Goal: Information Seeking & Learning: Learn about a topic

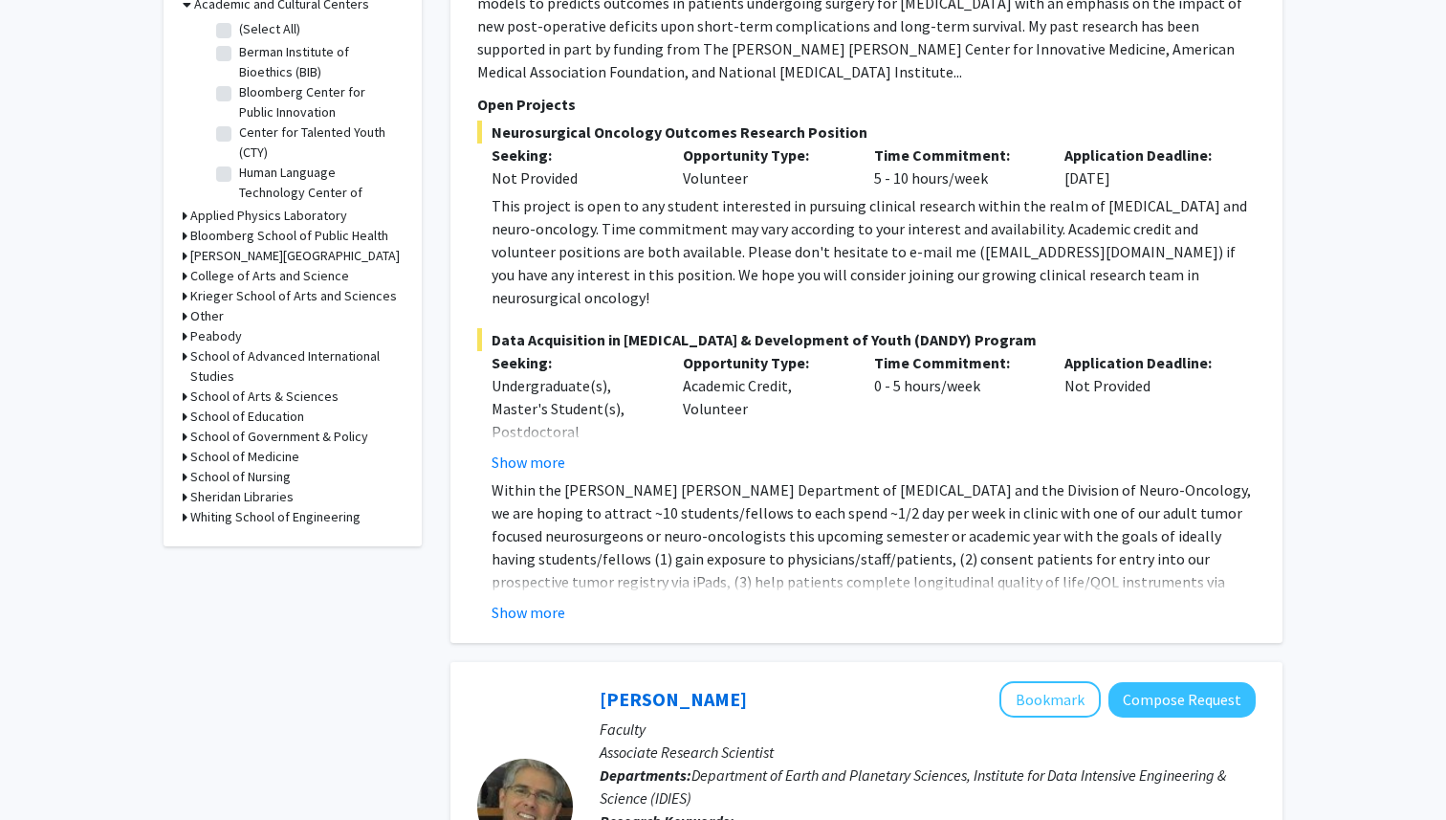
scroll to position [633, 0]
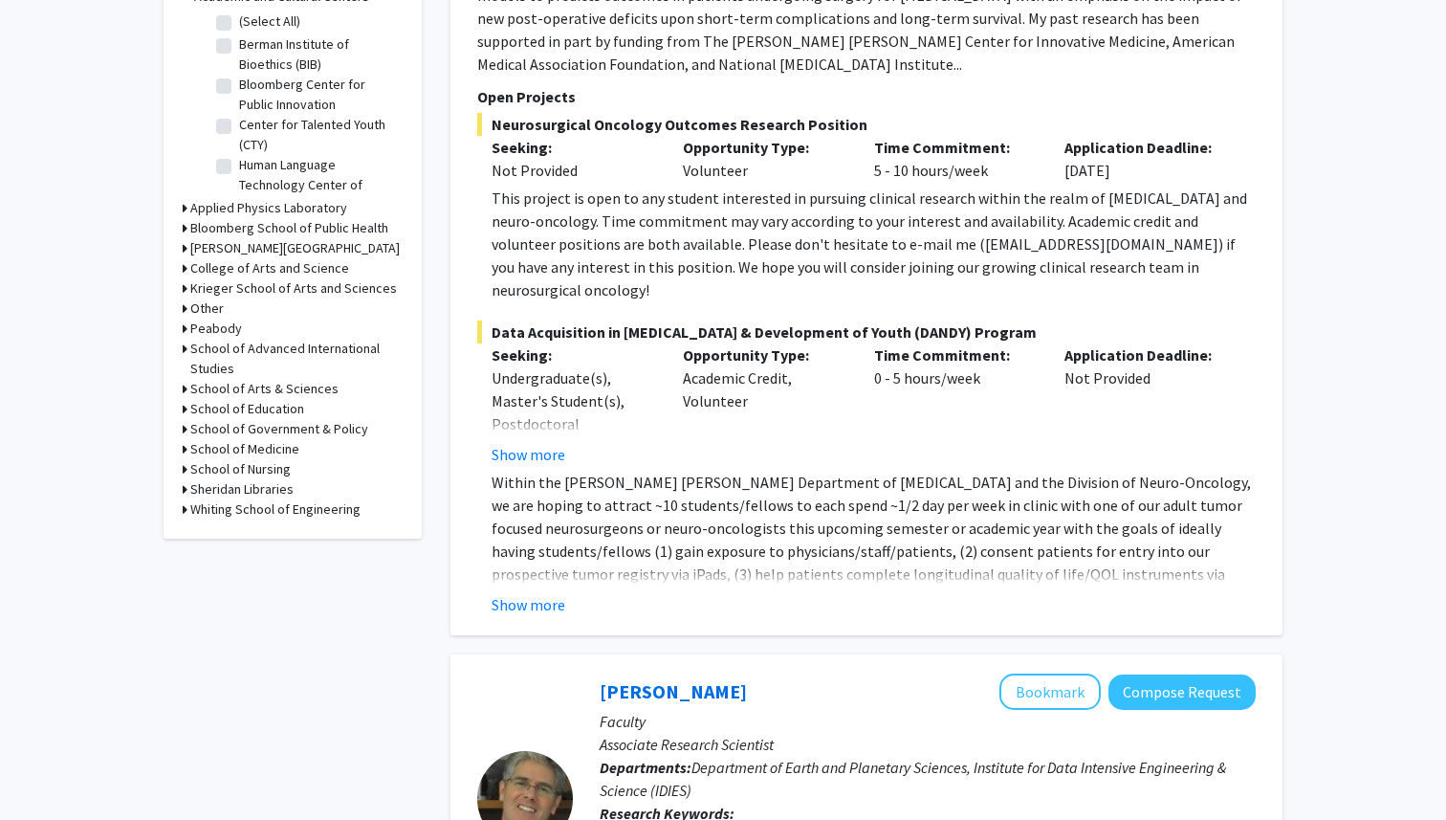
click at [272, 450] on h3 "School of Medicine" at bounding box center [244, 449] width 109 height 20
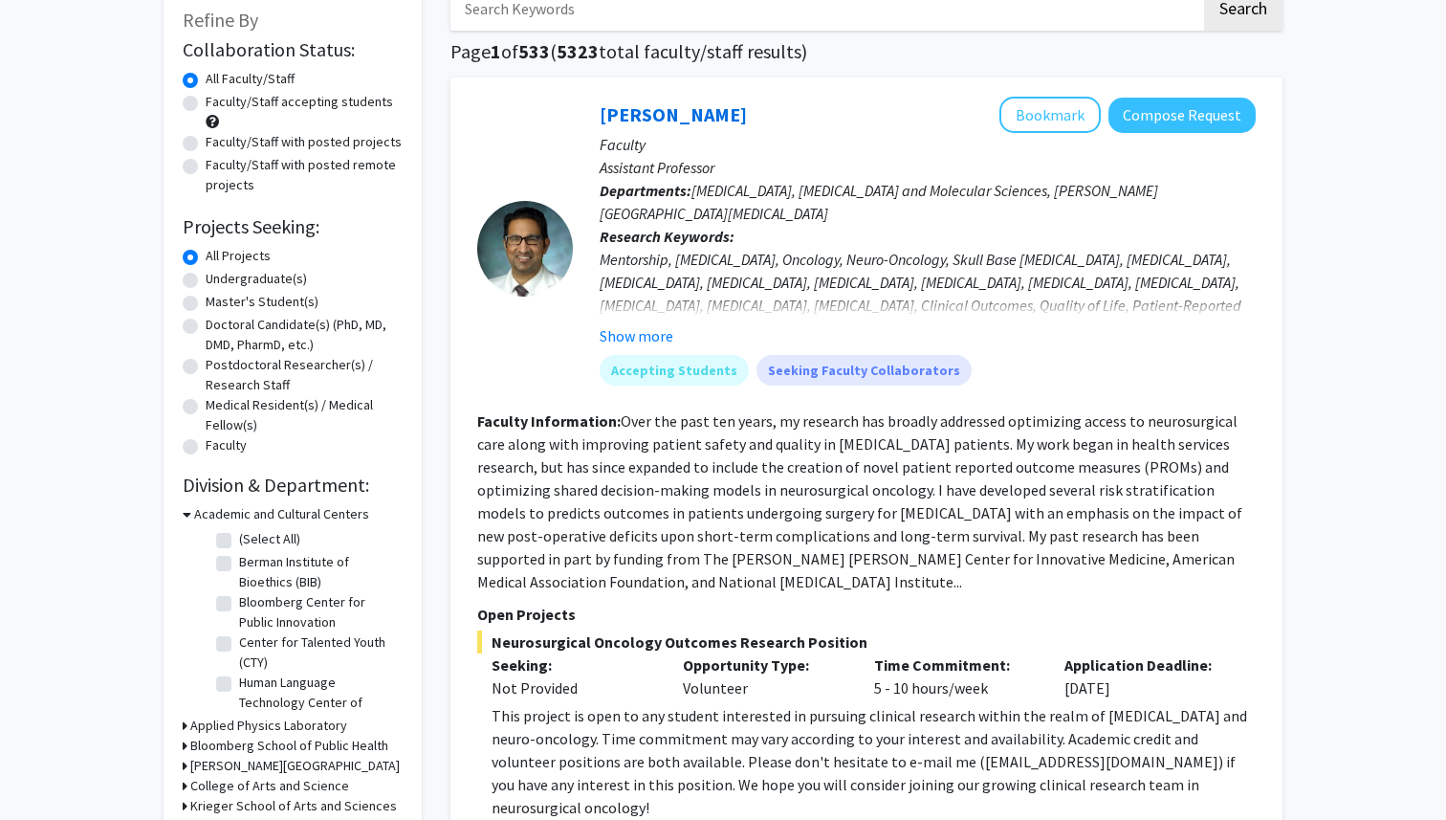
scroll to position [0, 0]
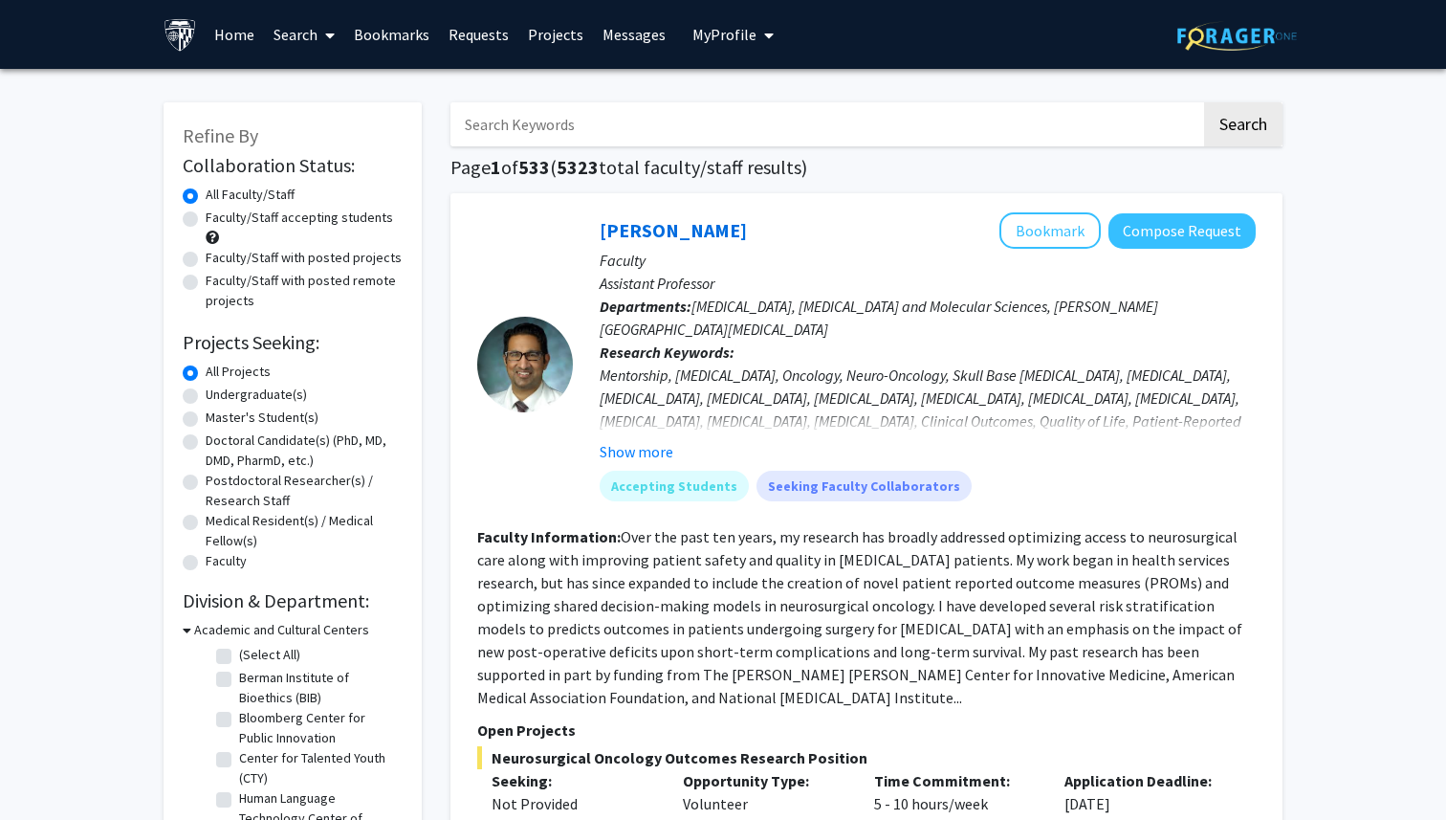
click at [779, 131] on input "Search Keywords" at bounding box center [826, 124] width 751 height 44
type input "[PERSON_NAME]"
click at [1204, 102] on button "Search" at bounding box center [1243, 124] width 78 height 44
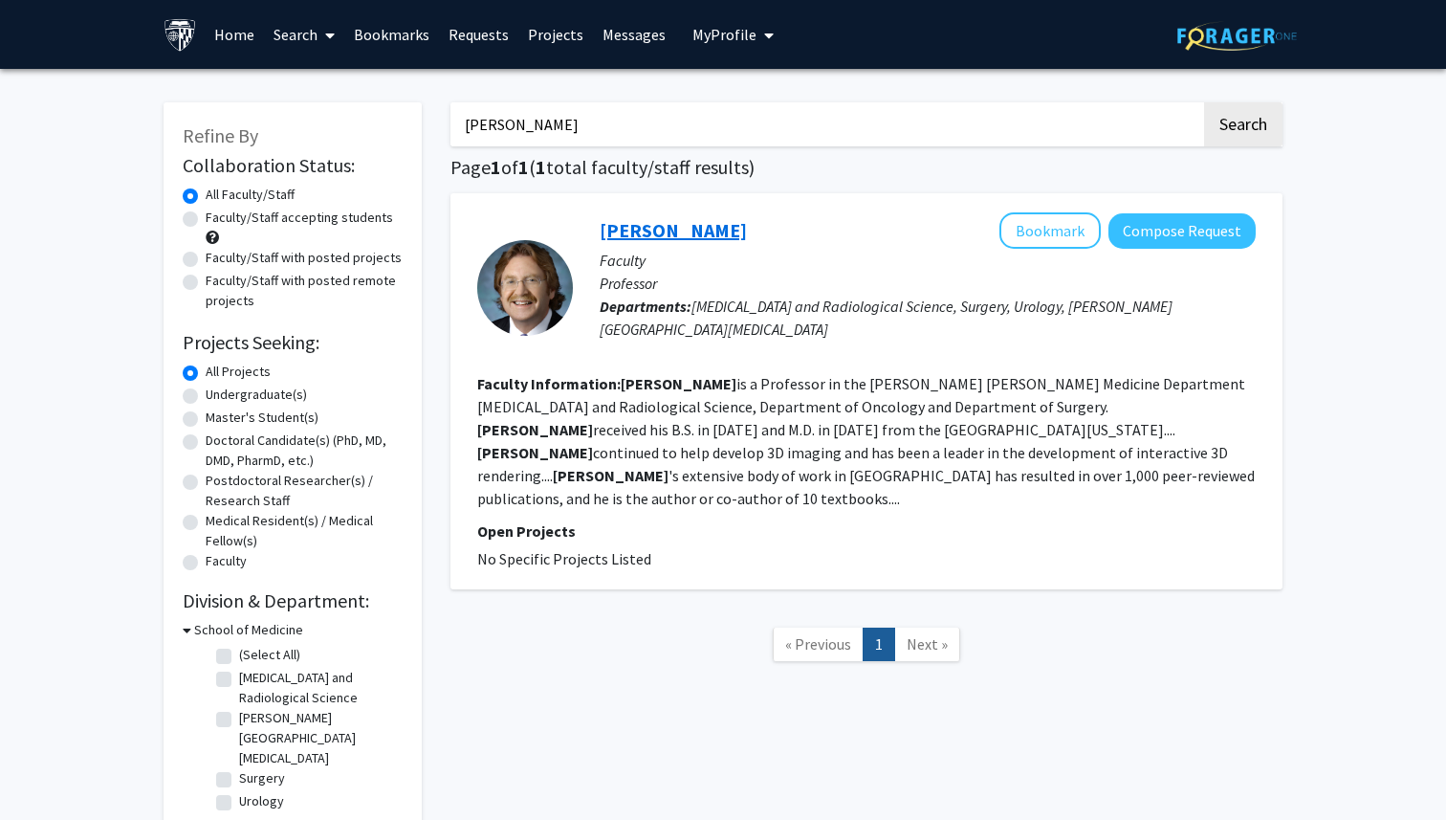
click at [675, 228] on link "[PERSON_NAME]" at bounding box center [673, 230] width 147 height 24
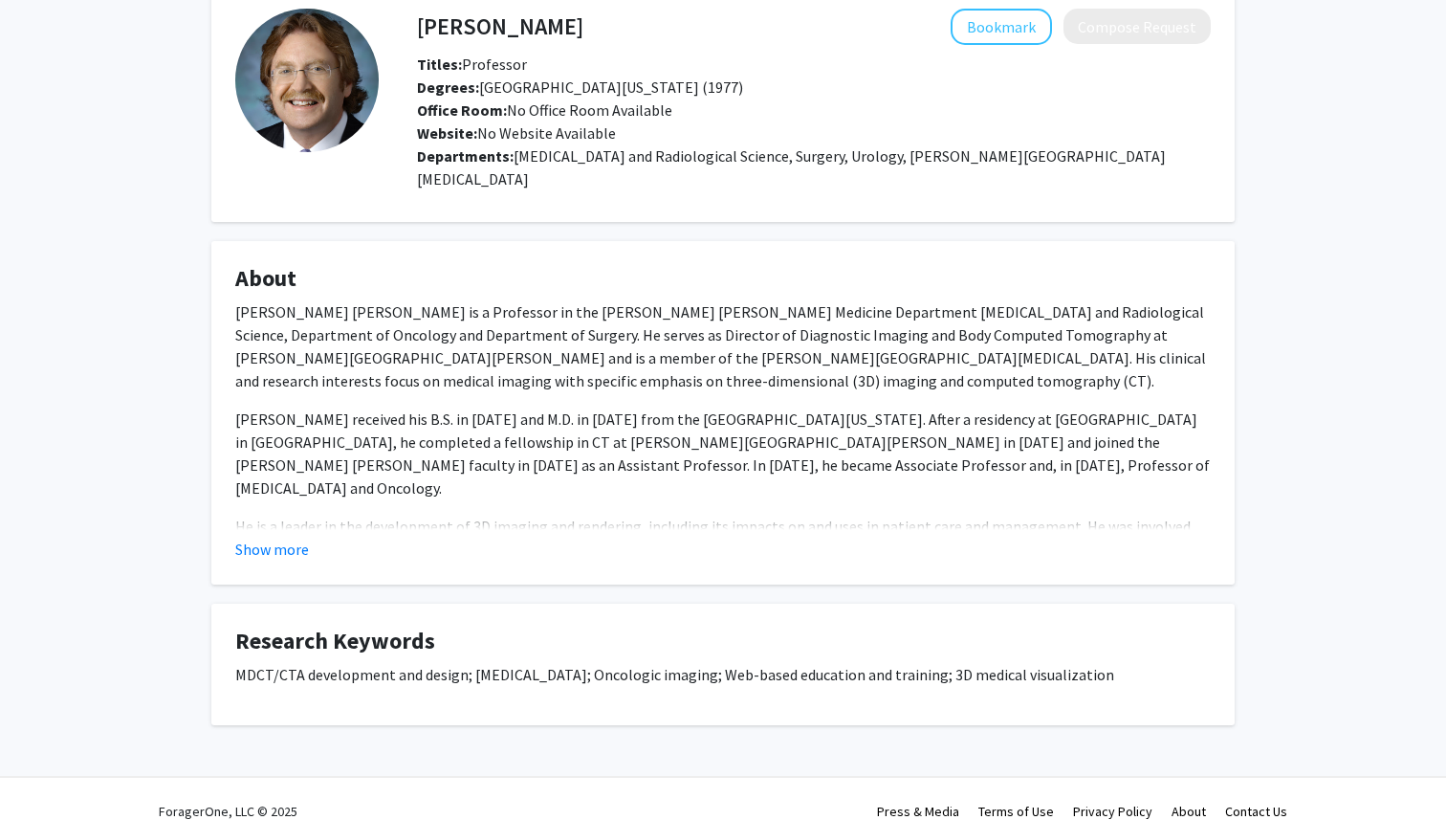
scroll to position [99, 0]
click at [286, 537] on button "Show more" at bounding box center [272, 548] width 74 height 23
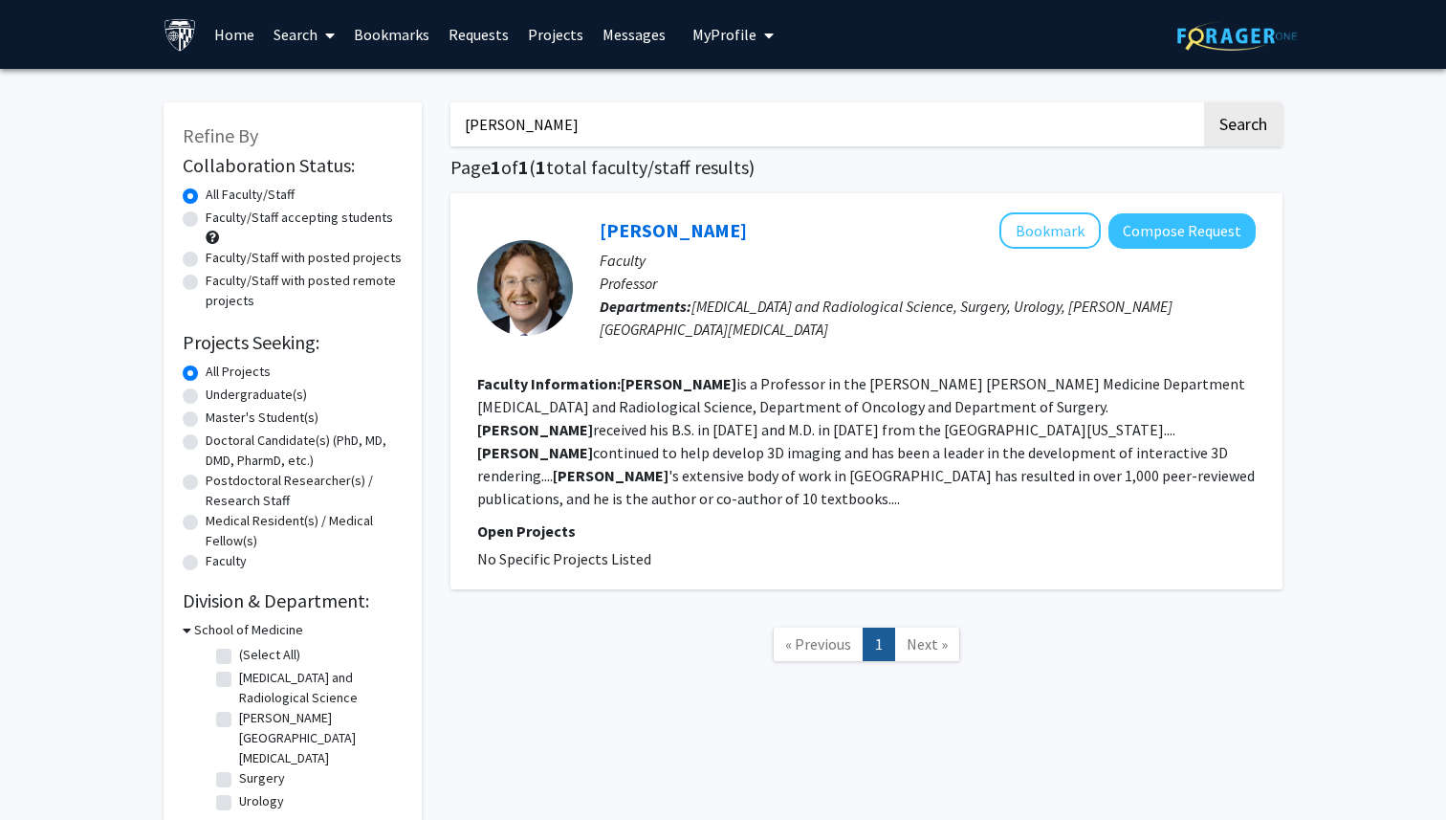
click at [561, 116] on input "[PERSON_NAME]" at bounding box center [826, 124] width 751 height 44
type input "patient outcome"
click at [1204, 102] on button "Search" at bounding box center [1243, 124] width 78 height 44
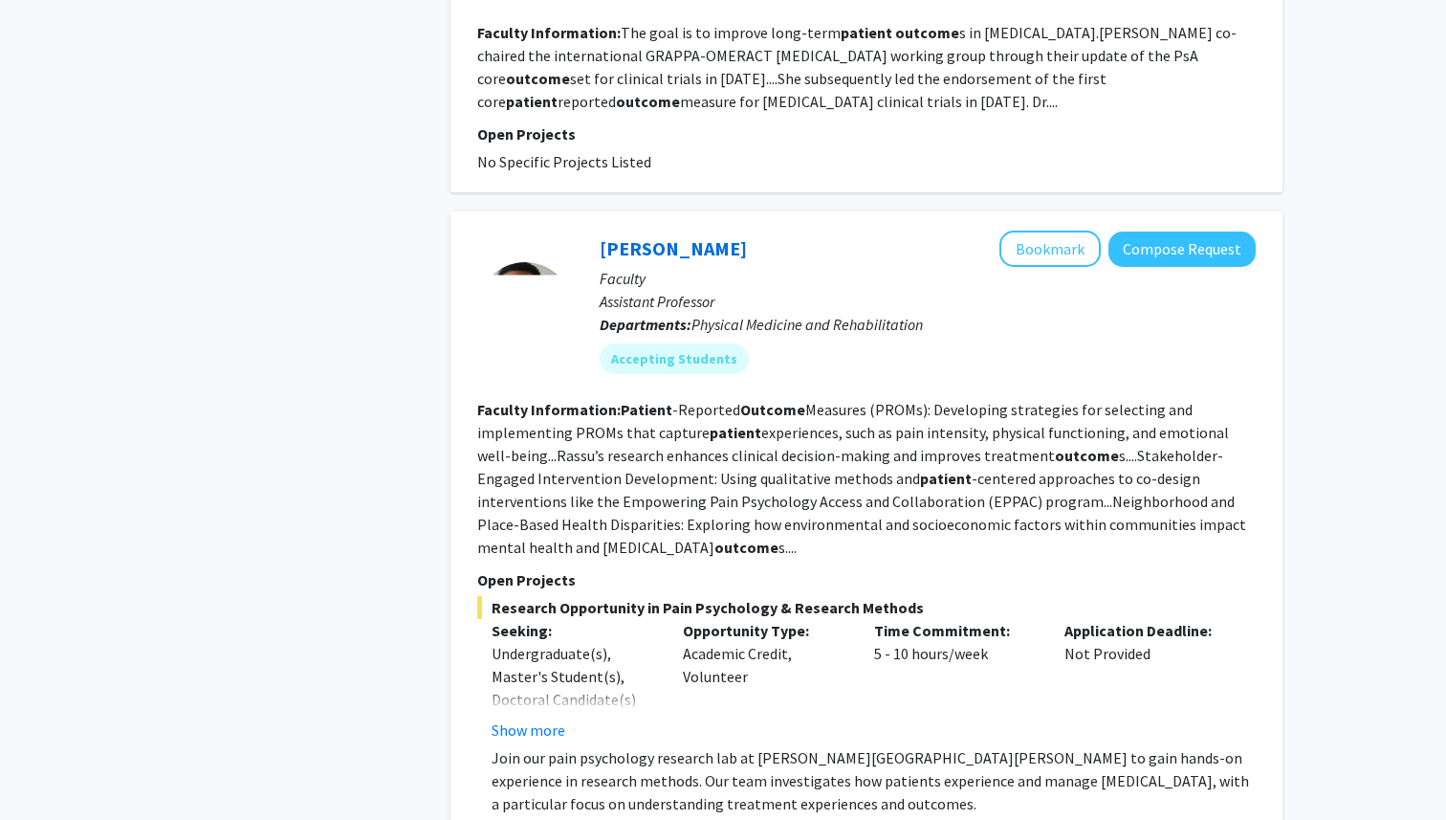
scroll to position [3253, 0]
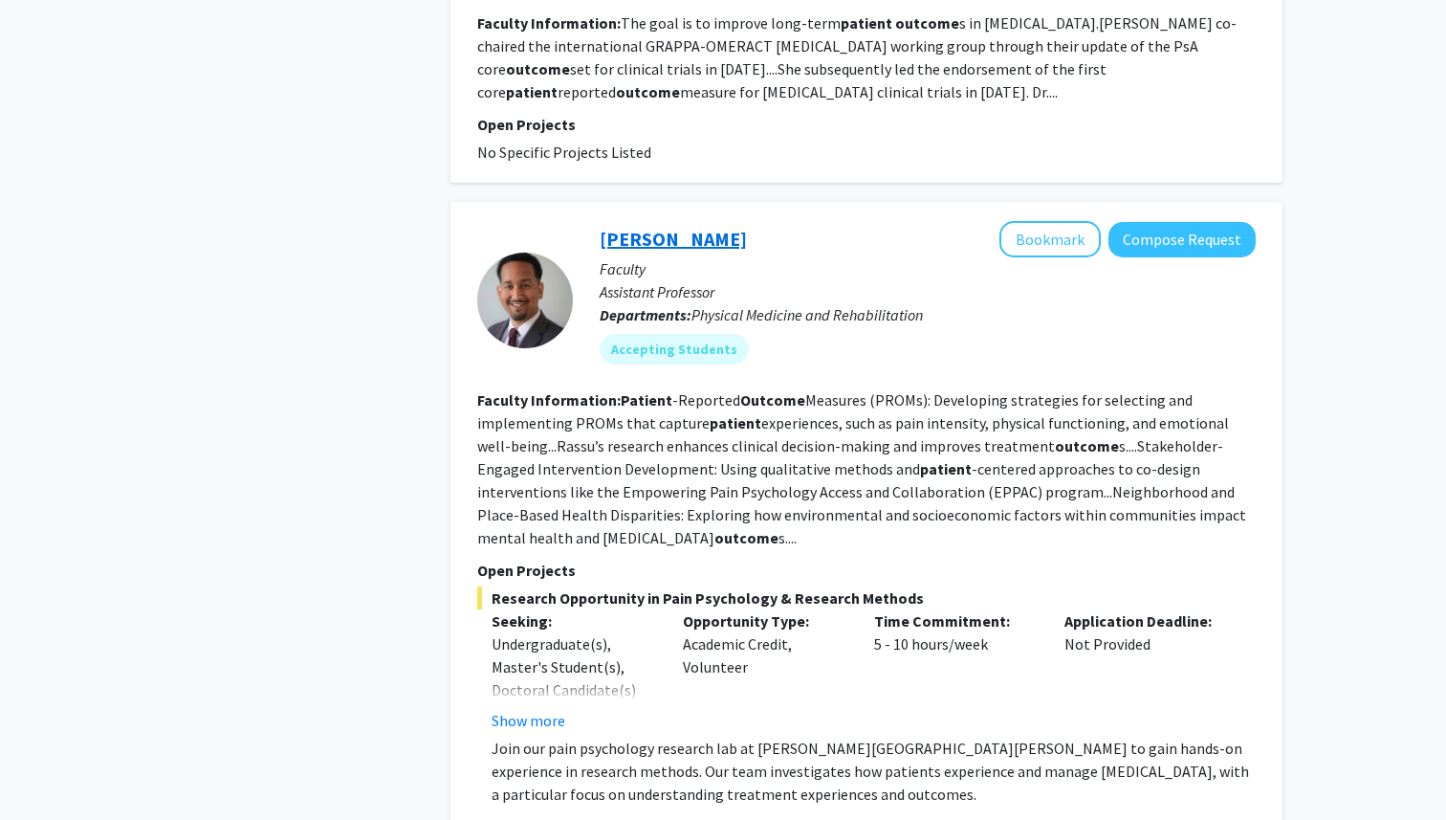
click at [669, 227] on link "[PERSON_NAME]" at bounding box center [673, 239] width 147 height 24
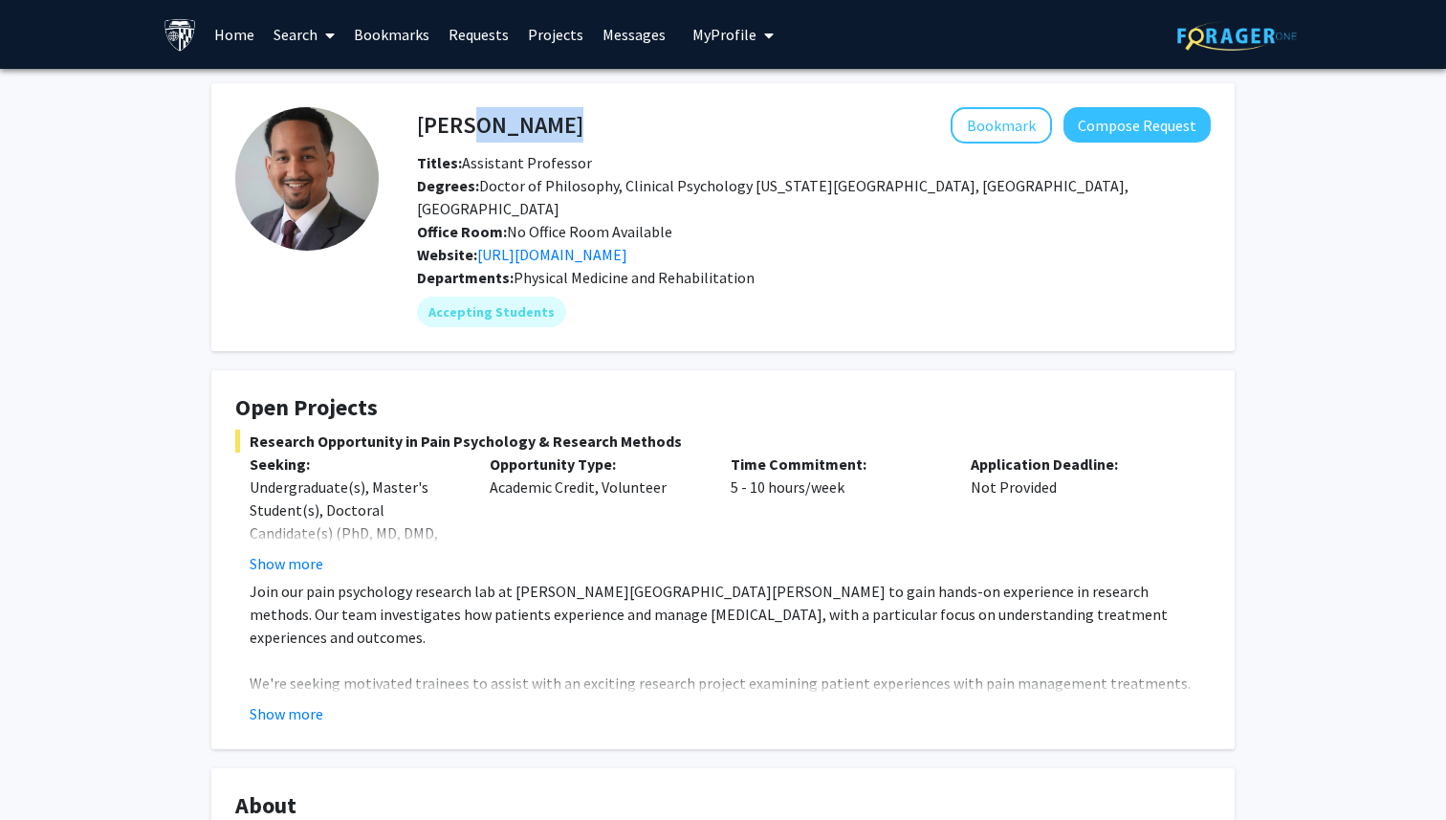
drag, startPoint x: 567, startPoint y: 126, endPoint x: 456, endPoint y: 121, distance: 111.1
click at [457, 121] on div "[PERSON_NAME] Bookmark Compose Request" at bounding box center [814, 125] width 823 height 36
click at [578, 245] on link "[URL][DOMAIN_NAME]" at bounding box center [552, 254] width 150 height 19
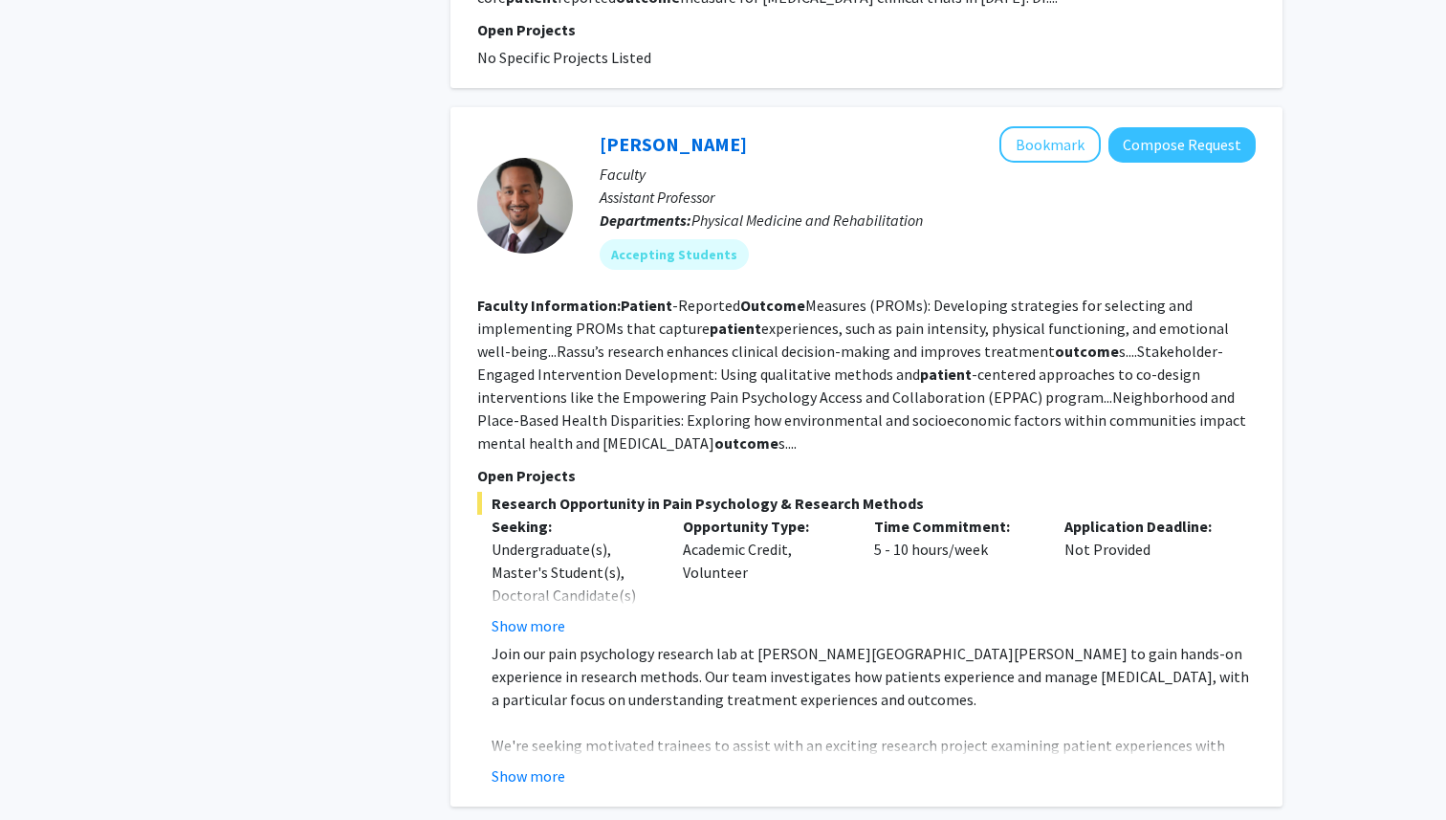
scroll to position [3431, 0]
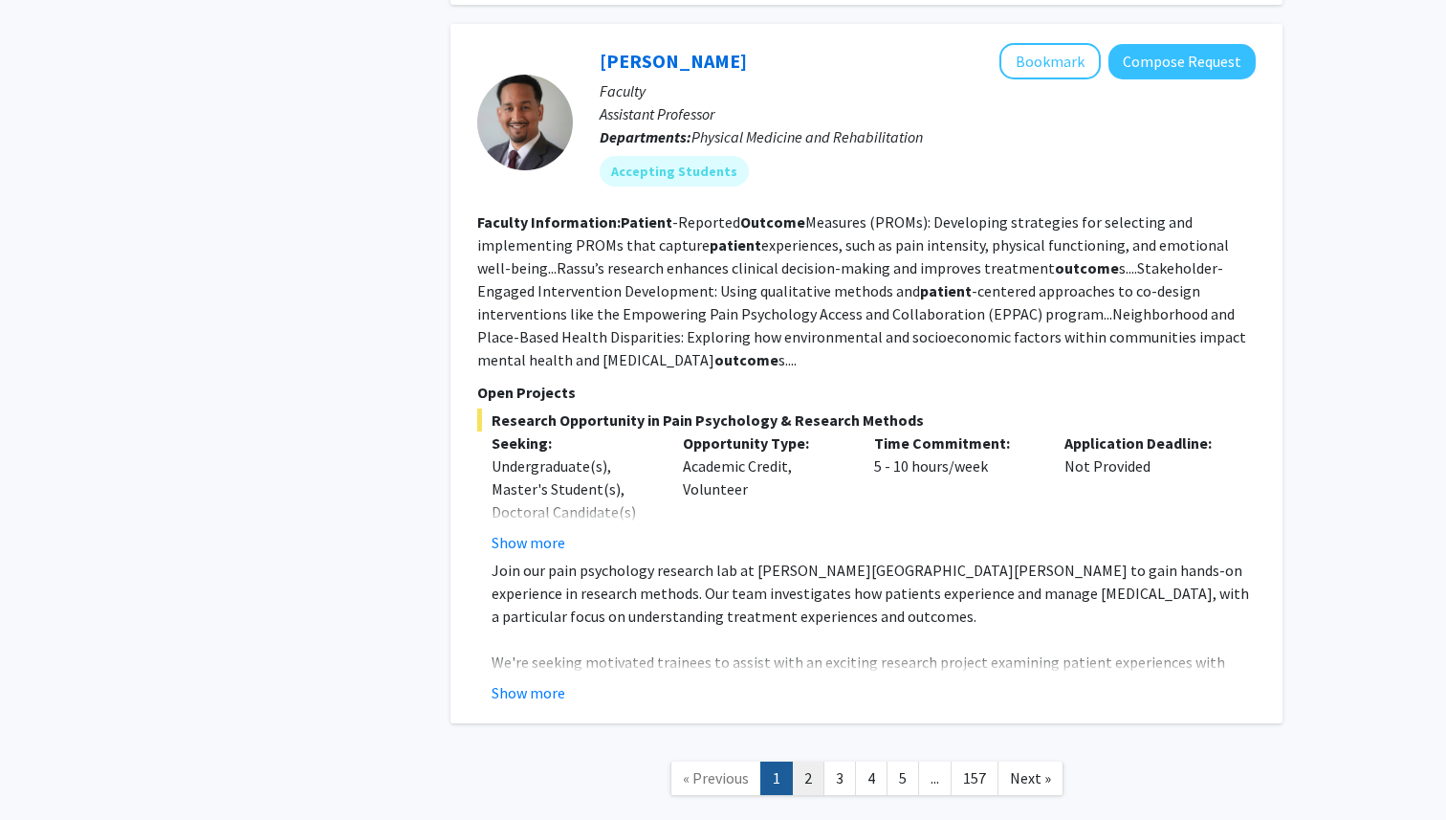
click at [814, 761] on link "2" at bounding box center [808, 777] width 33 height 33
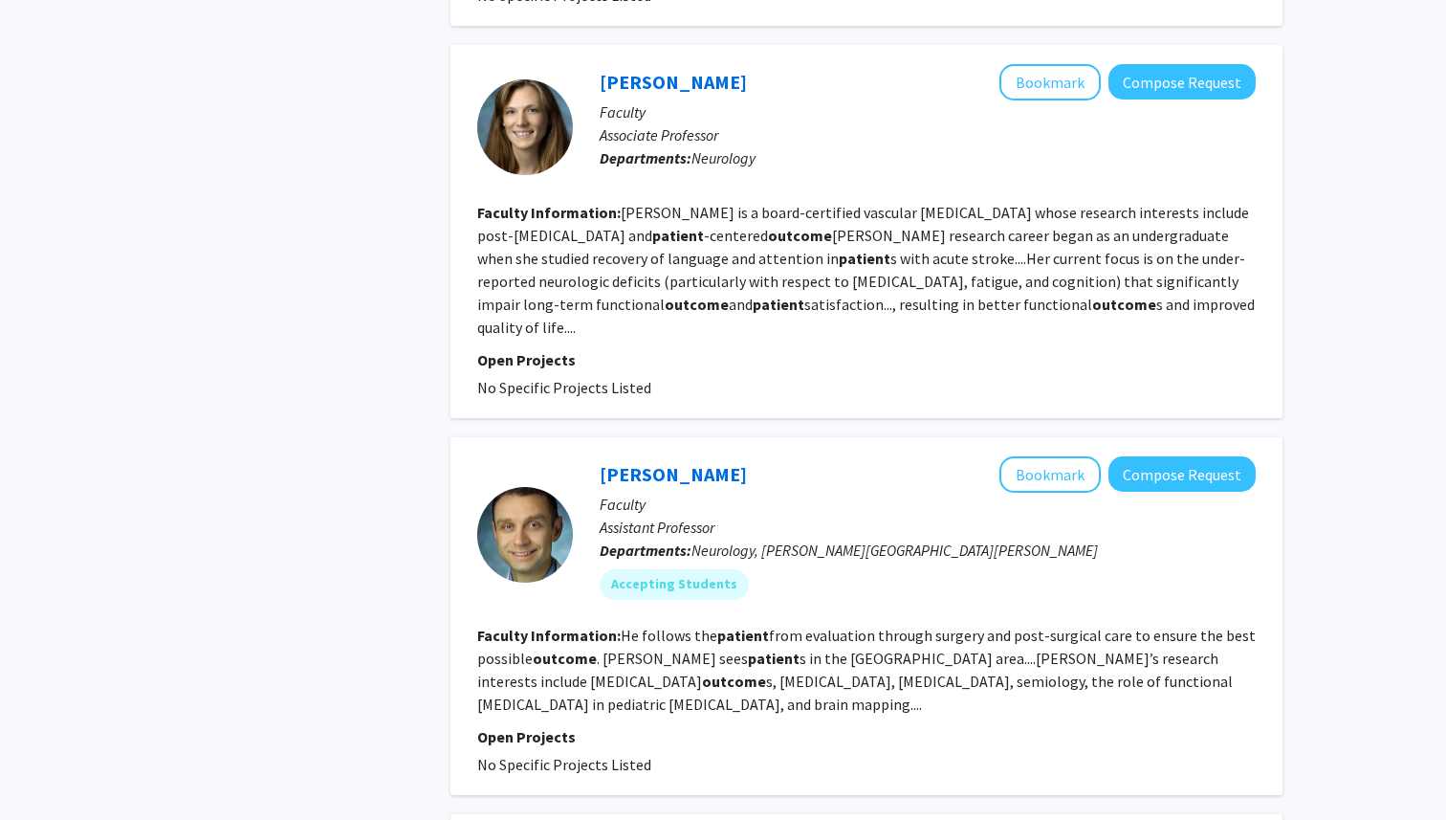
scroll to position [3301, 0]
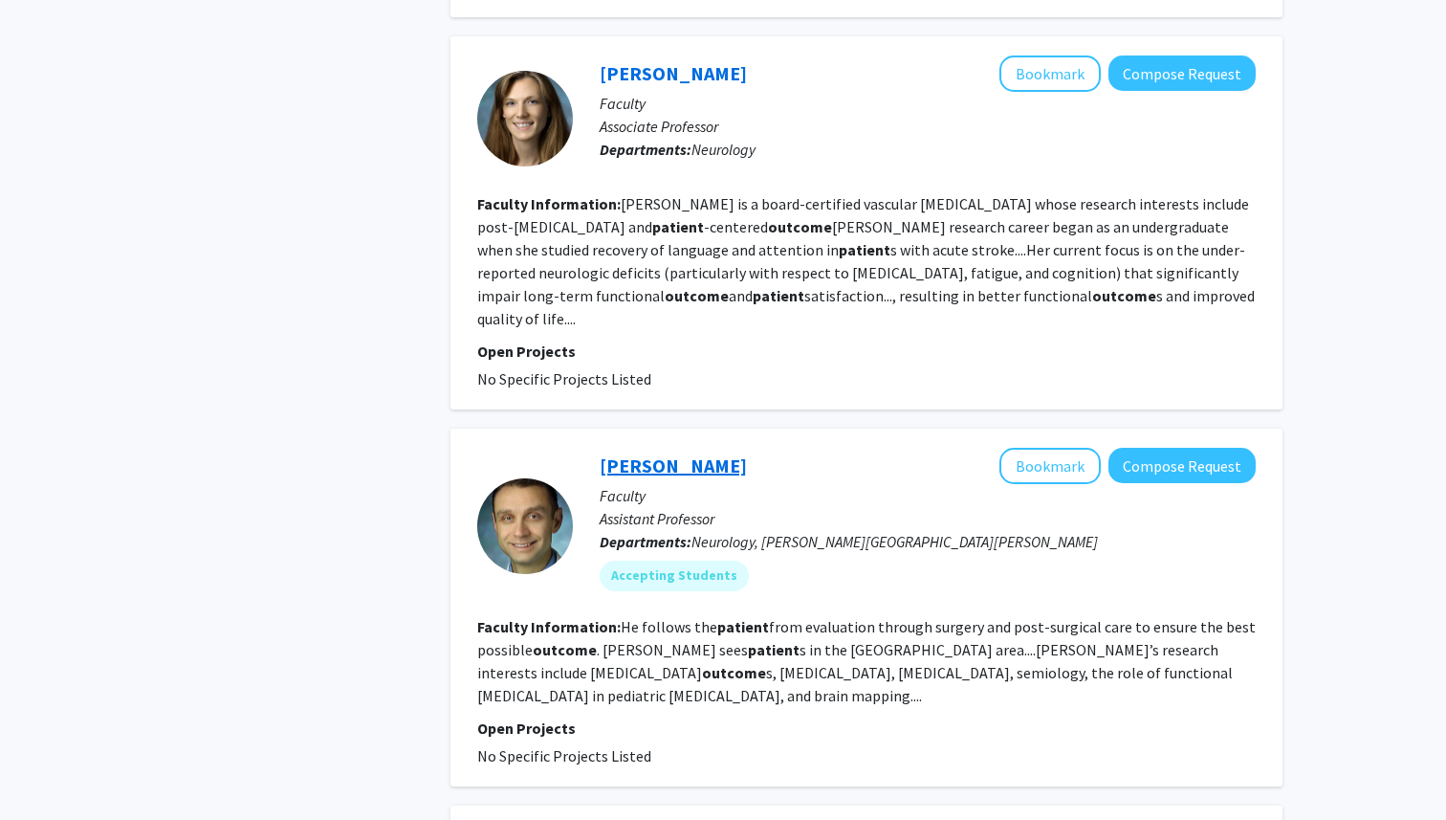
click at [698, 453] on link "[PERSON_NAME]" at bounding box center [673, 465] width 147 height 24
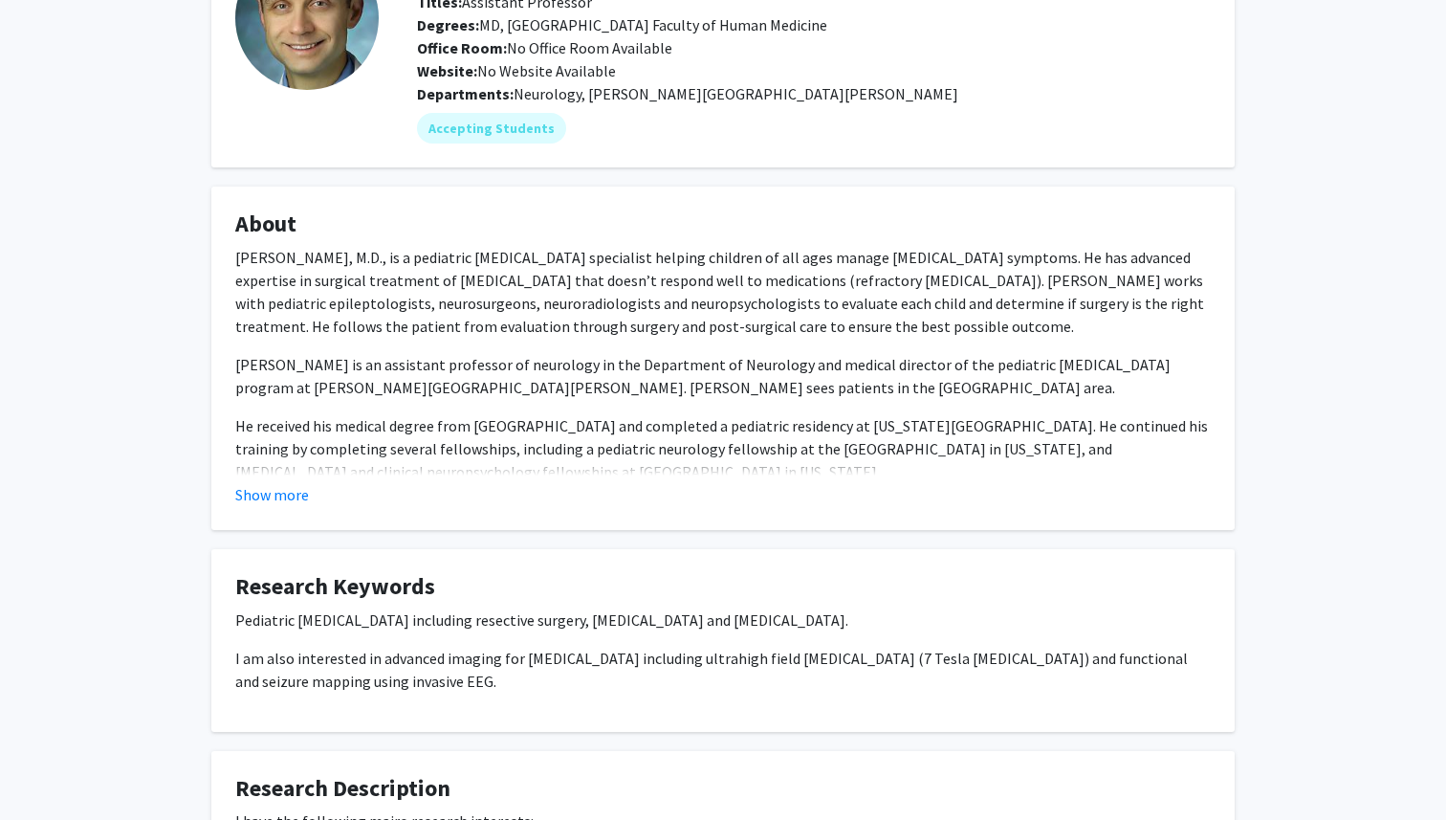
scroll to position [187, 0]
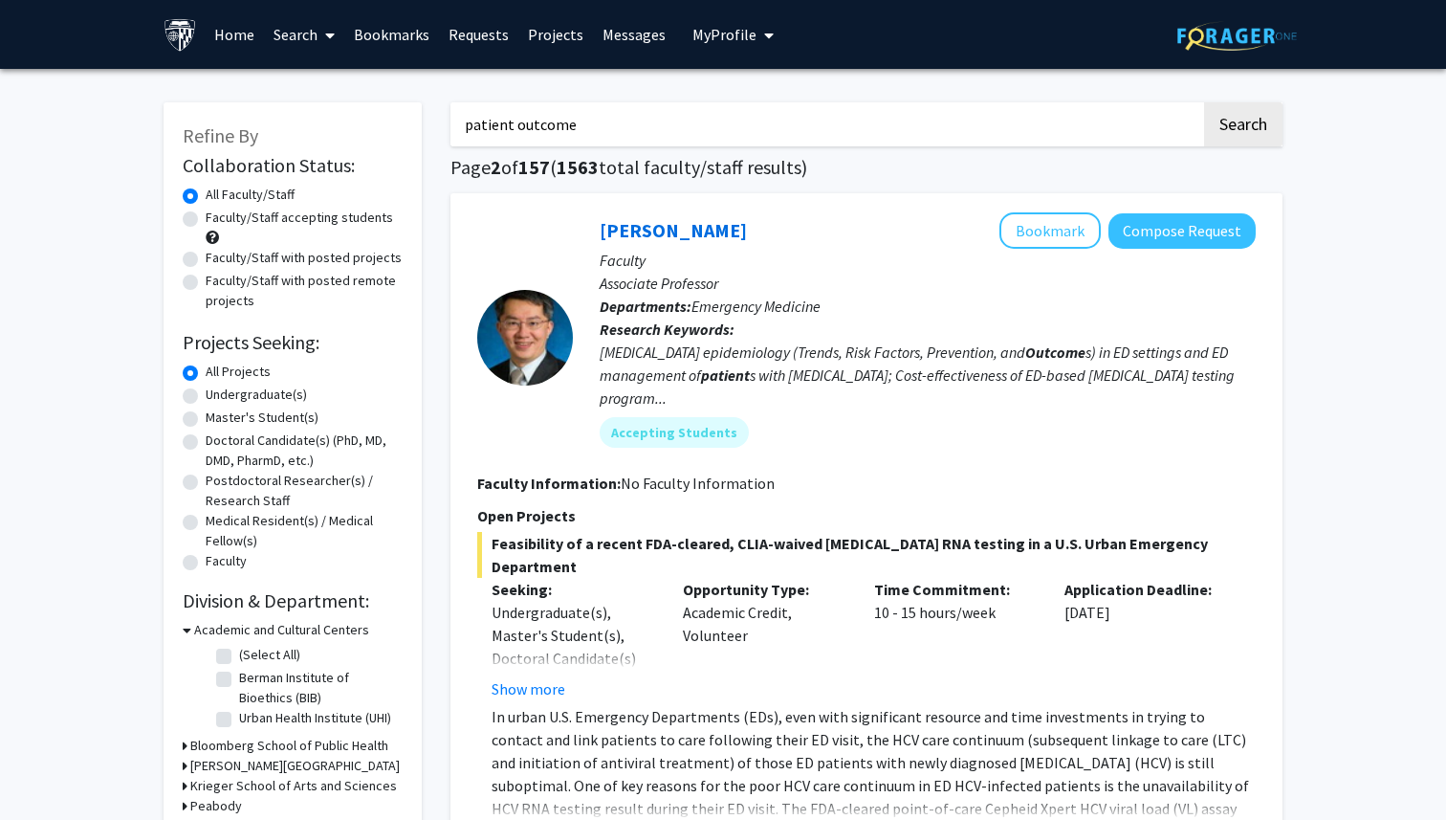
drag, startPoint x: 629, startPoint y: 110, endPoint x: 338, endPoint y: 110, distance: 291.8
click at [496, 125] on input "patient outcome" at bounding box center [826, 124] width 751 height 44
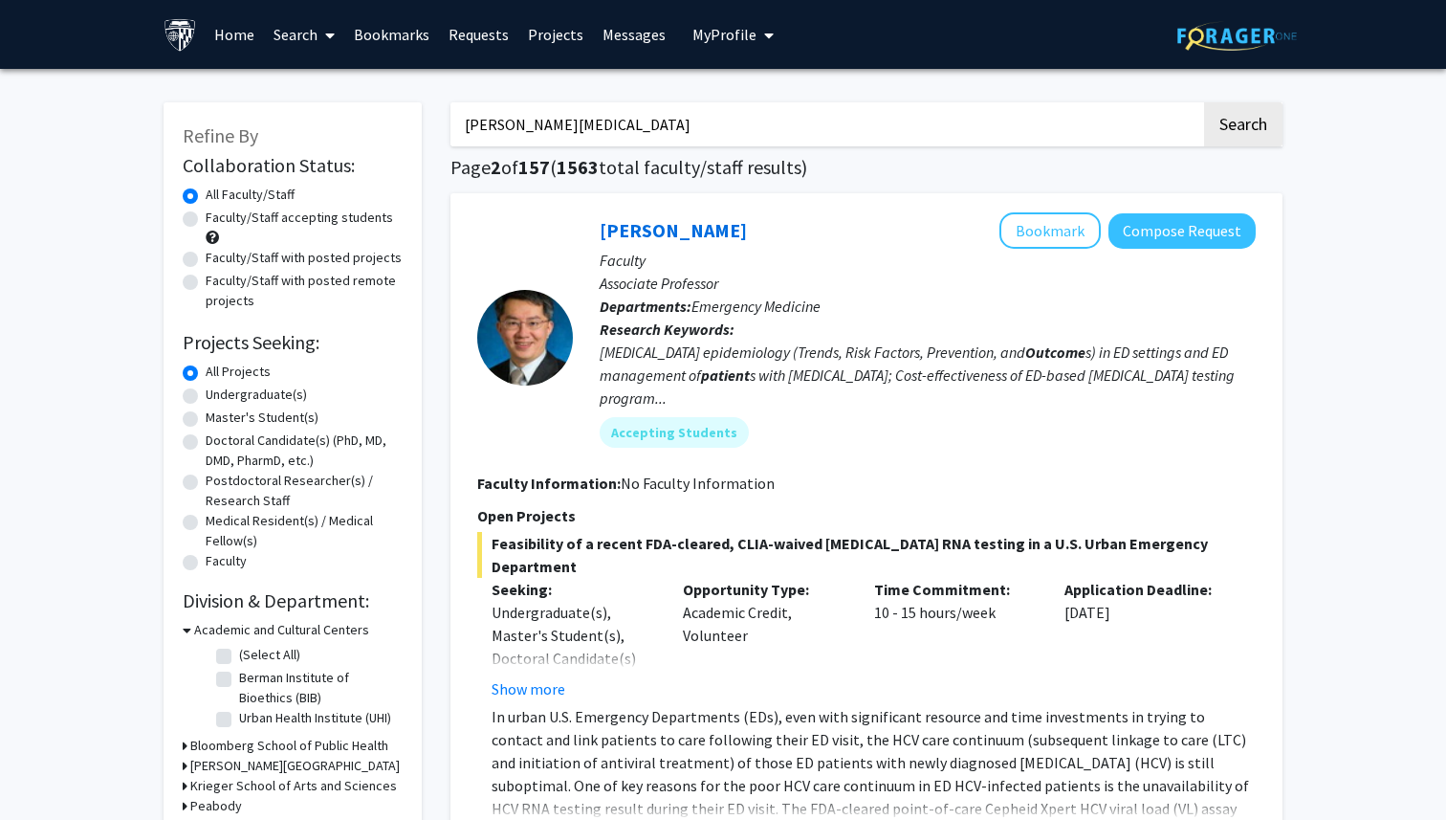
click at [1204, 102] on button "Search" at bounding box center [1243, 124] width 78 height 44
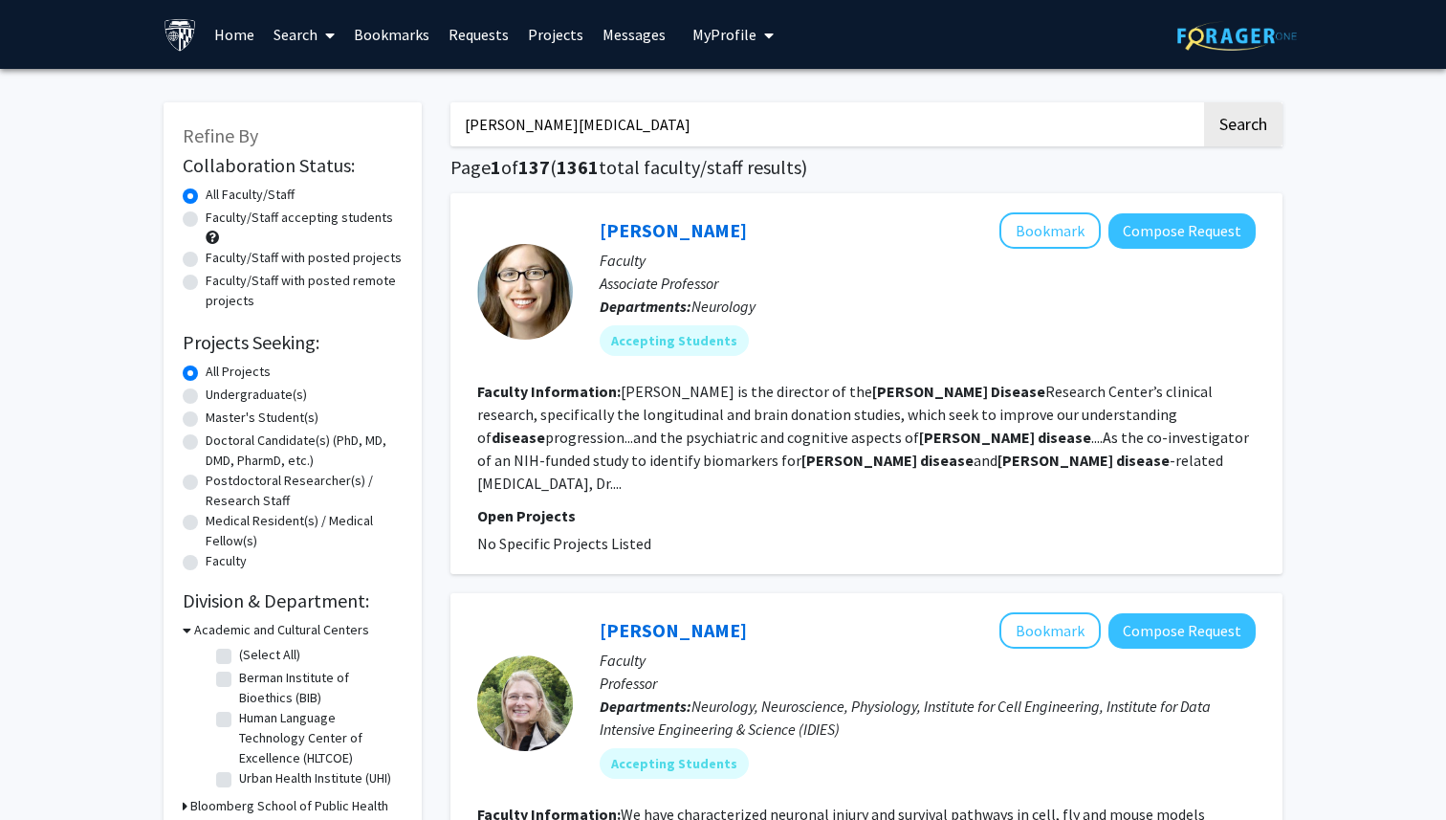
click at [705, 130] on input "[PERSON_NAME][MEDICAL_DATA]" at bounding box center [826, 124] width 751 height 44
type input "[PERSON_NAME][MEDICAL_DATA]"
click at [1204, 102] on button "Search" at bounding box center [1243, 124] width 78 height 44
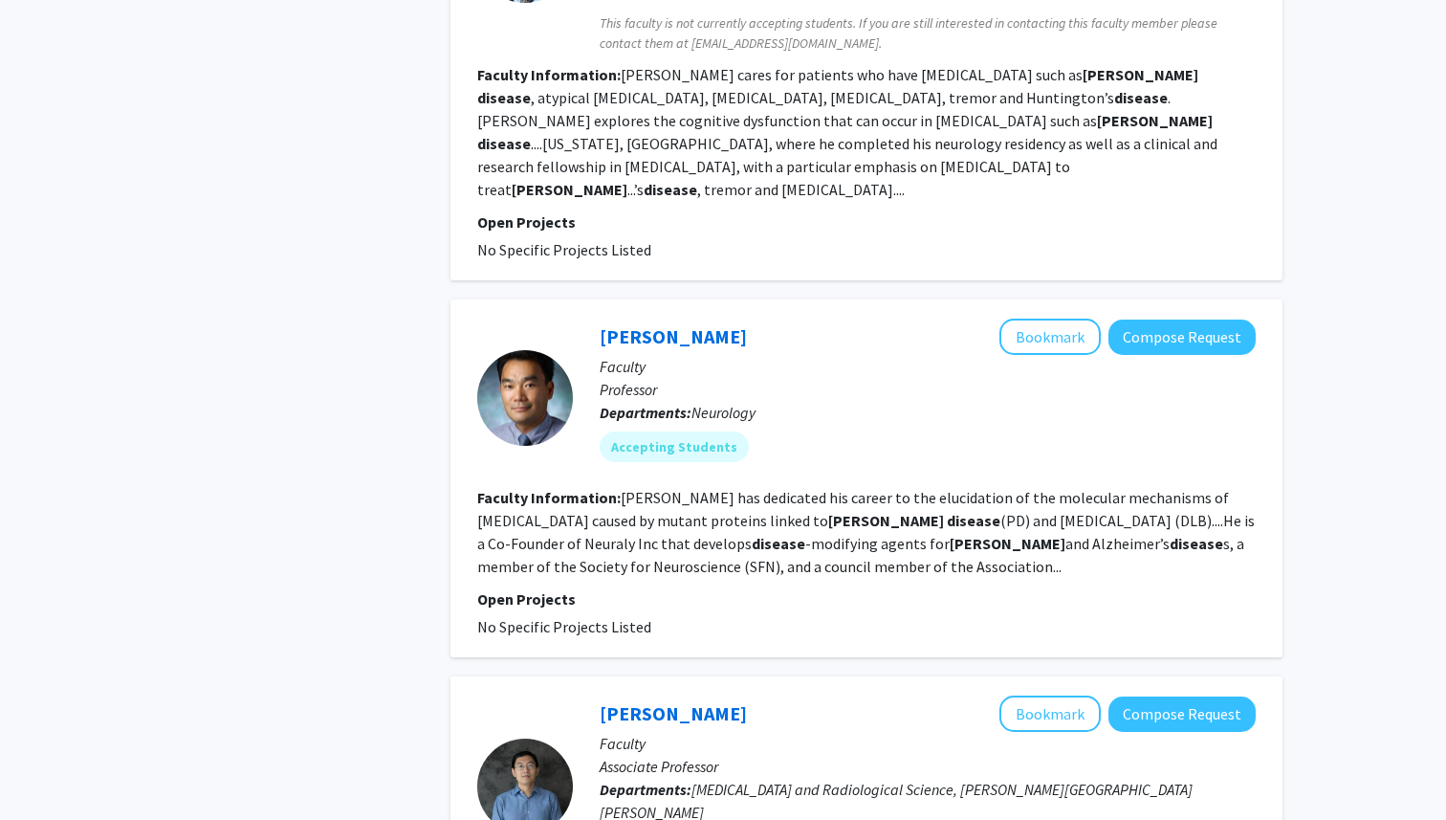
scroll to position [1627, 0]
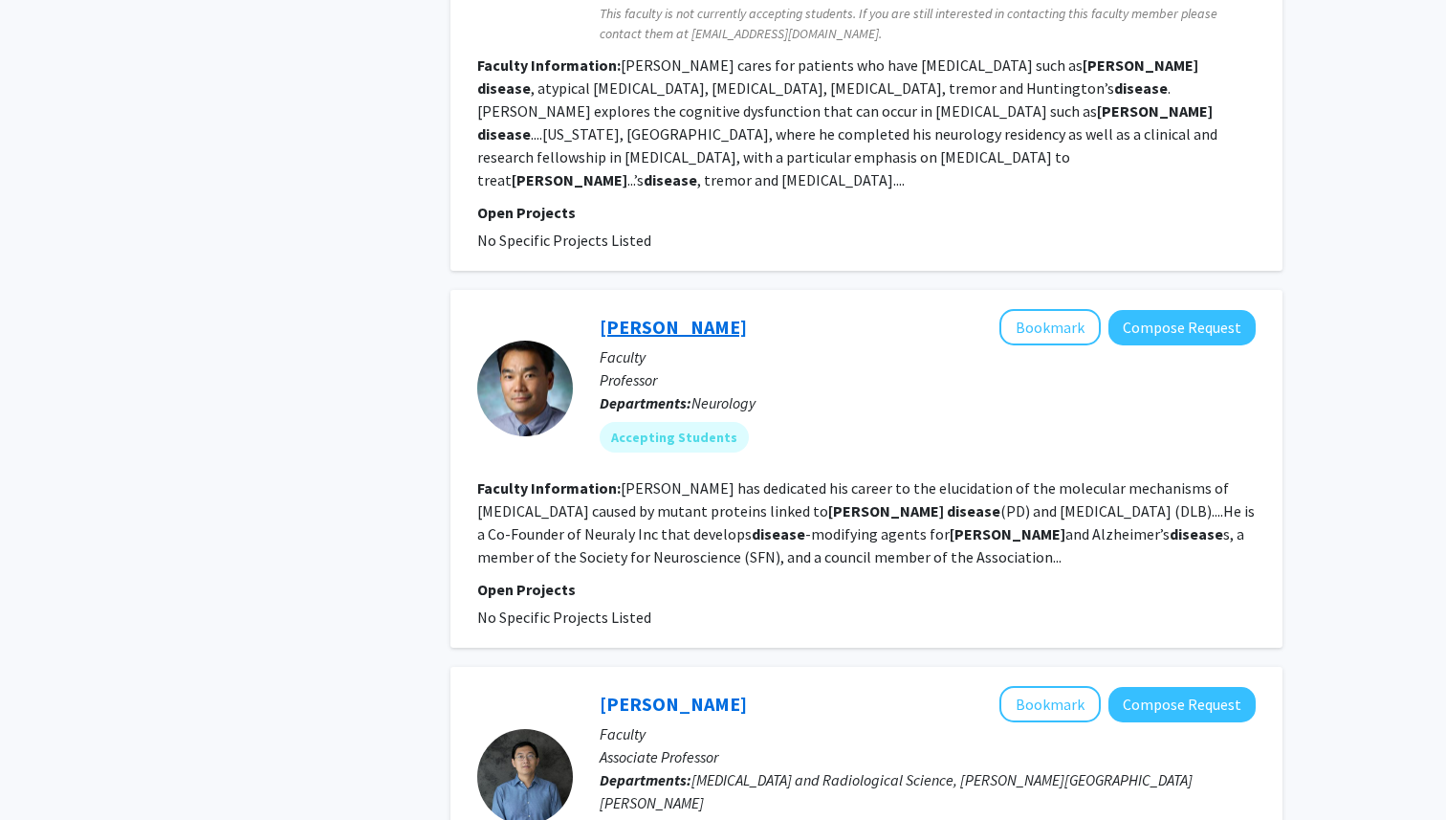
click at [667, 315] on link "[PERSON_NAME]" at bounding box center [673, 327] width 147 height 24
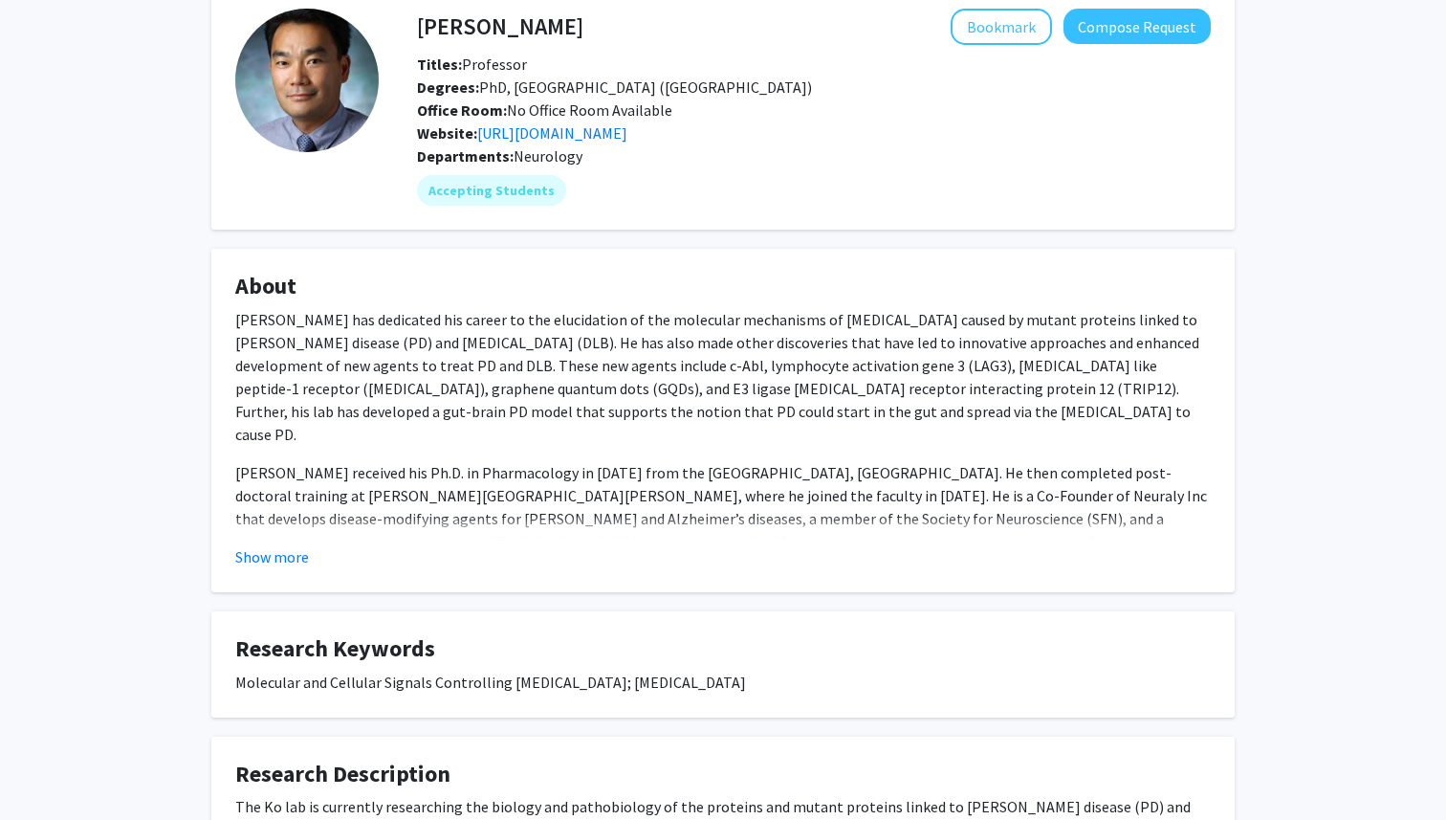
scroll to position [105, 0]
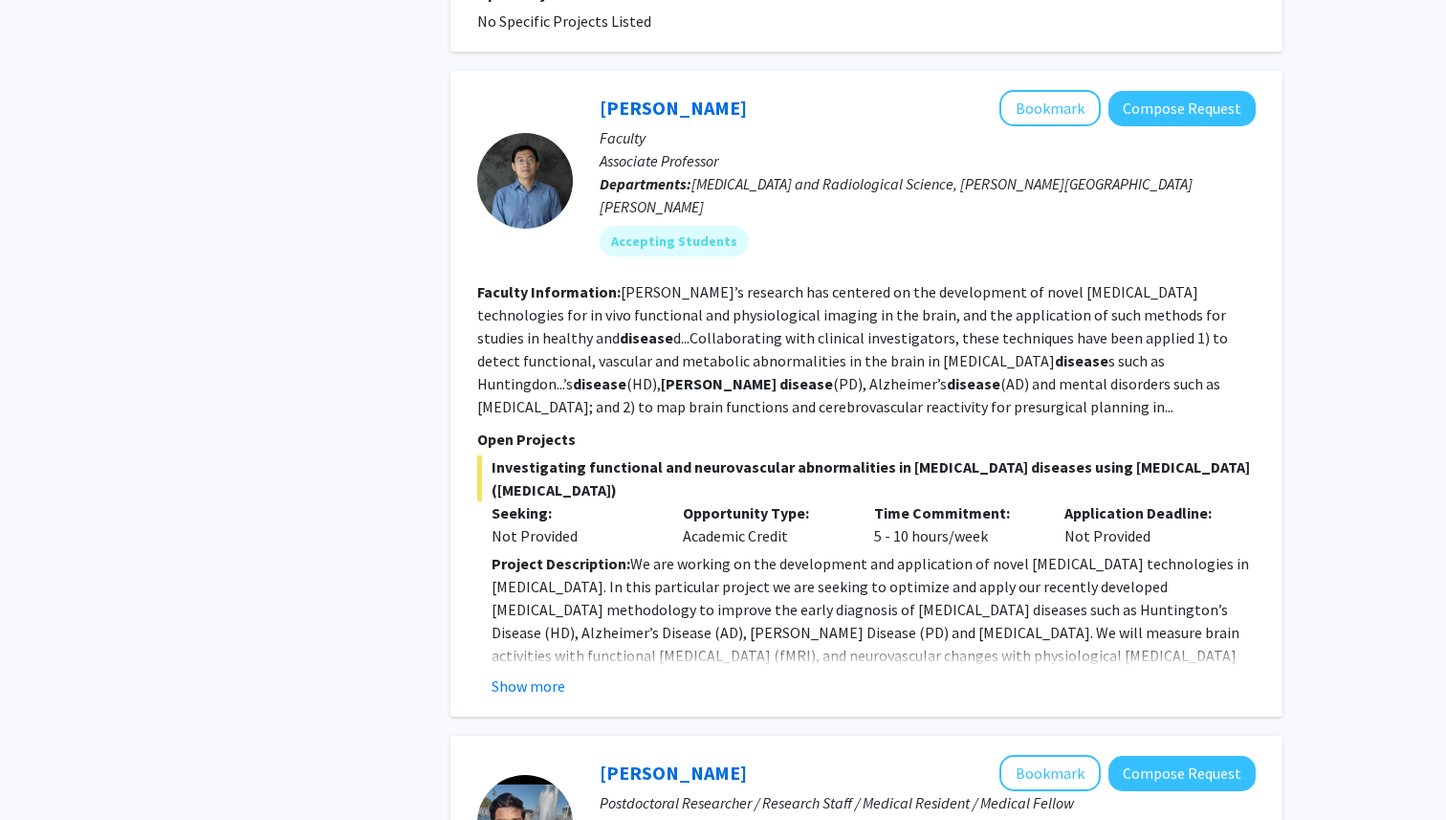
scroll to position [2209, 0]
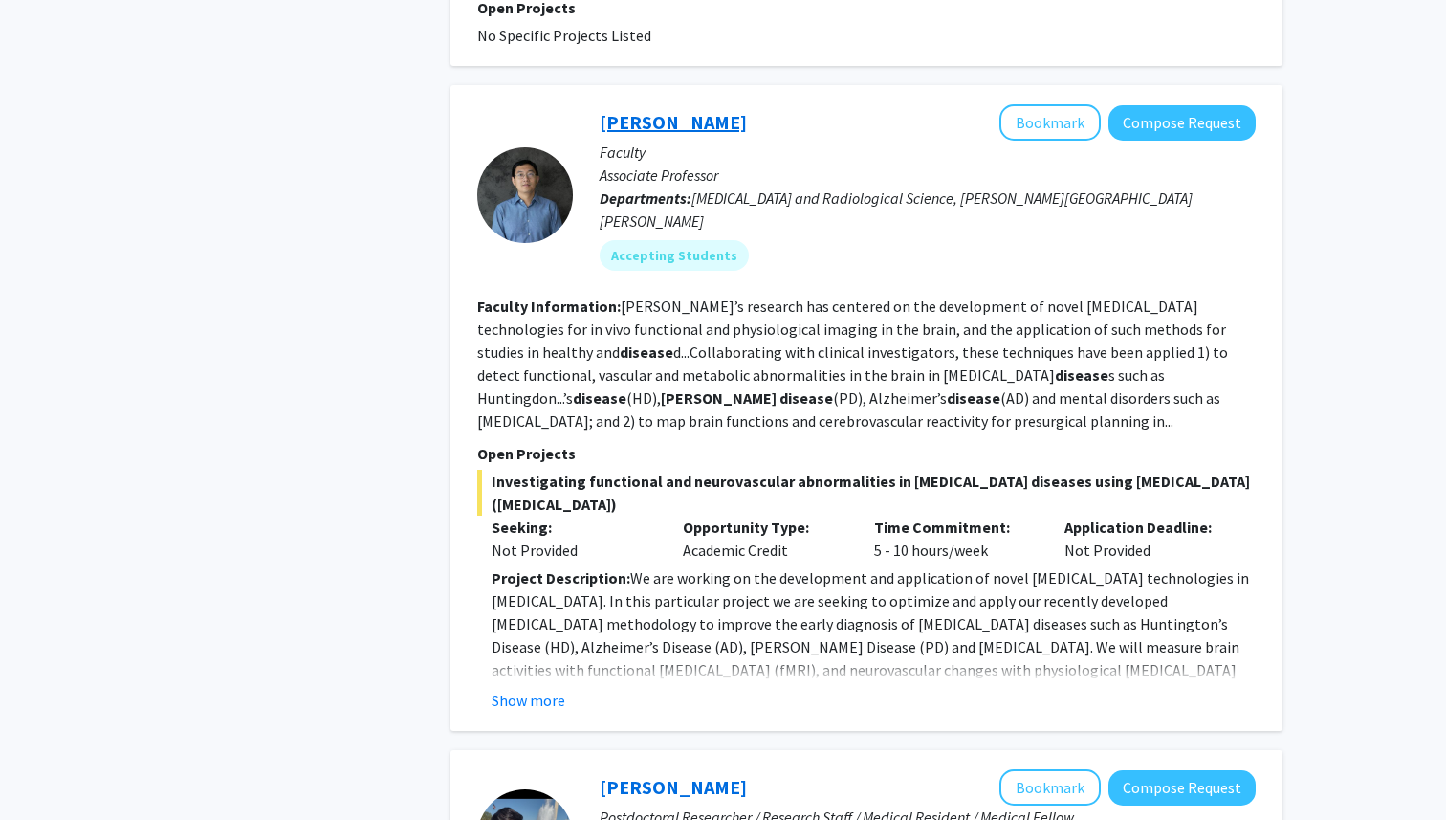
click at [626, 110] on link "[PERSON_NAME]" at bounding box center [673, 122] width 147 height 24
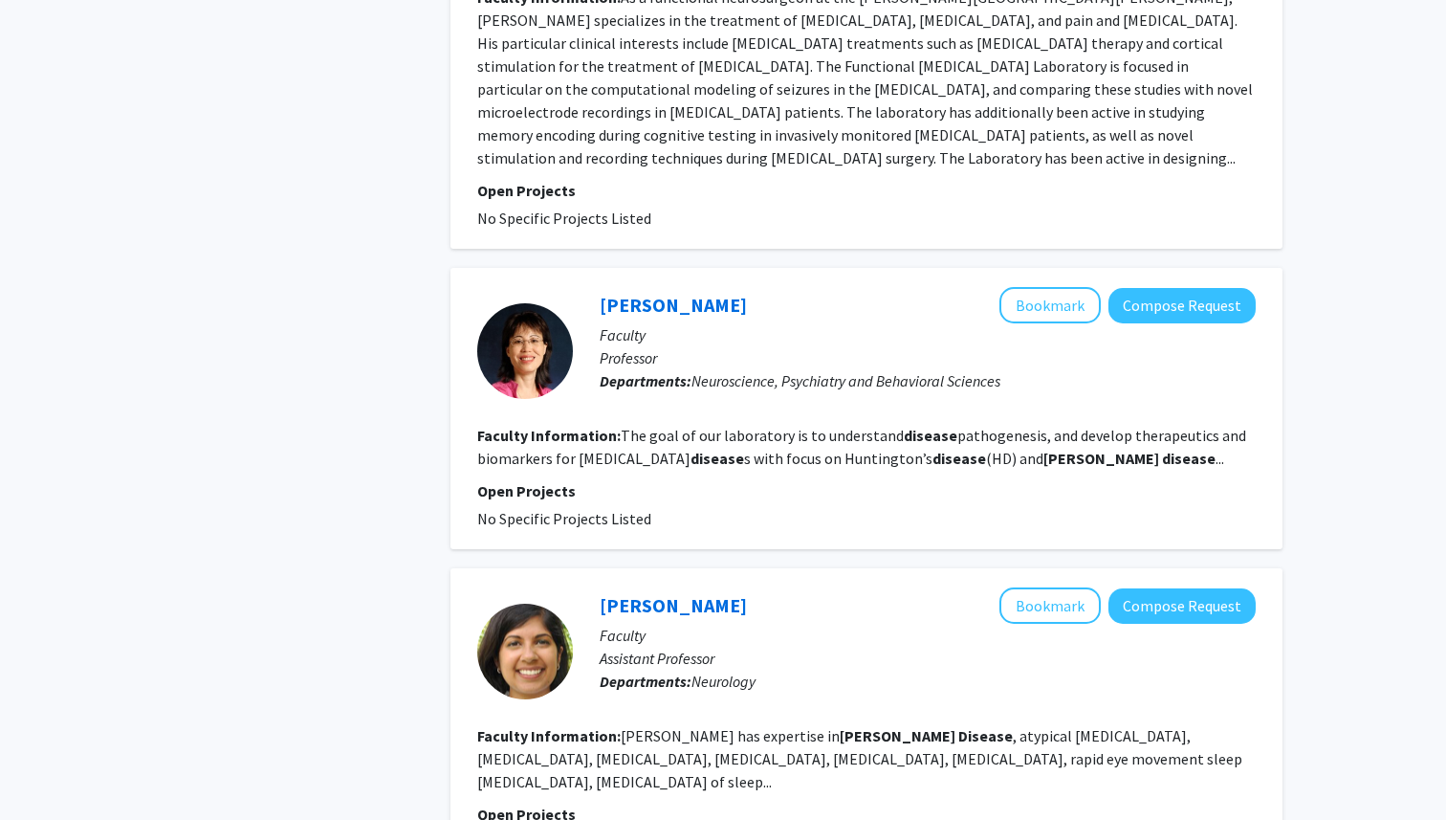
scroll to position [3640, 0]
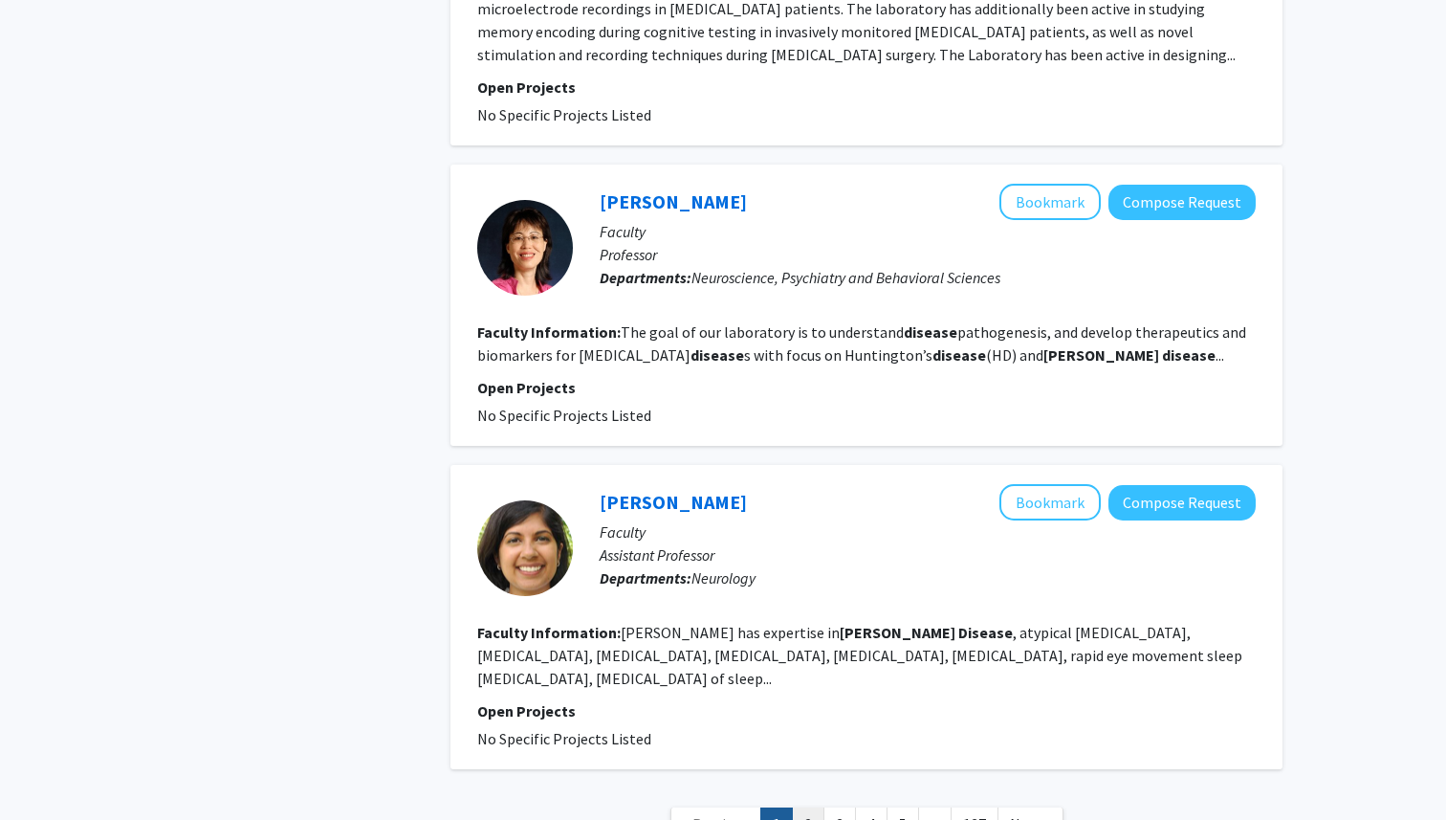
click at [811, 807] on link "2" at bounding box center [808, 823] width 33 height 33
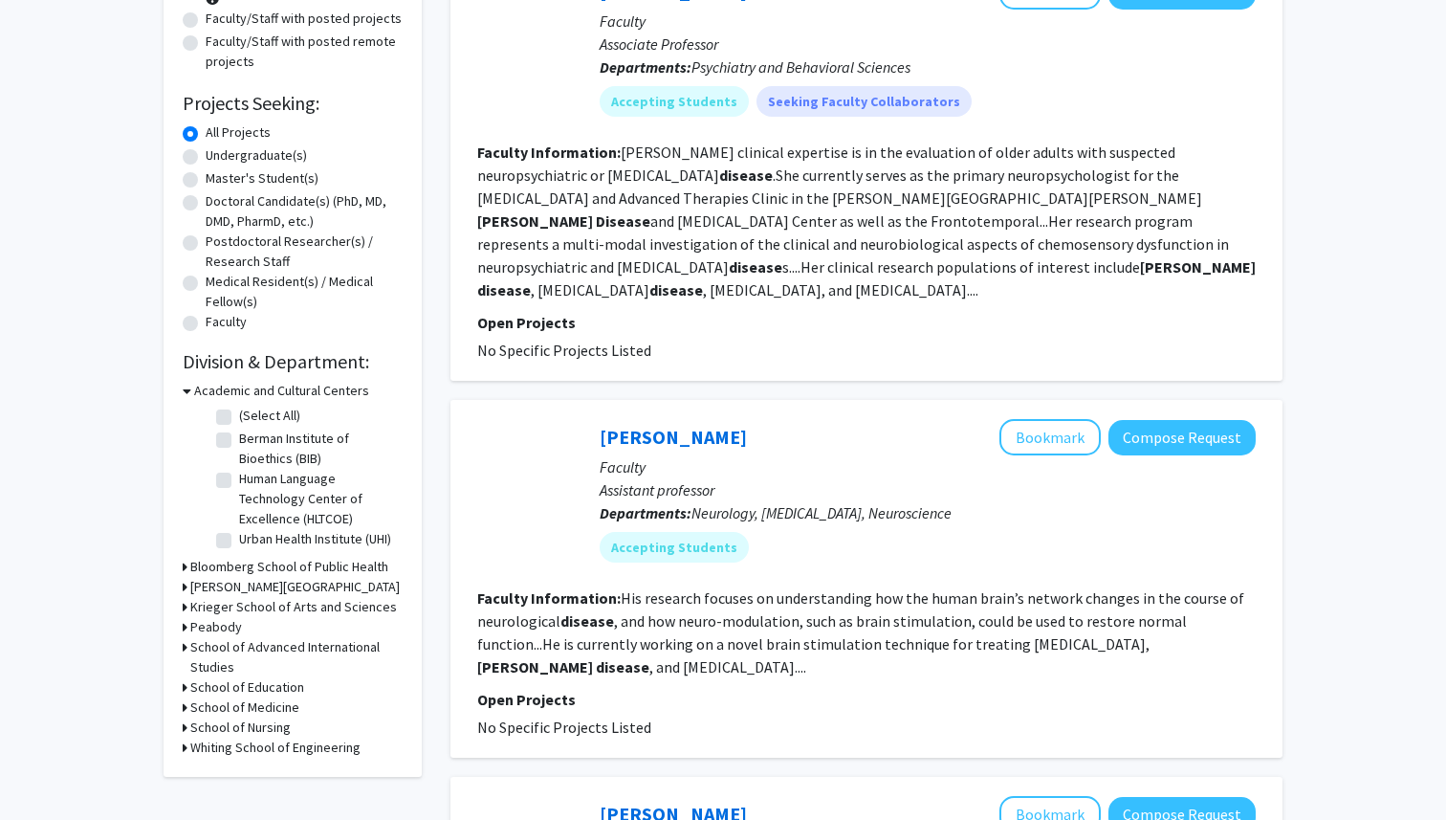
scroll to position [197, 0]
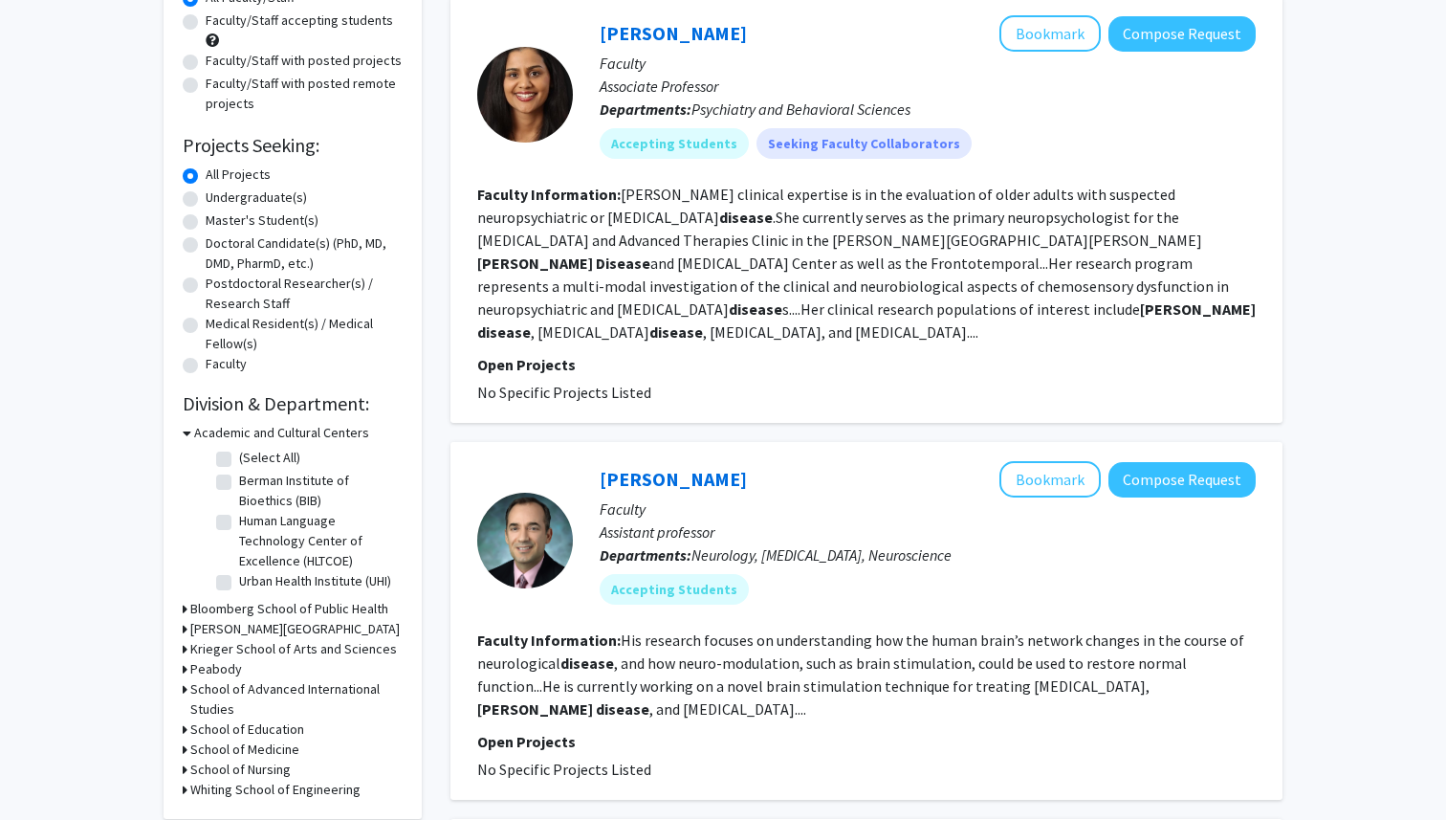
click at [672, 45] on div "[PERSON_NAME] Bookmark Compose Request" at bounding box center [928, 33] width 656 height 36
click at [675, 31] on link "[PERSON_NAME]" at bounding box center [673, 33] width 147 height 24
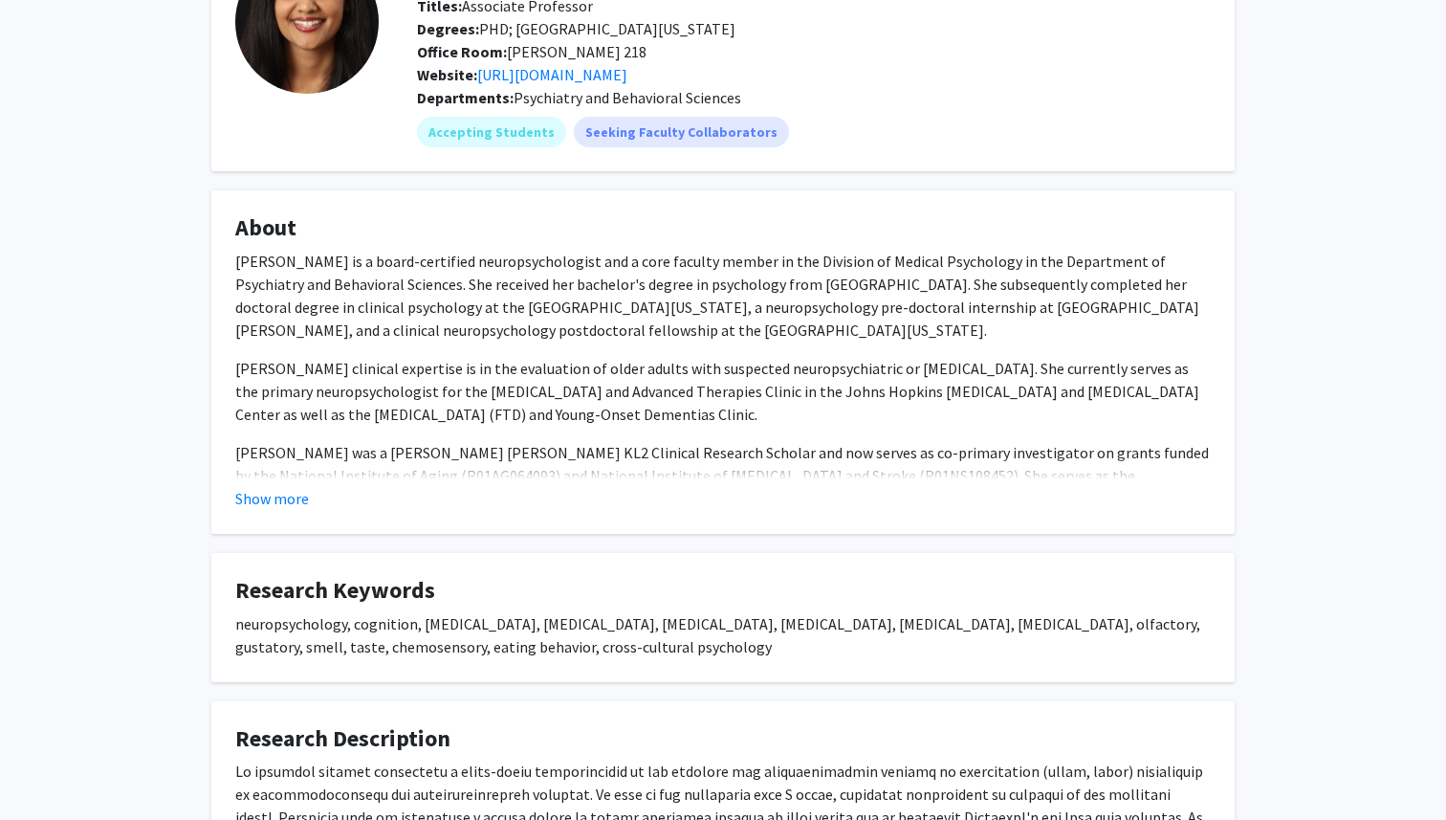
scroll to position [161, 0]
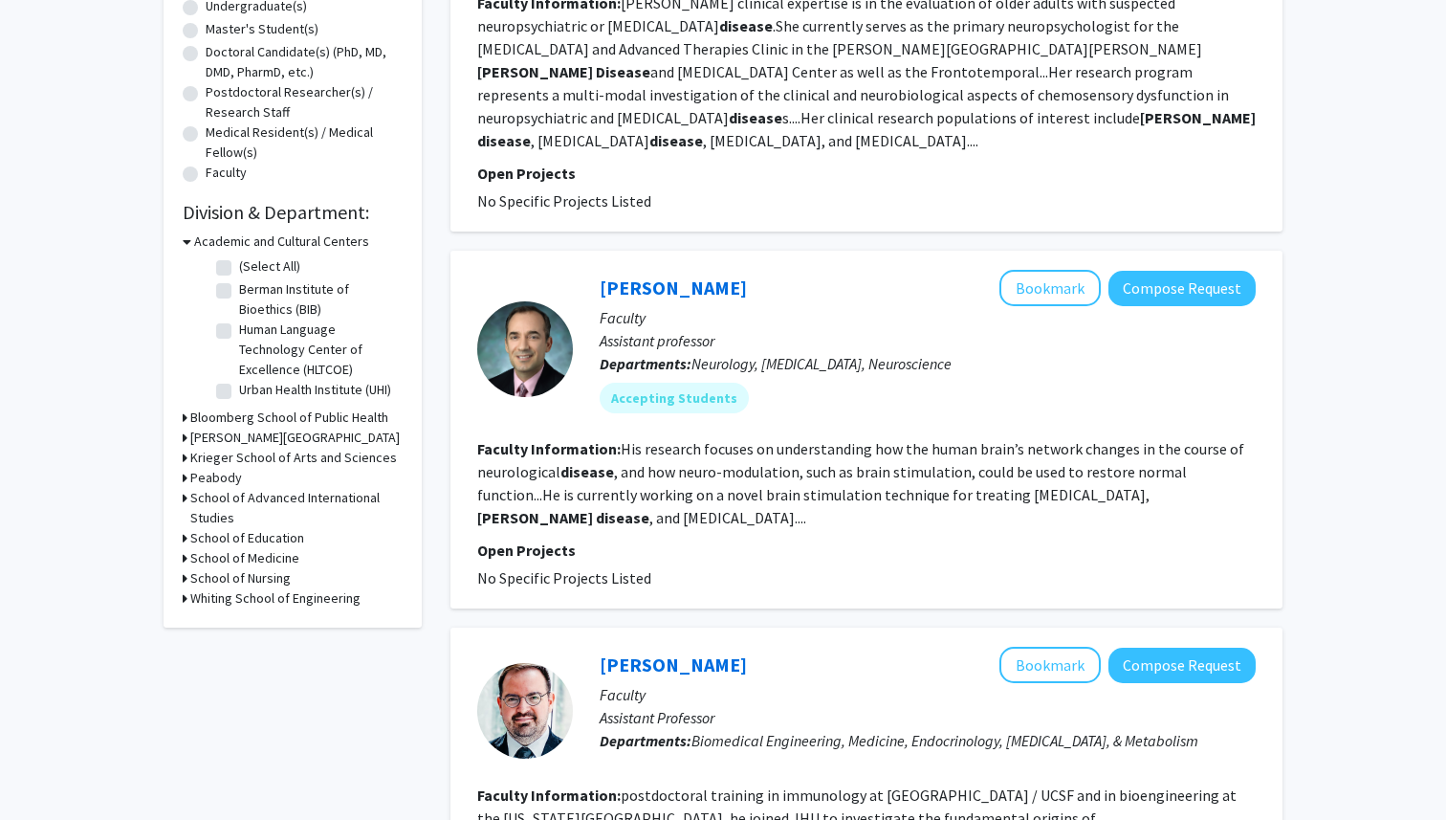
scroll to position [389, 0]
click at [275, 547] on h3 "School of Medicine" at bounding box center [244, 557] width 109 height 20
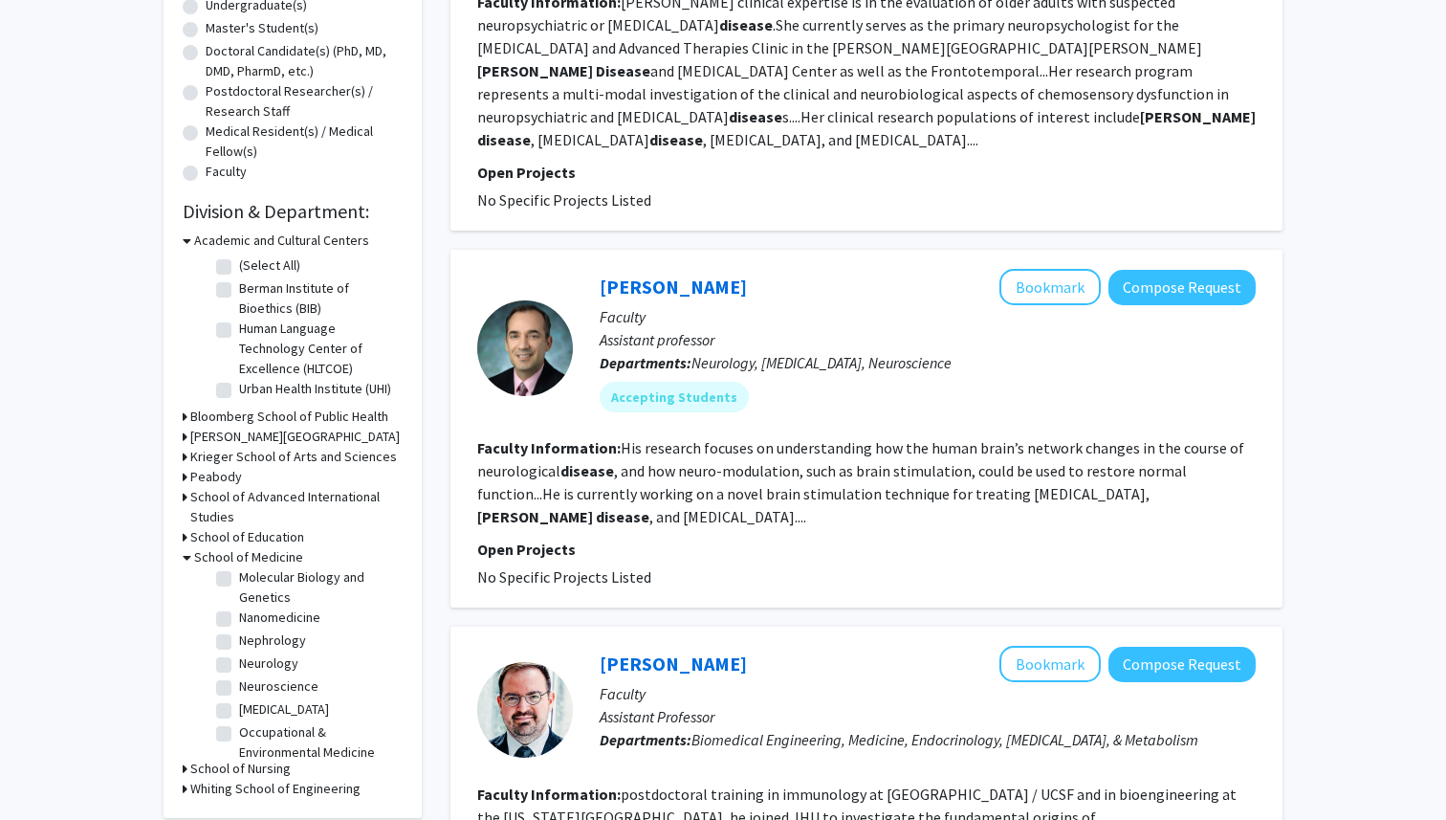
scroll to position [1434, 0]
click at [239, 651] on label "Neurology" at bounding box center [268, 661] width 59 height 20
click at [239, 651] on input "Neurology" at bounding box center [245, 657] width 12 height 12
checkbox input "true"
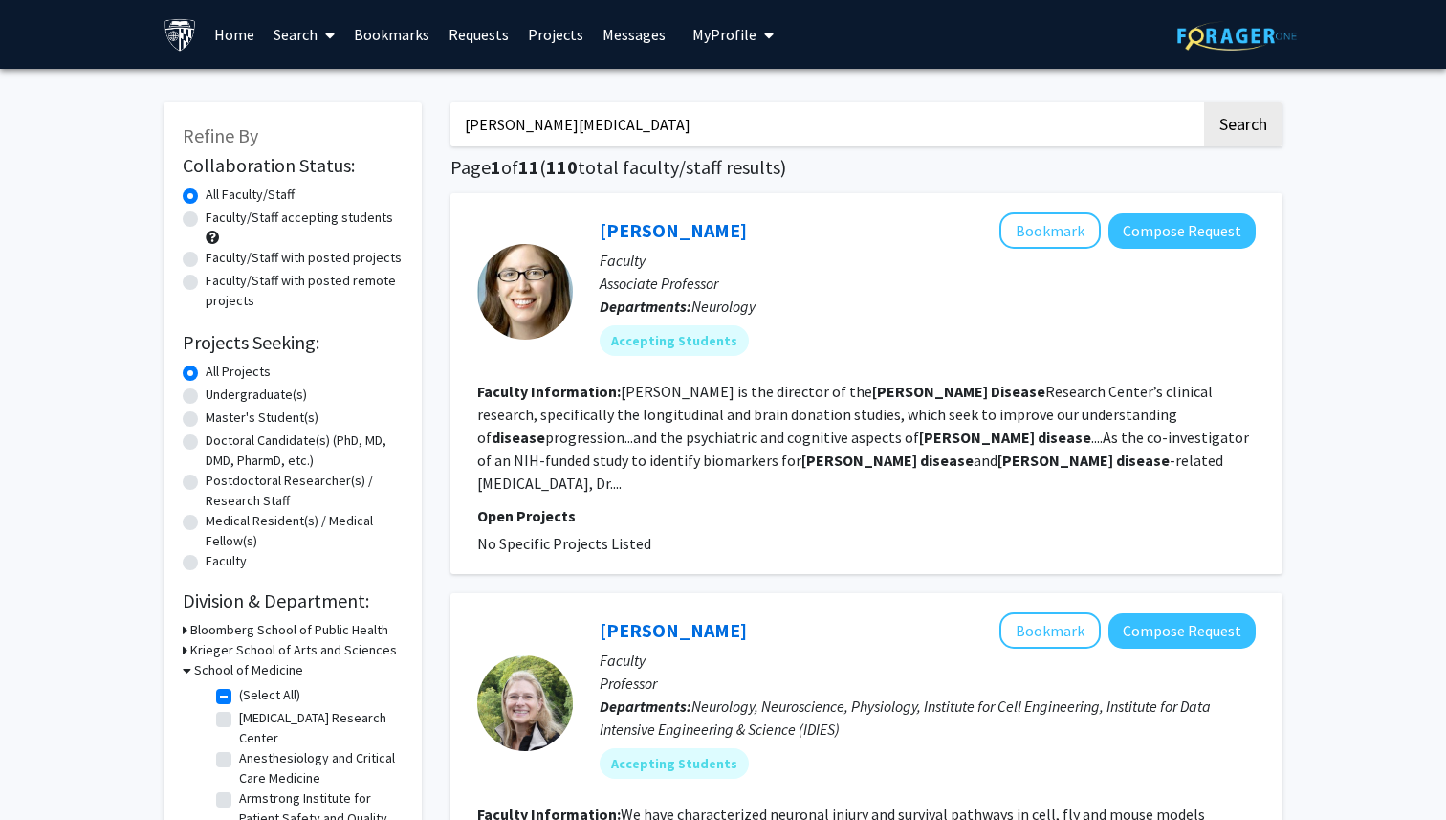
click at [634, 145] on input "[PERSON_NAME][MEDICAL_DATA]" at bounding box center [826, 124] width 751 height 44
click at [1204, 102] on button "Search" at bounding box center [1243, 124] width 78 height 44
checkbox input "false"
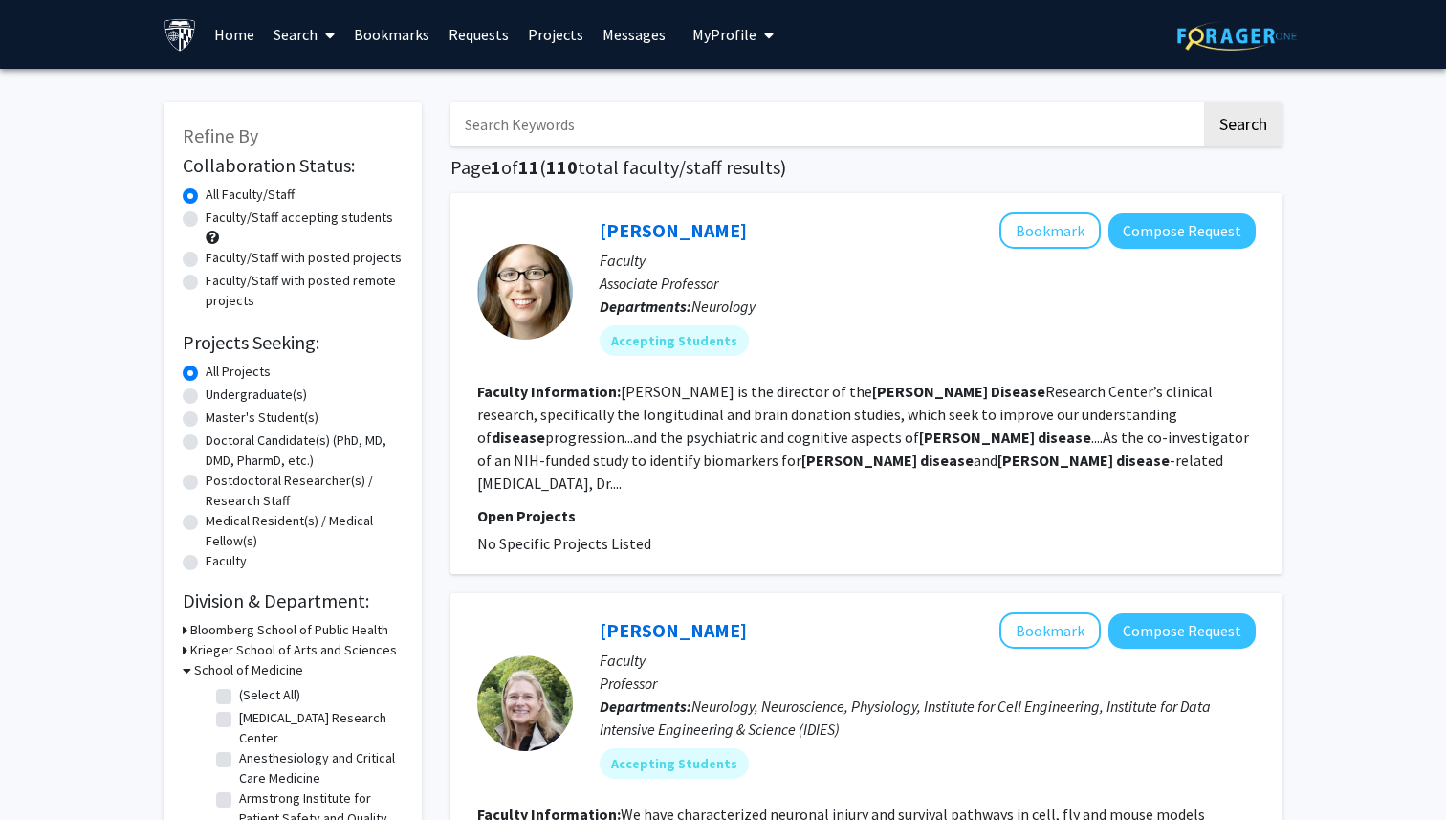
checkbox input "false"
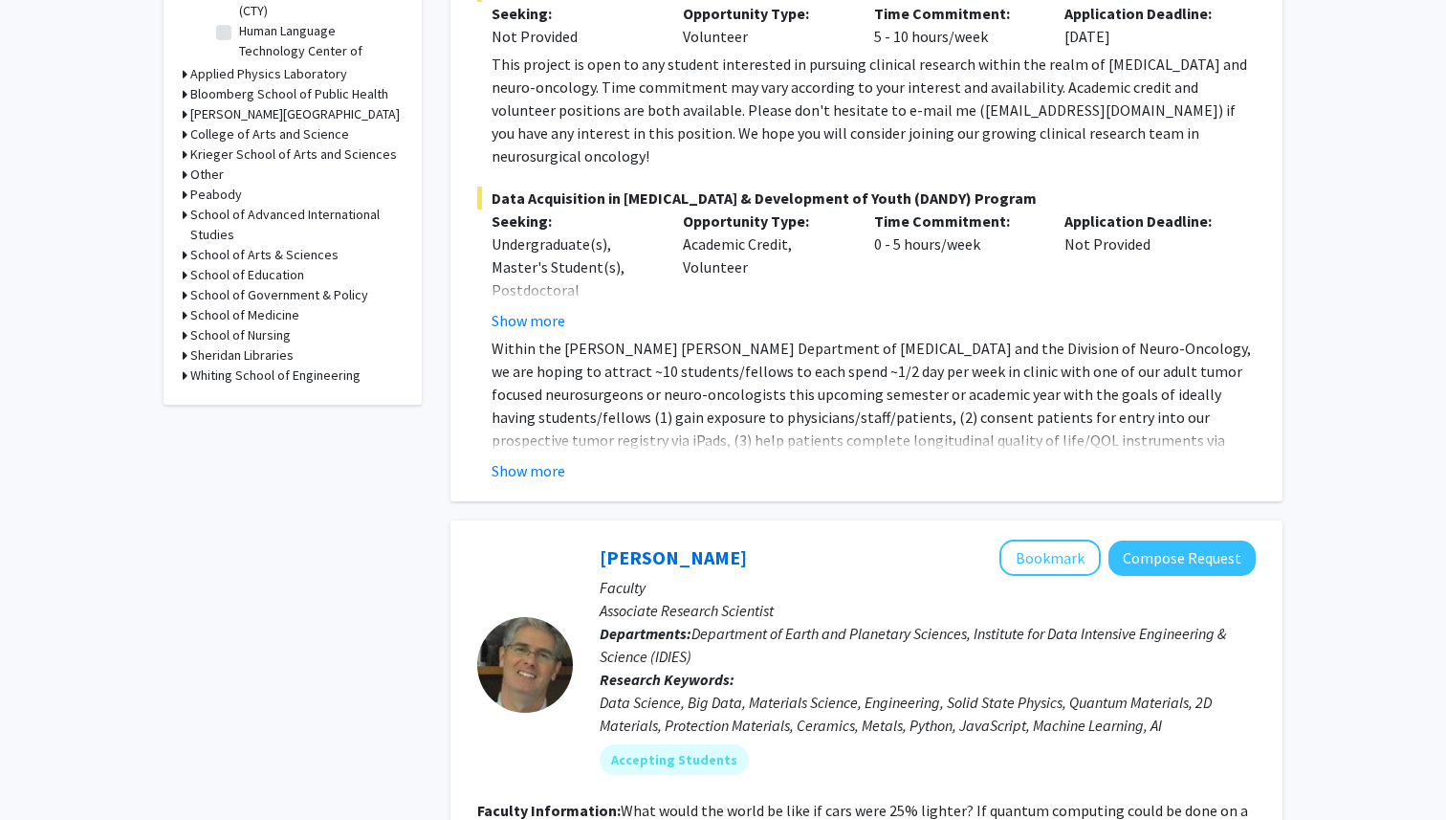
scroll to position [806, 0]
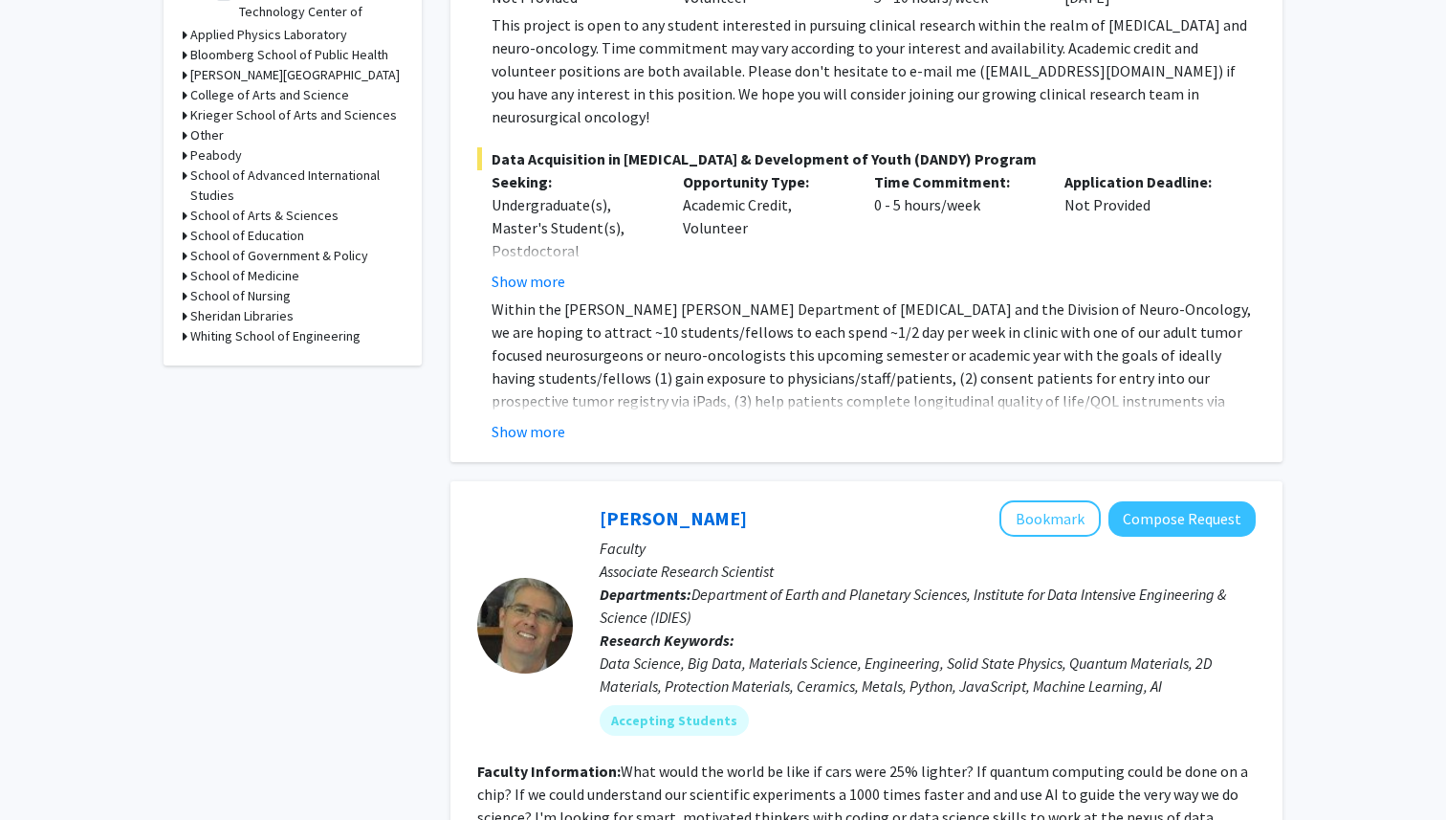
click at [231, 279] on h3 "School of Medicine" at bounding box center [244, 276] width 109 height 20
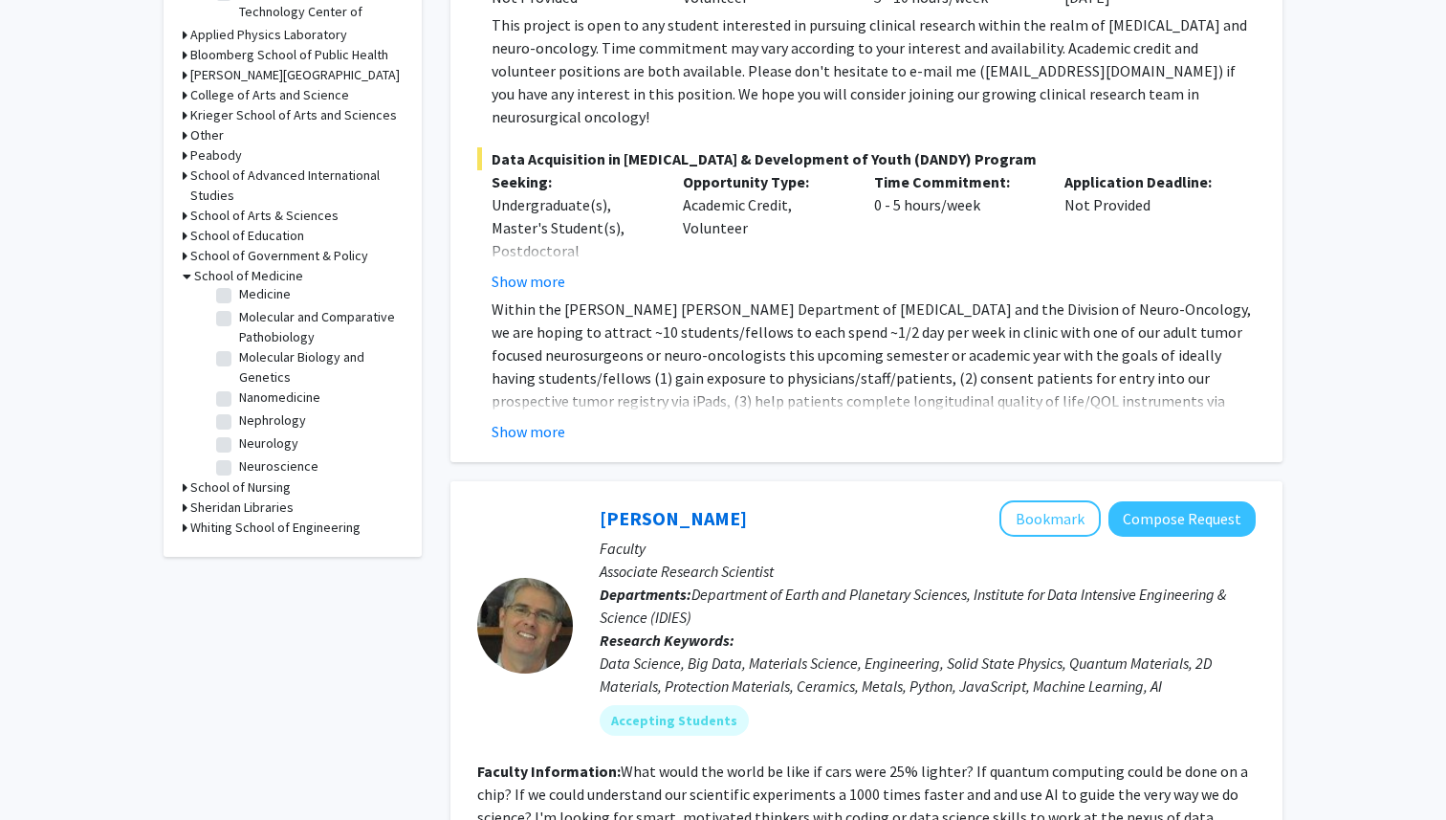
scroll to position [1769, 0]
click at [239, 416] on label "Neurology" at bounding box center [268, 426] width 59 height 20
click at [239, 416] on input "Neurology" at bounding box center [245, 422] width 12 height 12
checkbox input "true"
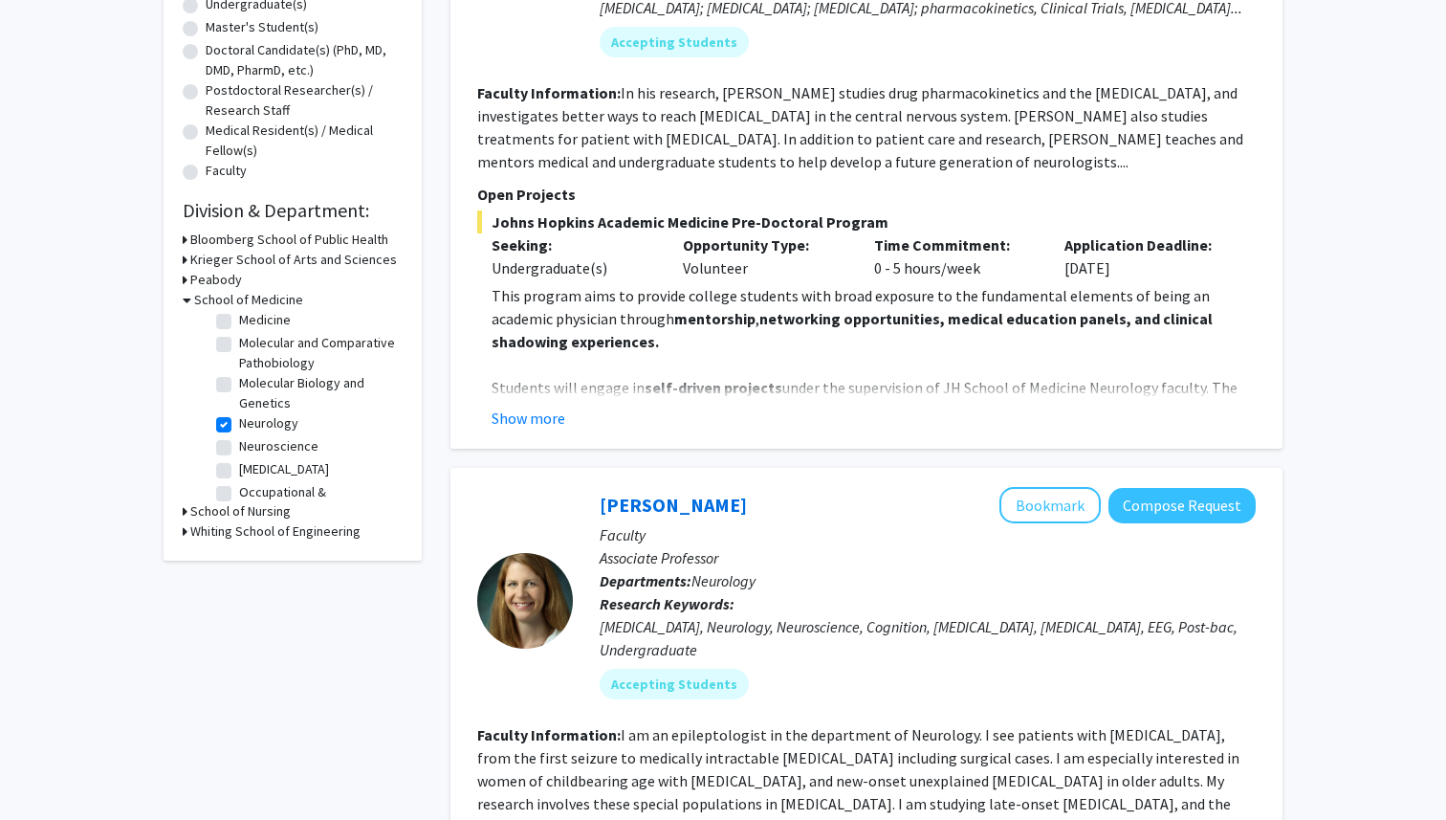
scroll to position [598, 0]
click at [239, 426] on label "Neurology" at bounding box center [268, 436] width 59 height 20
click at [239, 426] on input "Neurology" at bounding box center [245, 432] width 12 height 12
checkbox input "false"
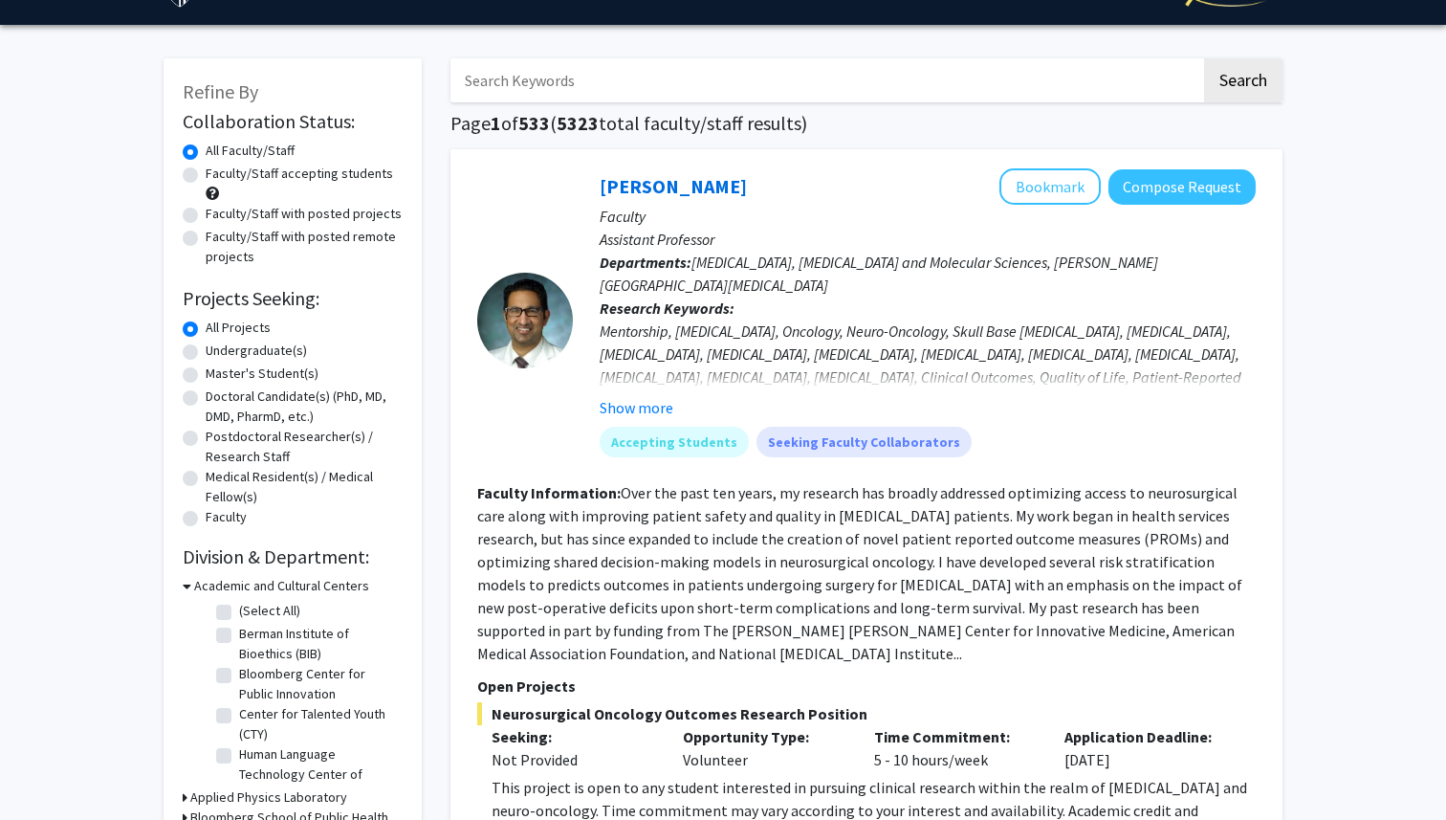
scroll to position [68, 0]
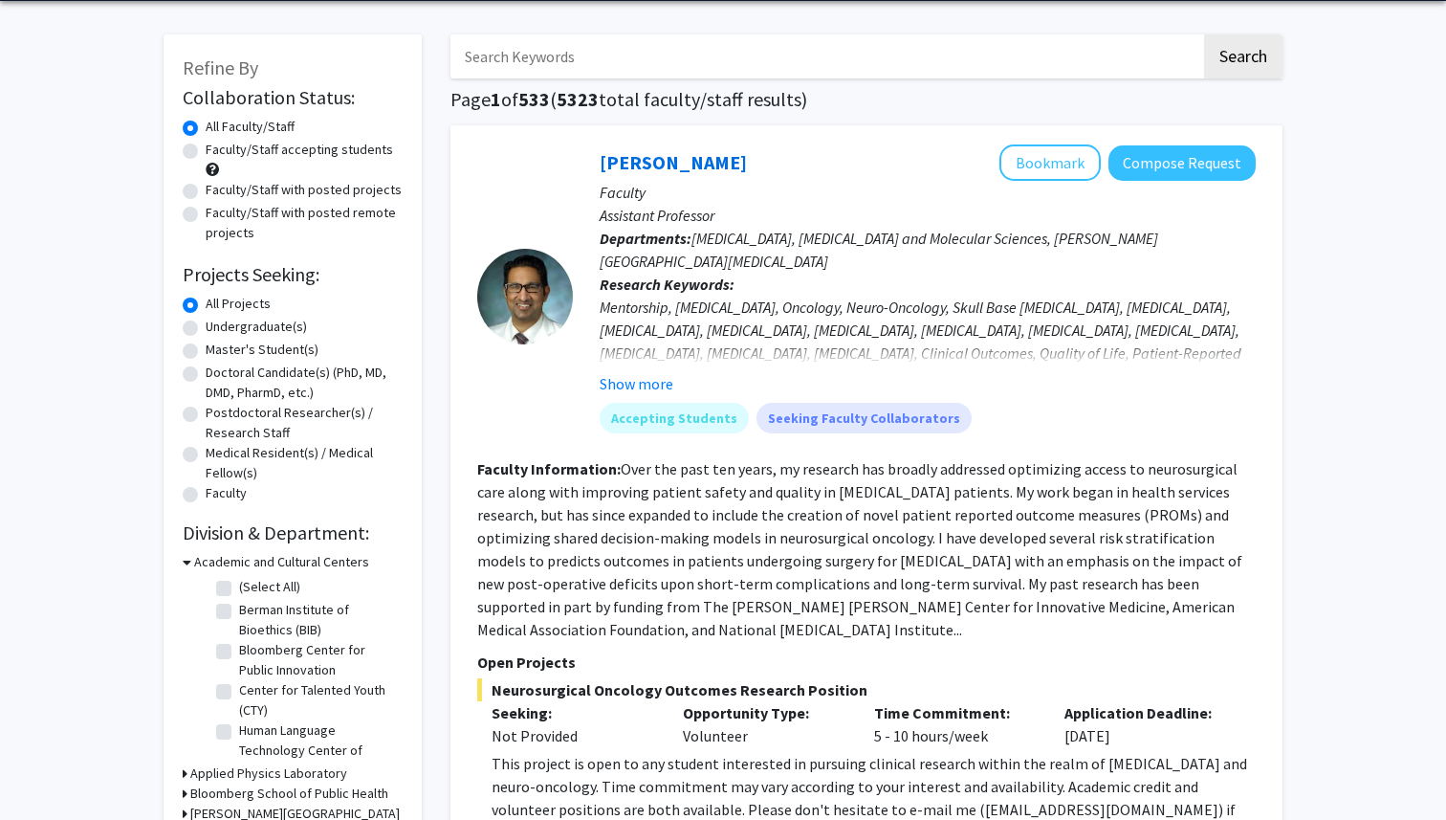
click at [614, 58] on input "Search Keywords" at bounding box center [826, 56] width 751 height 44
type input "patient outcome"
click at [1204, 34] on button "Search" at bounding box center [1243, 56] width 78 height 44
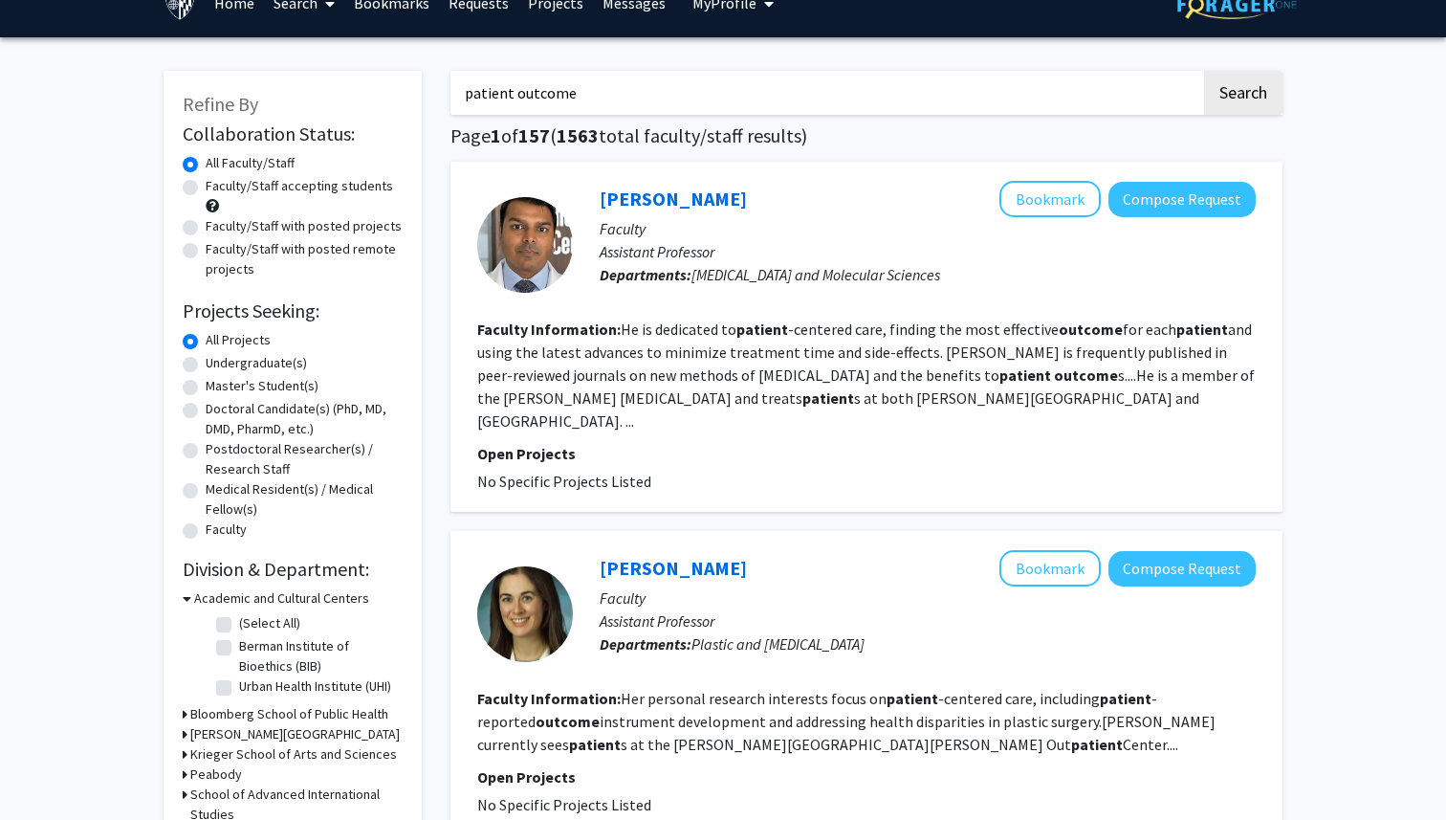
scroll to position [43, 0]
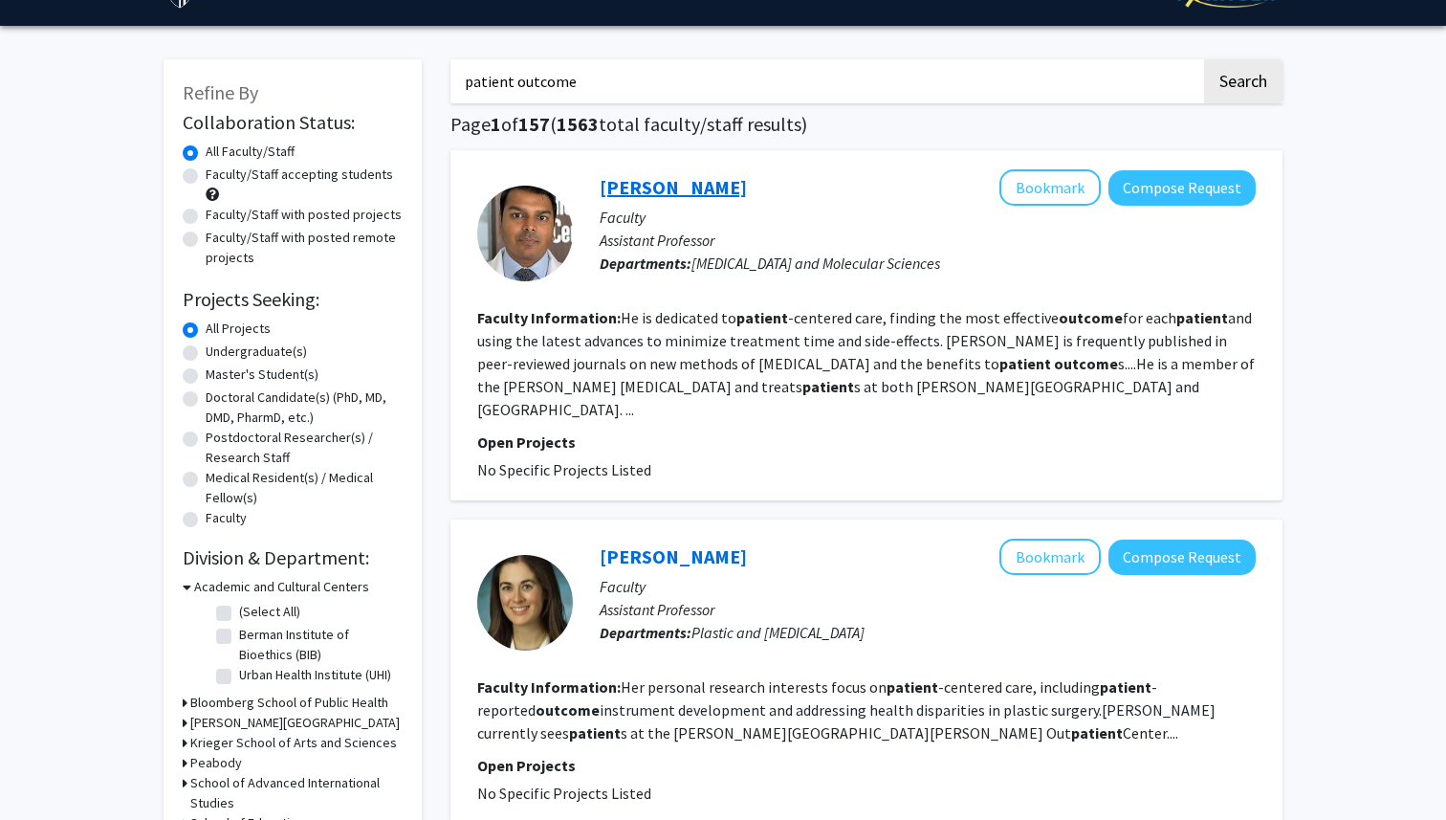
click at [639, 181] on link "[PERSON_NAME]" at bounding box center [673, 187] width 147 height 24
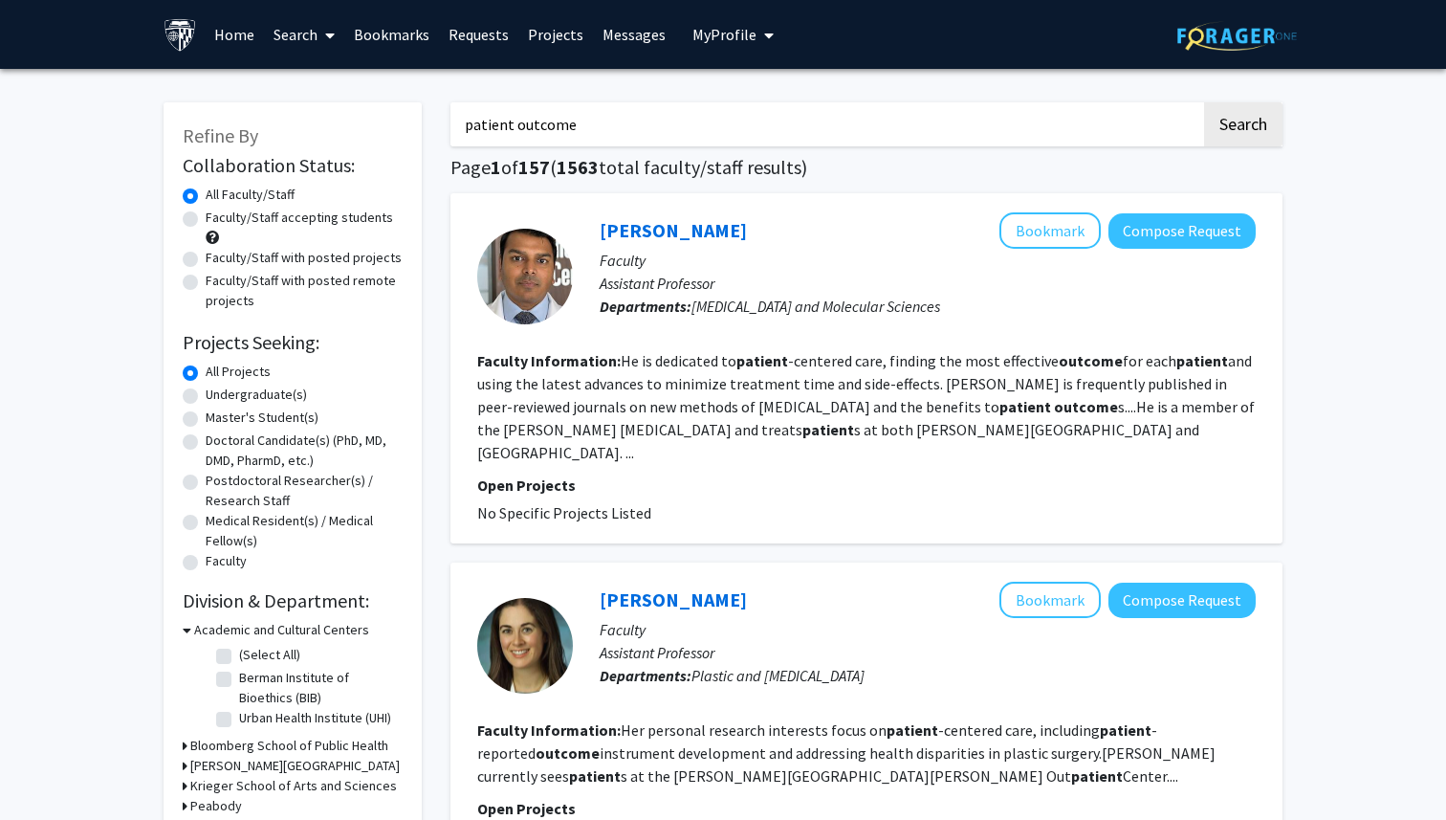
click at [606, 116] on input "patient outcome" at bounding box center [826, 124] width 751 height 44
type input "[PERSON_NAME]"
click at [1204, 102] on button "Search" at bounding box center [1243, 124] width 78 height 44
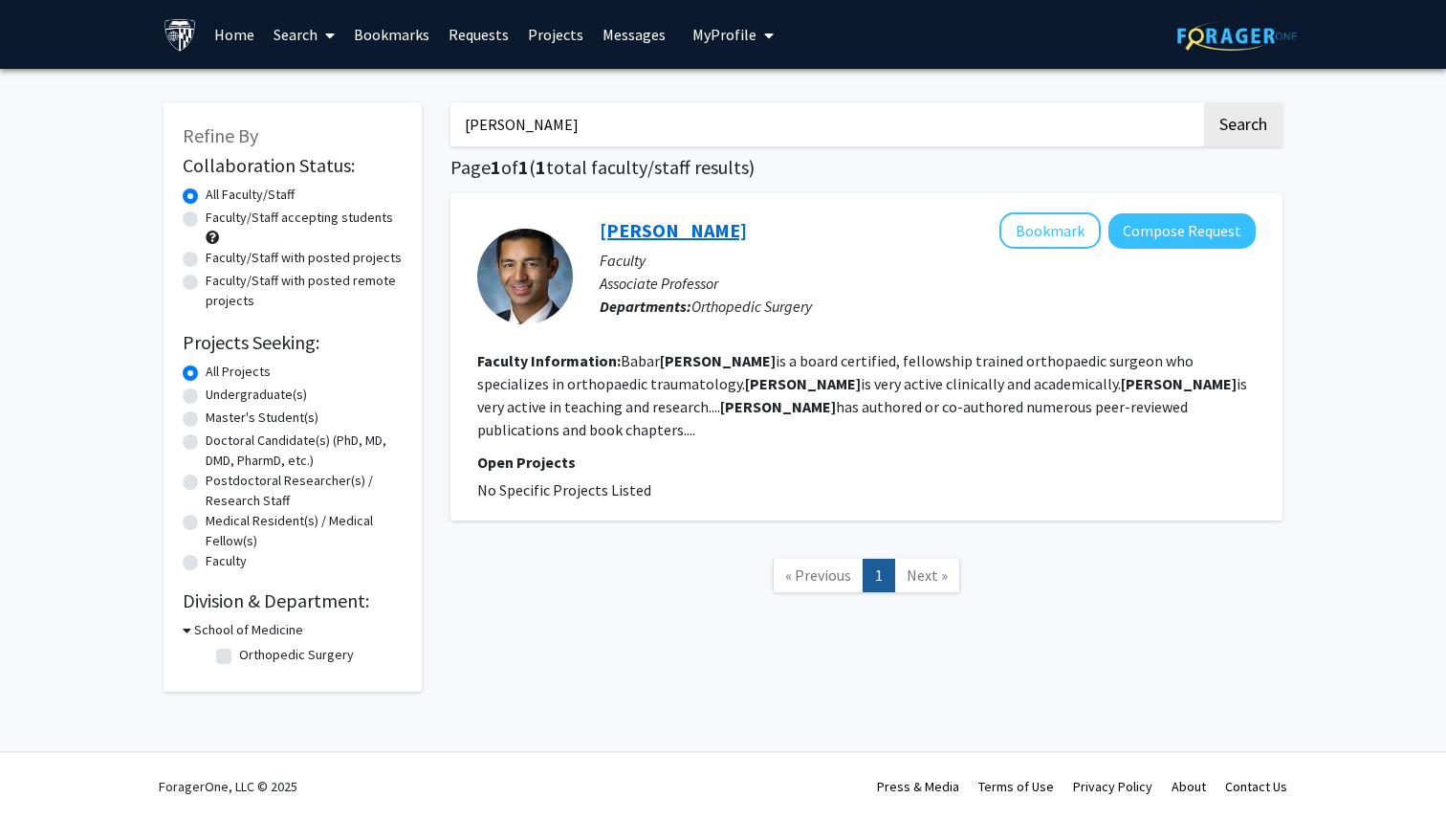
click at [699, 235] on link "[PERSON_NAME]" at bounding box center [673, 230] width 147 height 24
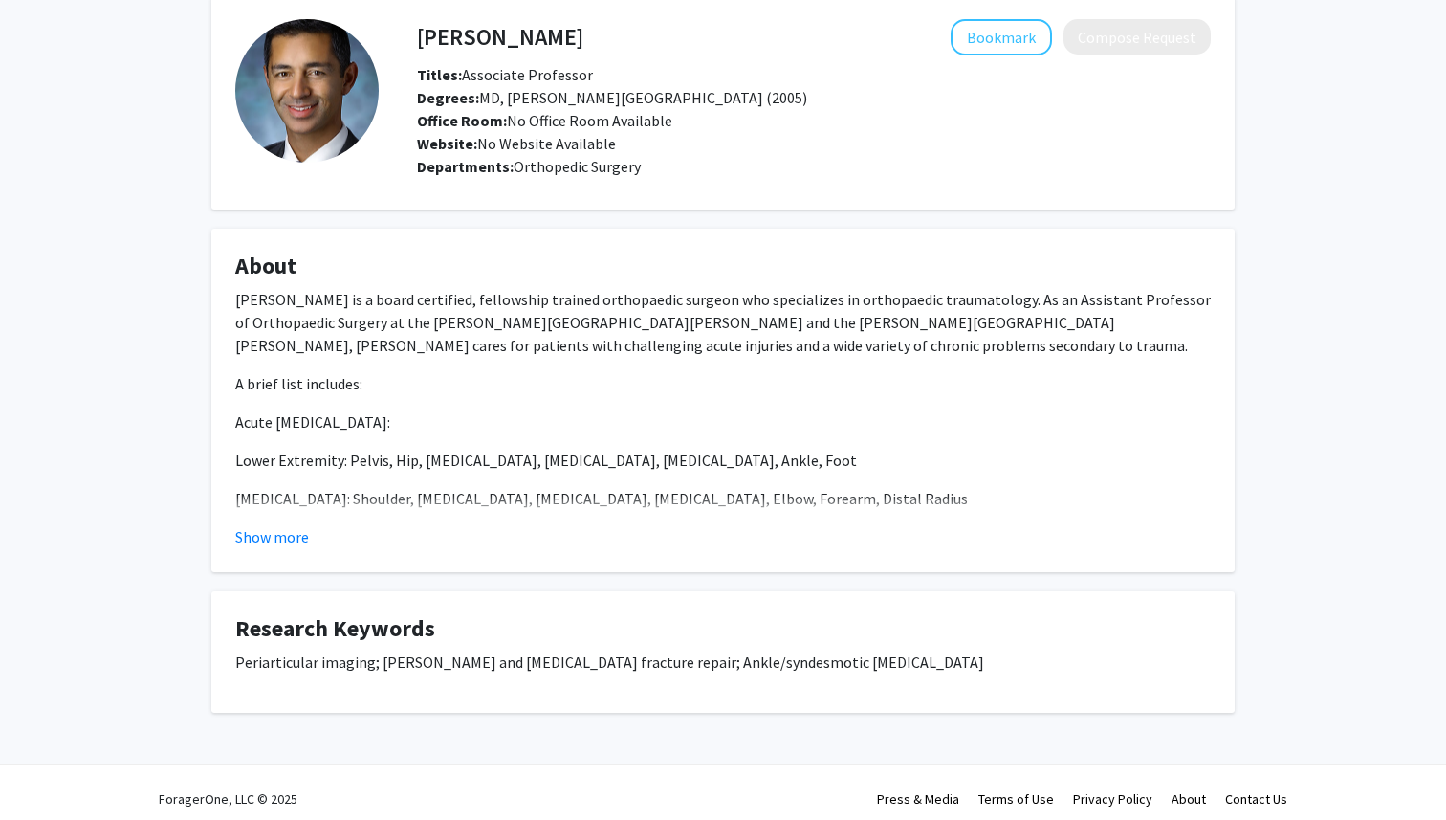
scroll to position [99, 0]
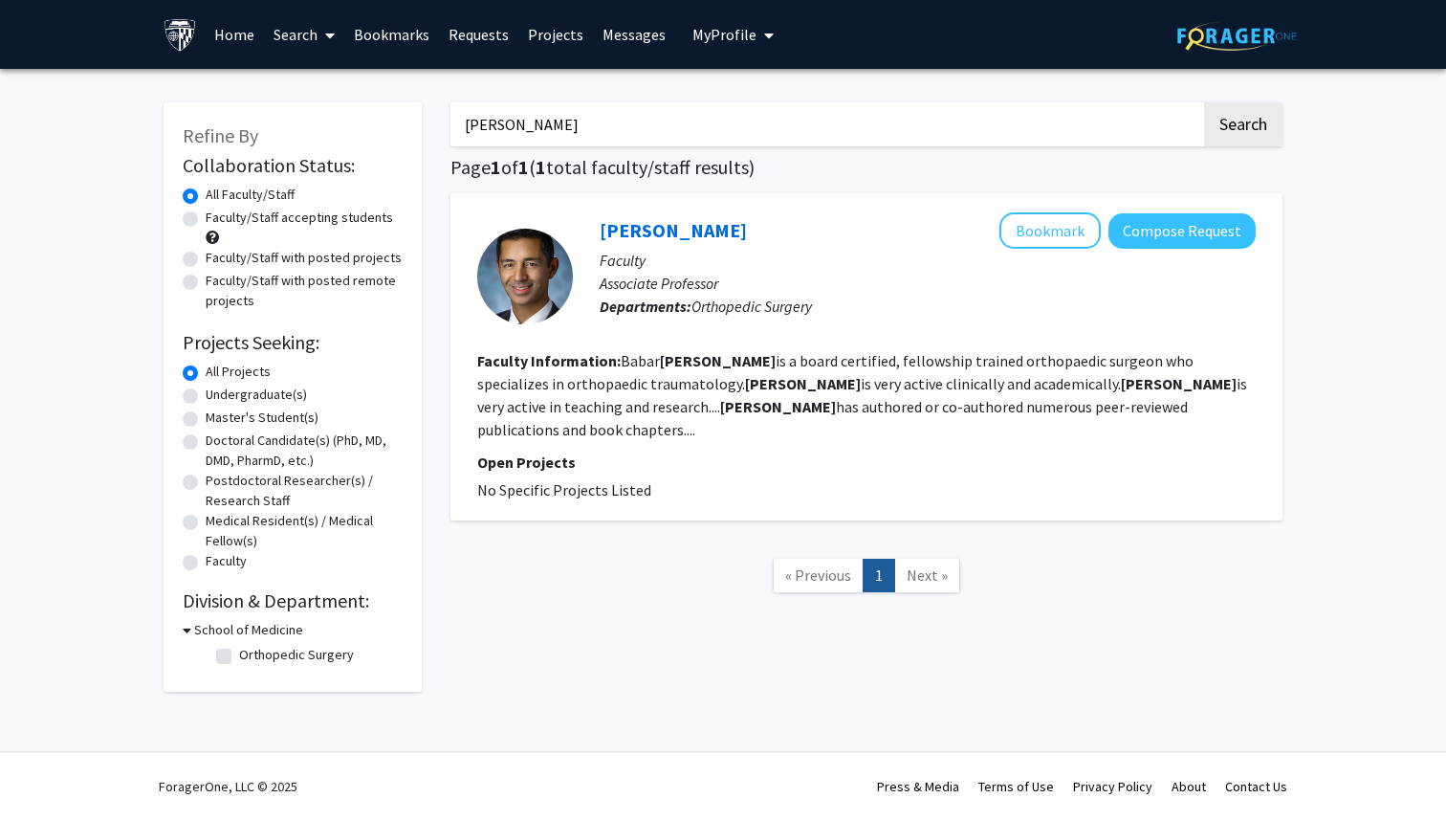
click at [573, 117] on input "[PERSON_NAME]" at bounding box center [826, 124] width 751 height 44
type input "margalit"
click at [1204, 102] on button "Search" at bounding box center [1243, 124] width 78 height 44
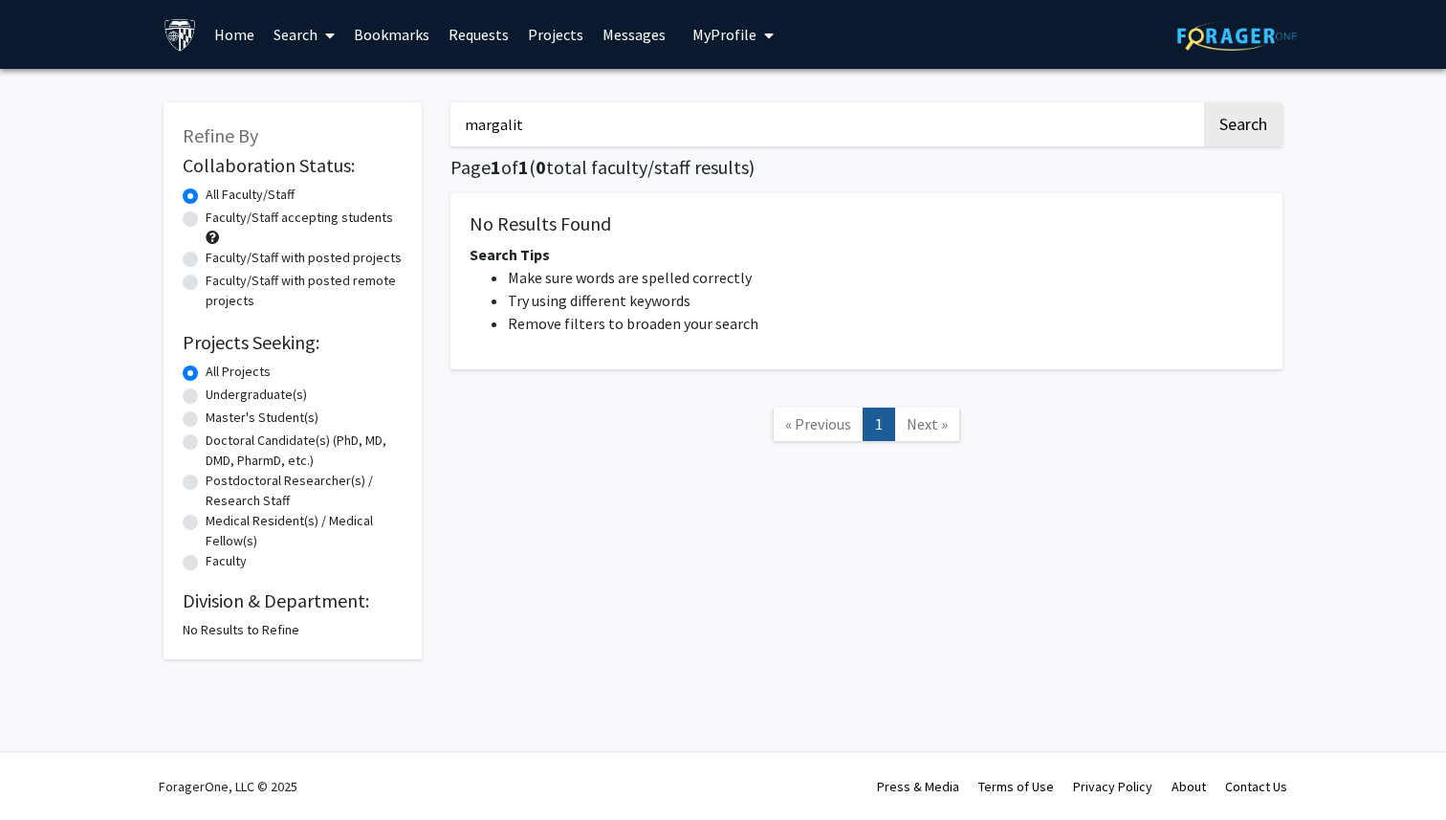
click at [556, 125] on input "margalit" at bounding box center [826, 124] width 751 height 44
click at [1204, 102] on button "Search" at bounding box center [1243, 124] width 78 height 44
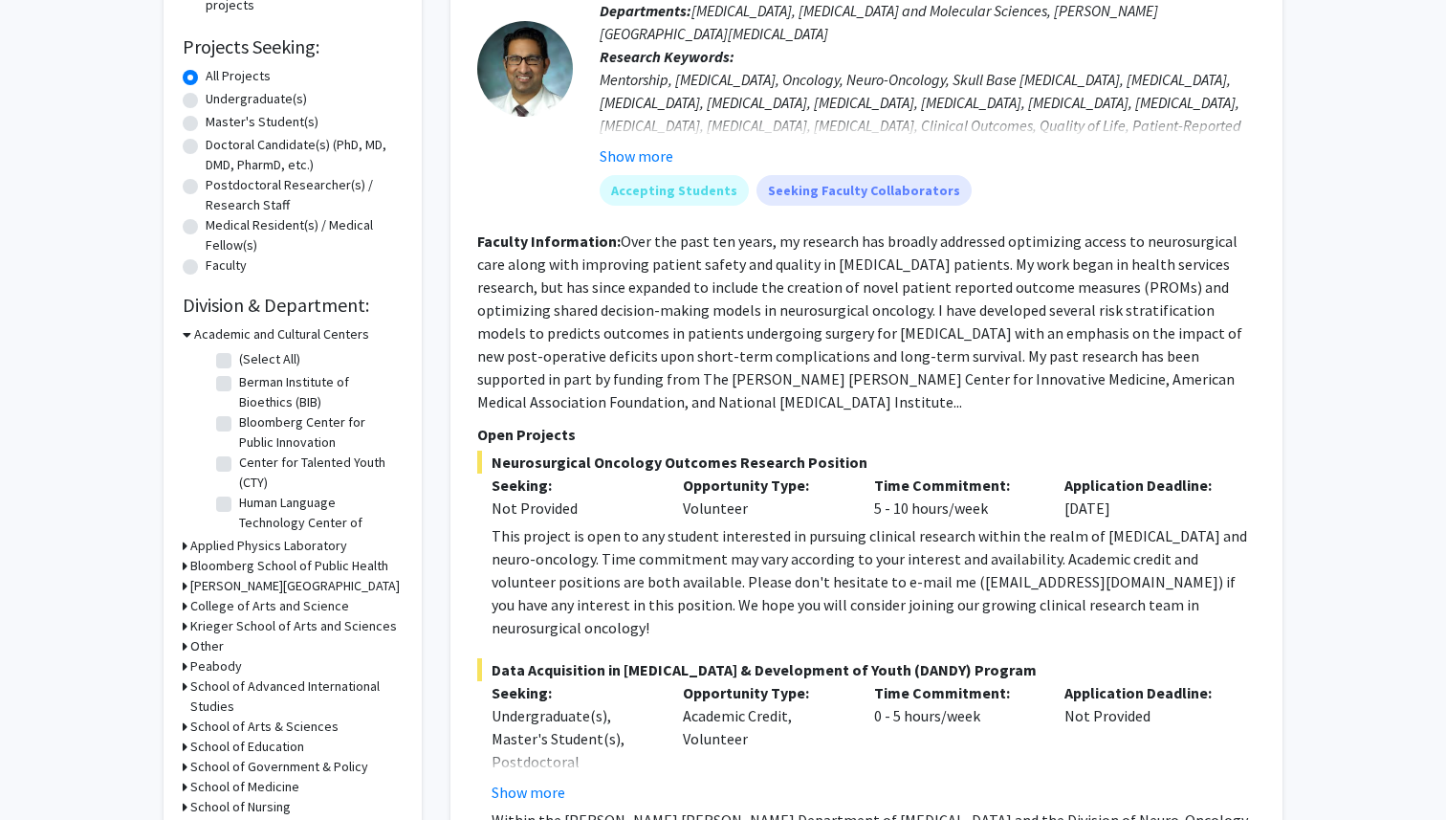
scroll to position [319, 0]
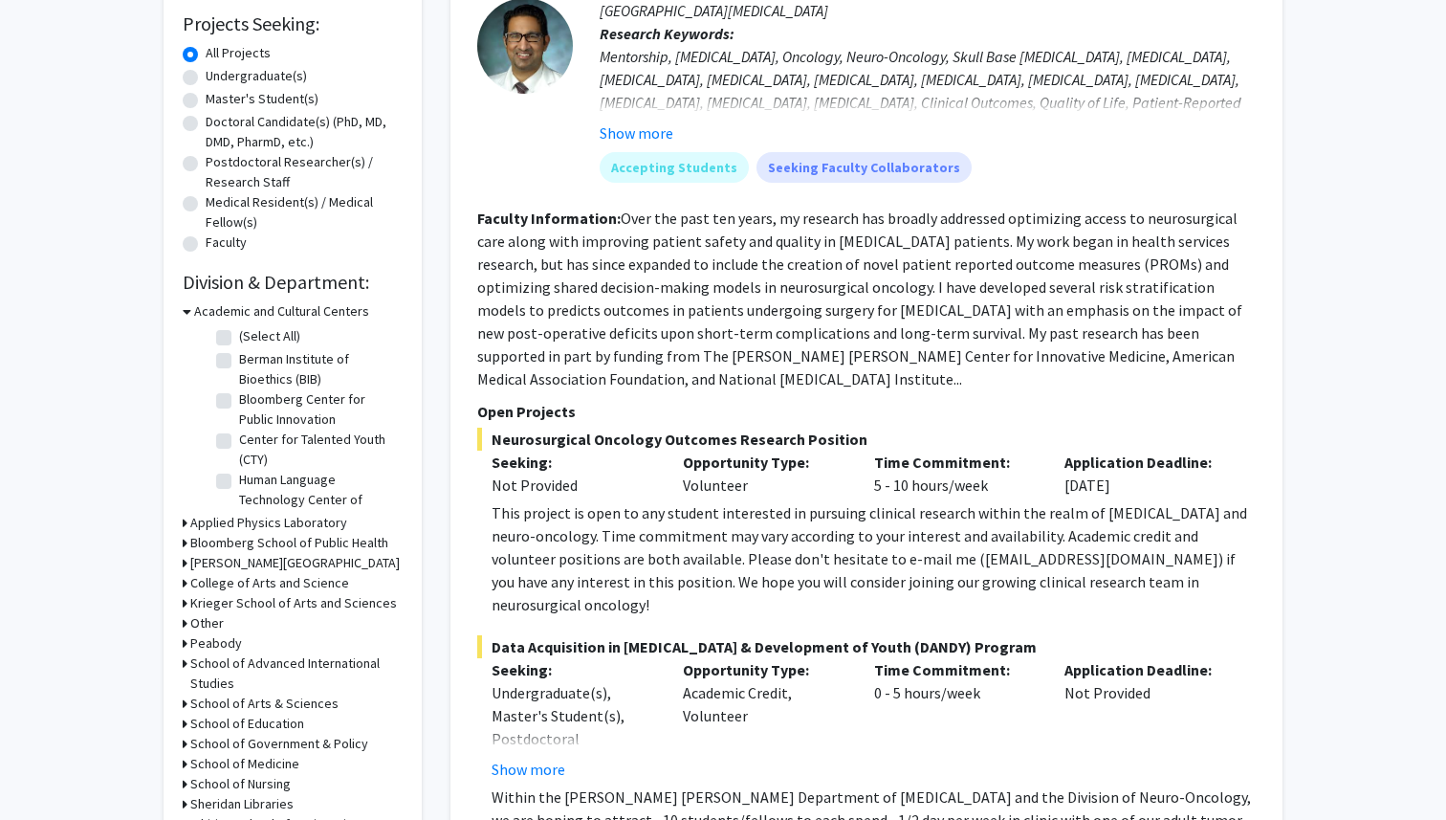
click at [284, 766] on h3 "School of Medicine" at bounding box center [244, 764] width 109 height 20
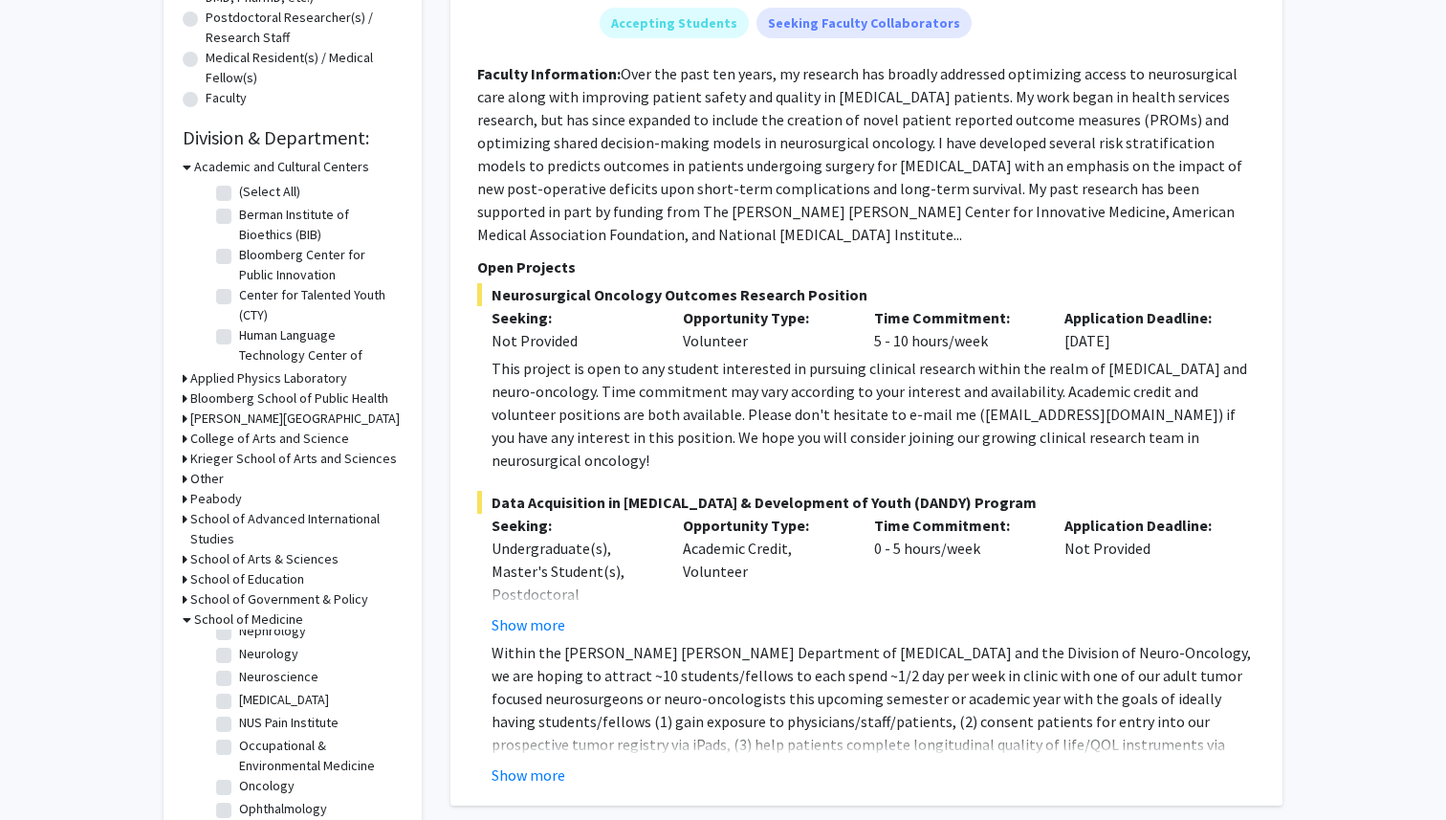
scroll to position [0, 0]
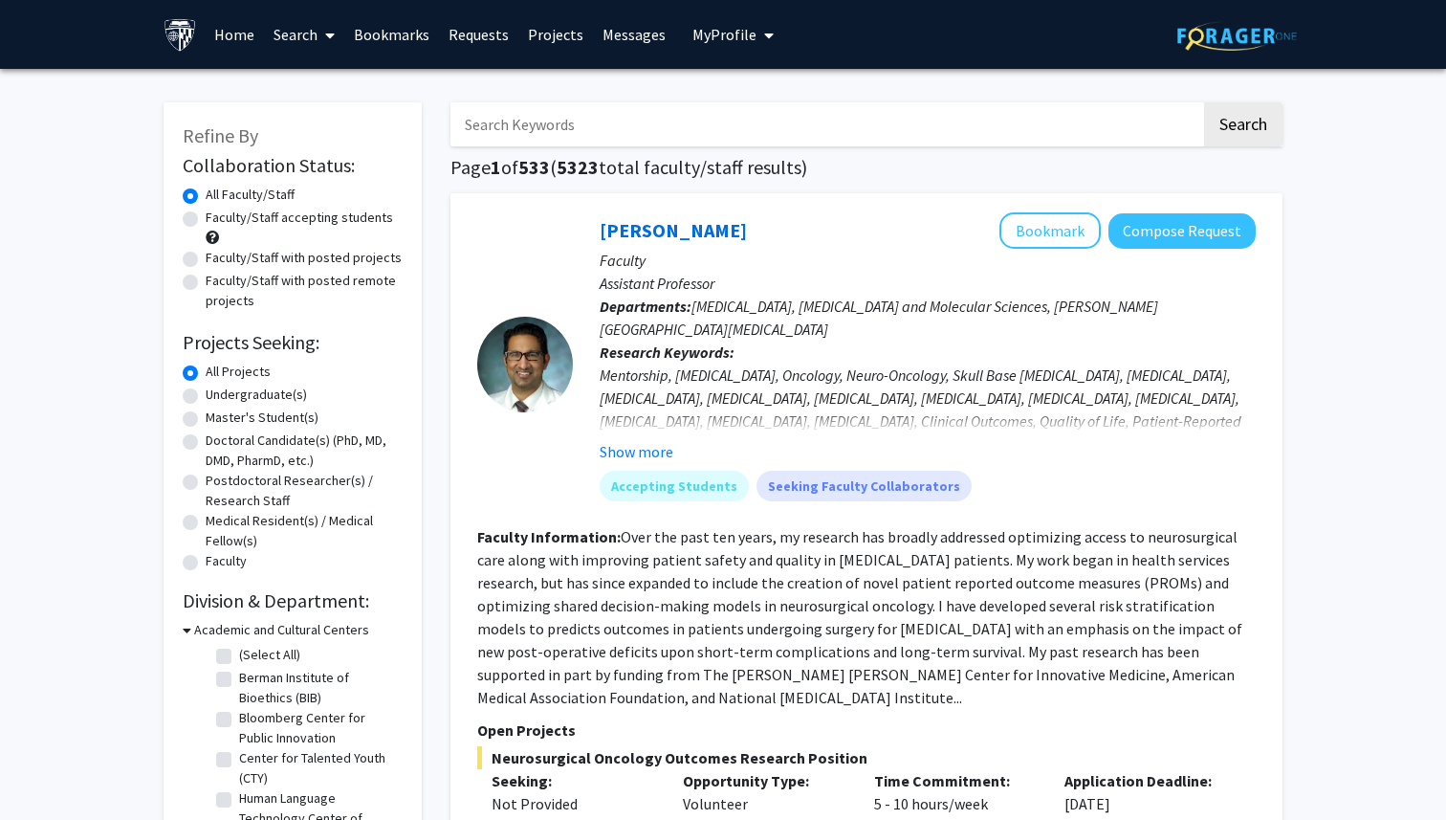
click at [759, 124] on input "Search Keywords" at bounding box center [826, 124] width 751 height 44
type input "bioethics"
click at [1204, 102] on button "Search" at bounding box center [1243, 124] width 78 height 44
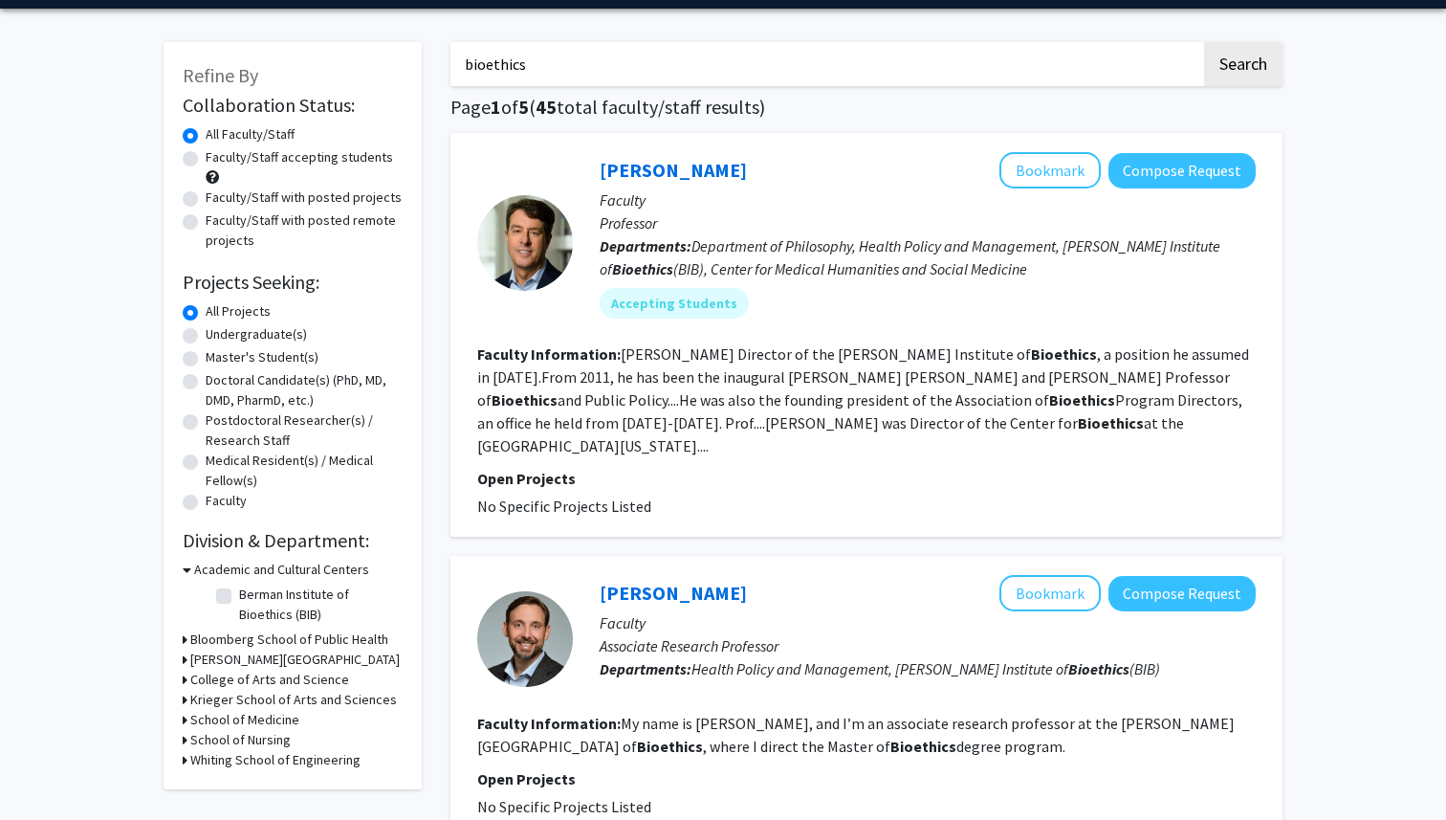
scroll to position [62, 0]
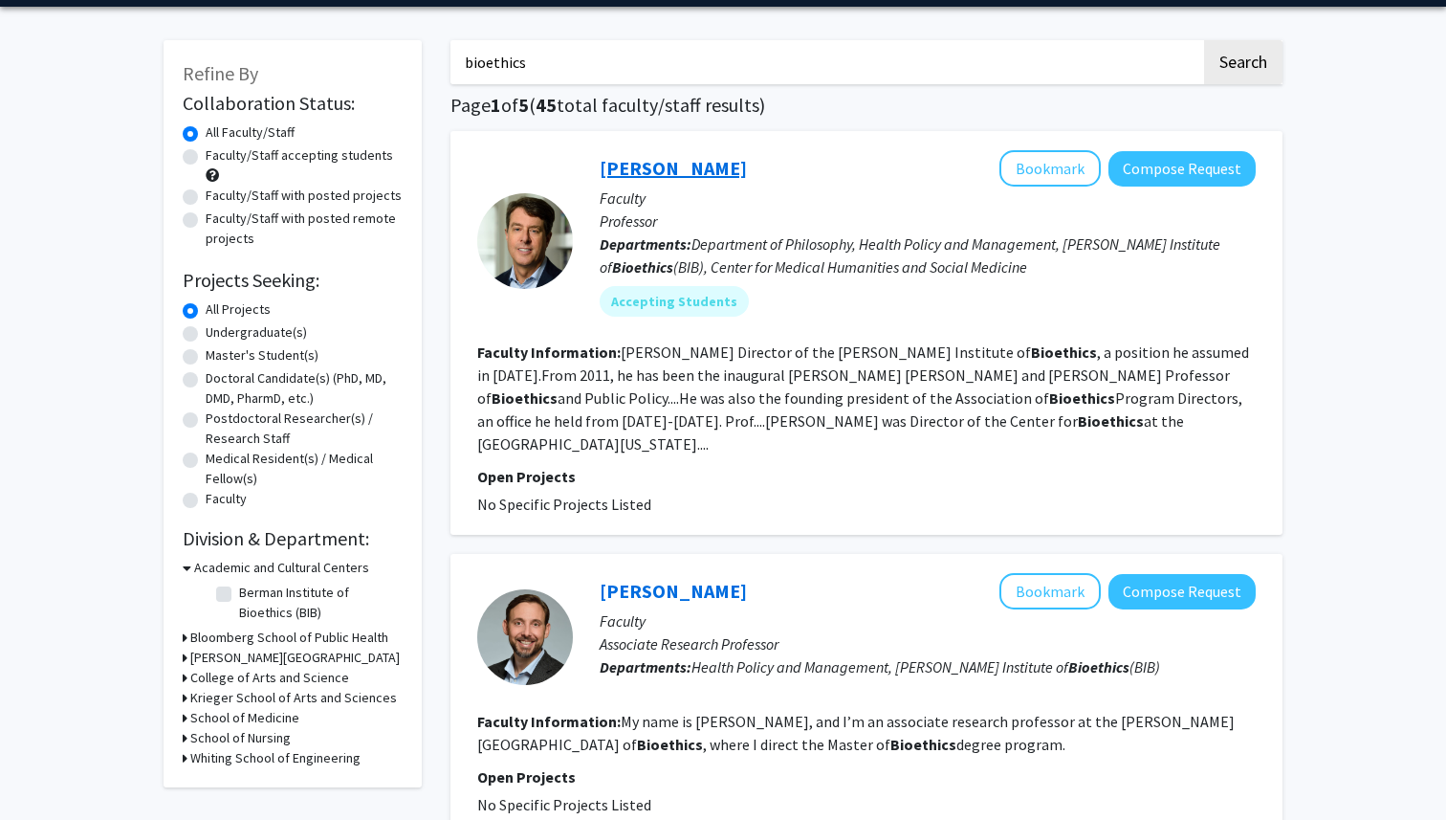
click at [656, 168] on link "[PERSON_NAME]" at bounding box center [673, 168] width 147 height 24
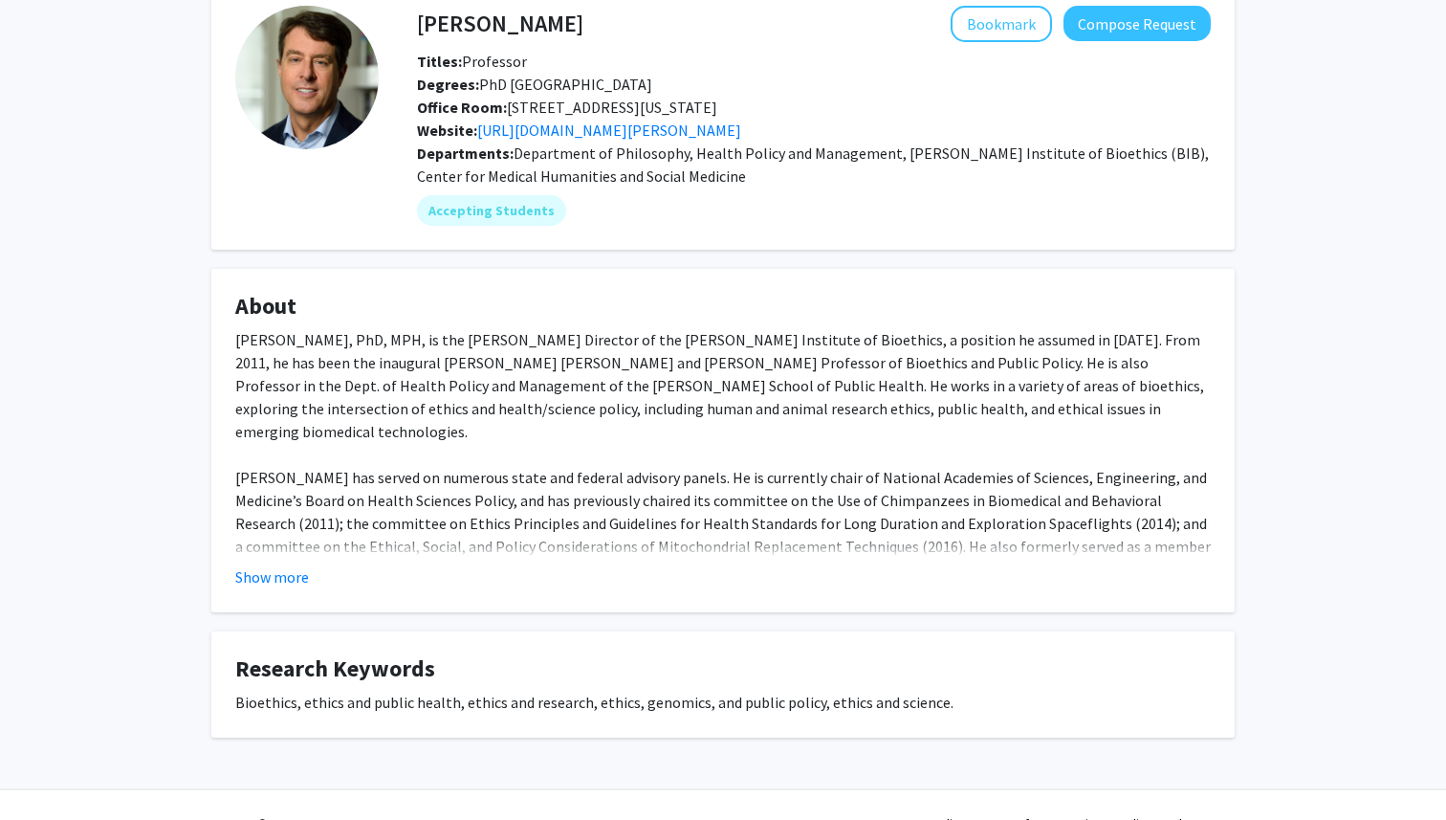
scroll to position [98, 0]
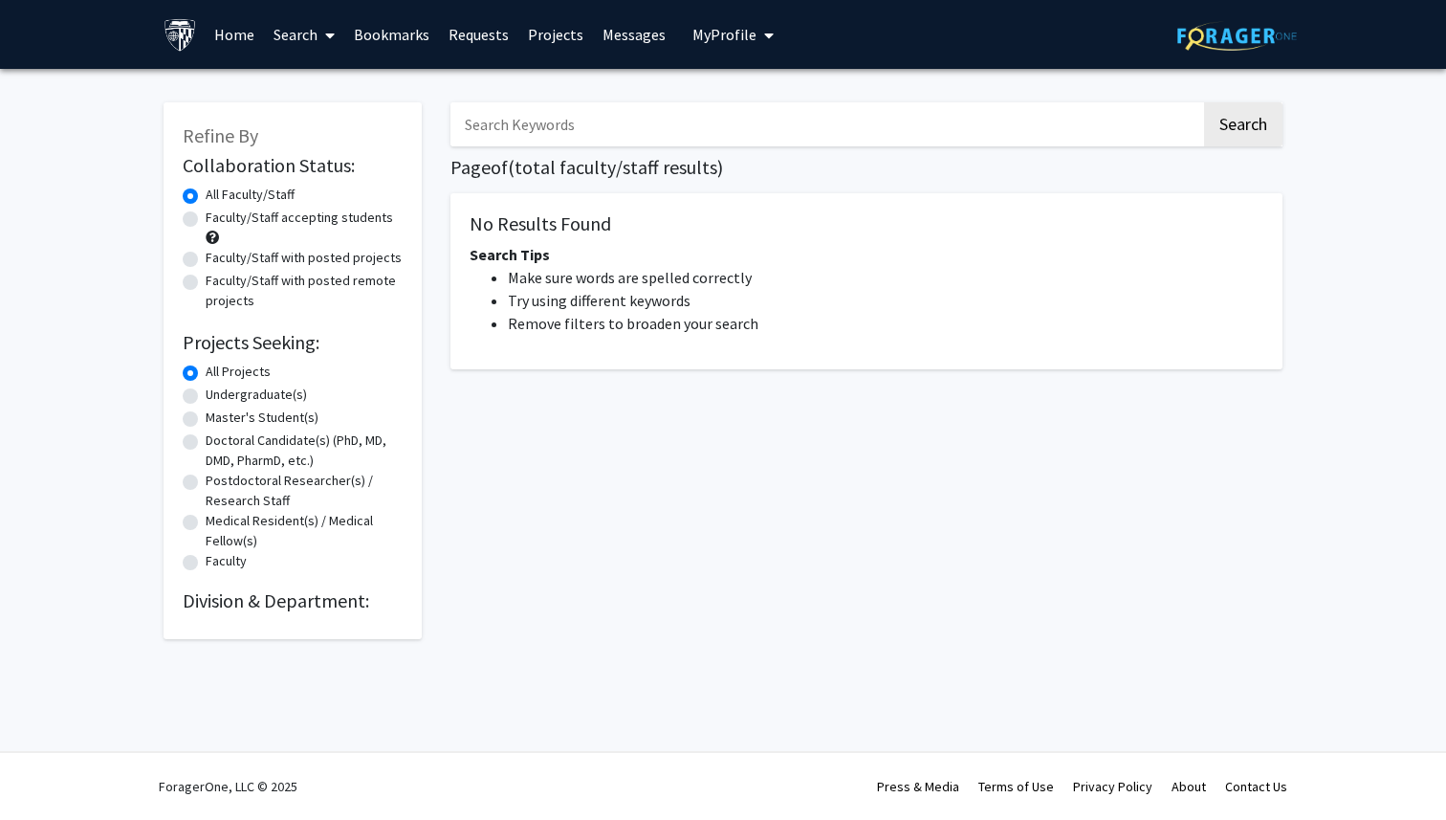
click at [217, 374] on label "All Projects" at bounding box center [238, 372] width 65 height 20
click at [217, 374] on input "All Projects" at bounding box center [212, 368] width 12 height 12
click at [214, 400] on label "Undergraduate(s)" at bounding box center [256, 395] width 101 height 20
click at [214, 397] on input "Undergraduate(s)" at bounding box center [212, 391] width 12 height 12
radio input "true"
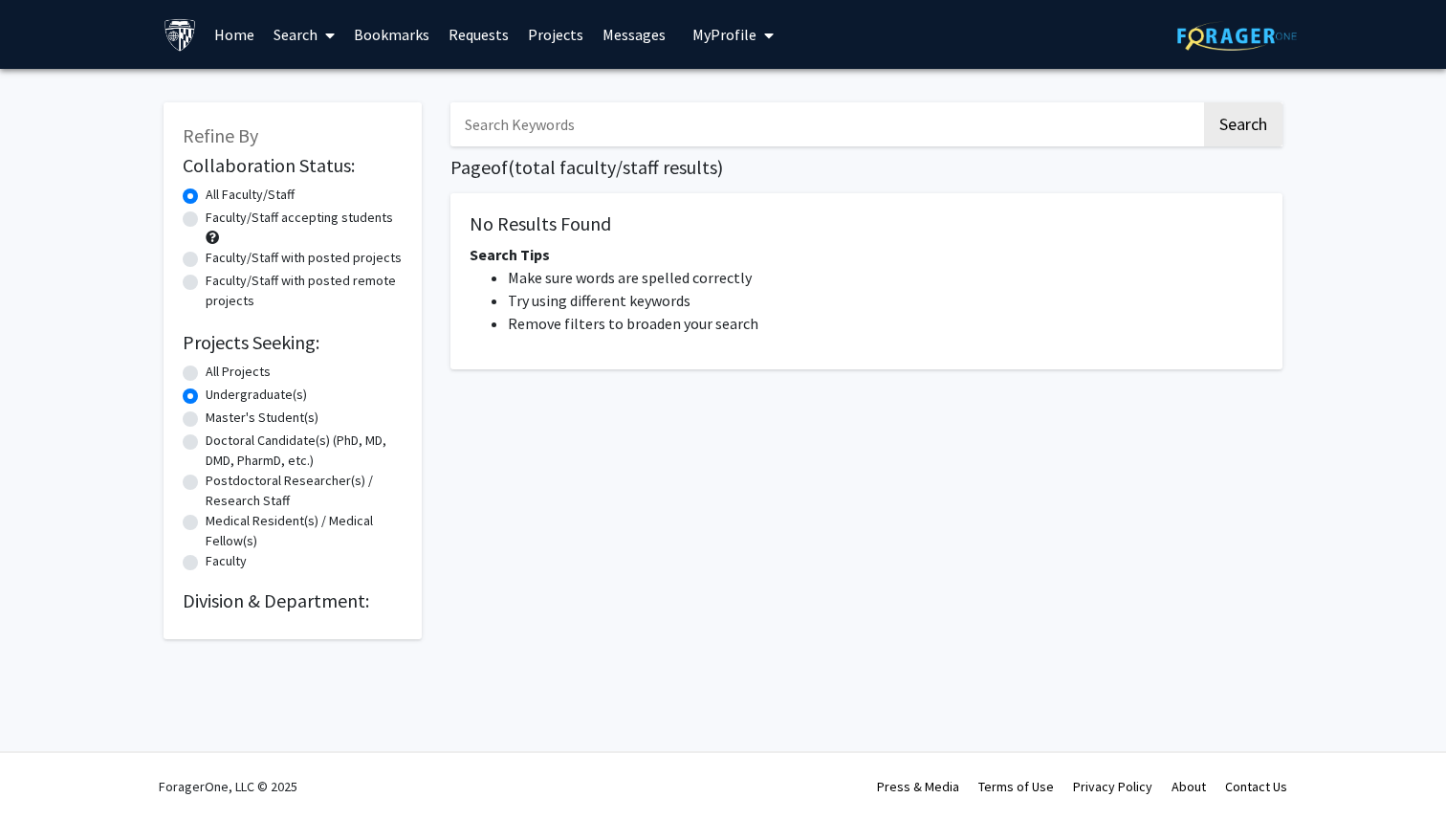
click at [226, 362] on label "All Projects" at bounding box center [238, 372] width 65 height 20
click at [218, 362] on input "All Projects" at bounding box center [212, 368] width 12 height 12
radio input "true"
click at [240, 28] on link "Home" at bounding box center [234, 34] width 59 height 67
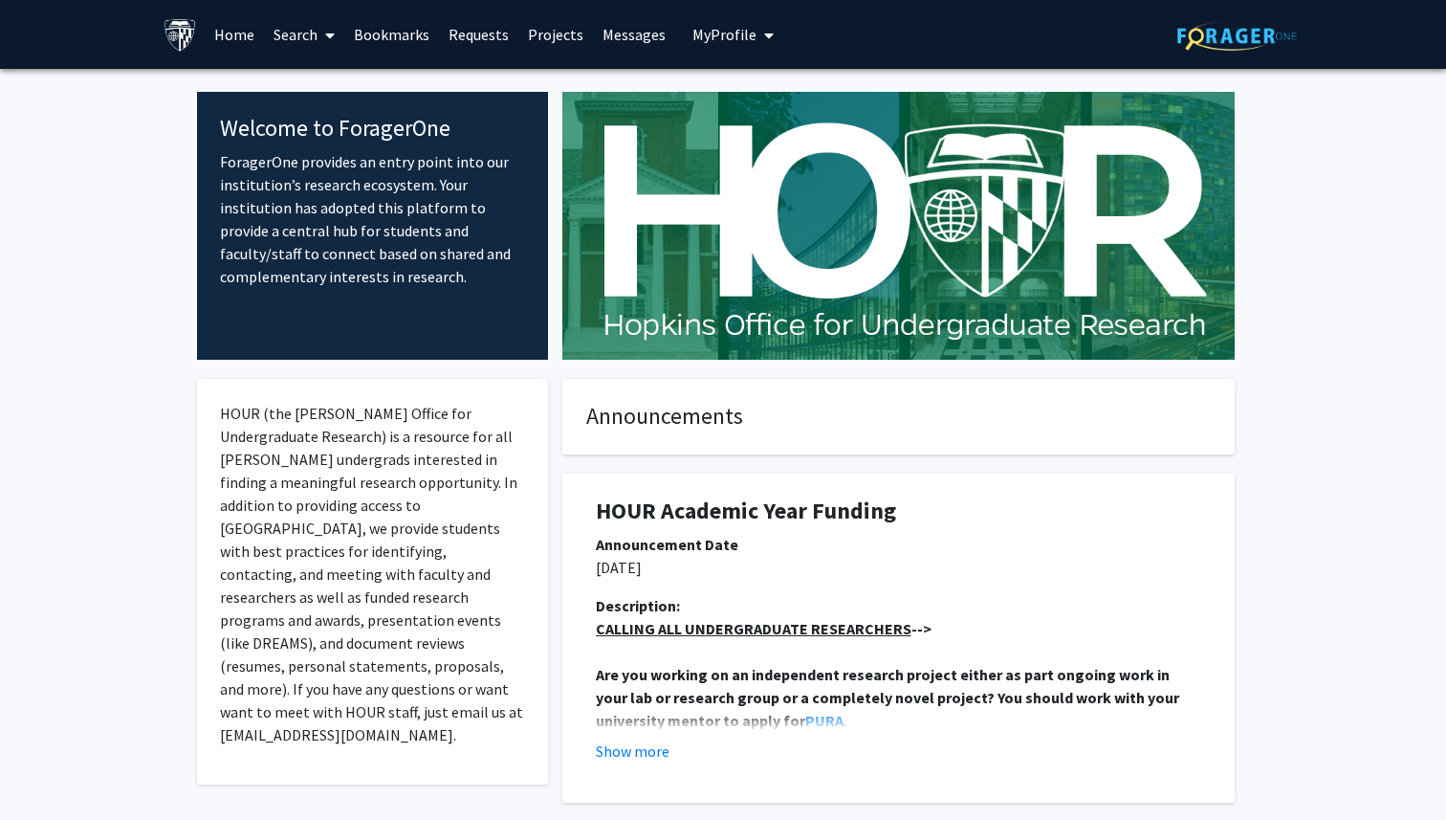
click at [299, 33] on link "Search" at bounding box center [304, 34] width 80 height 67
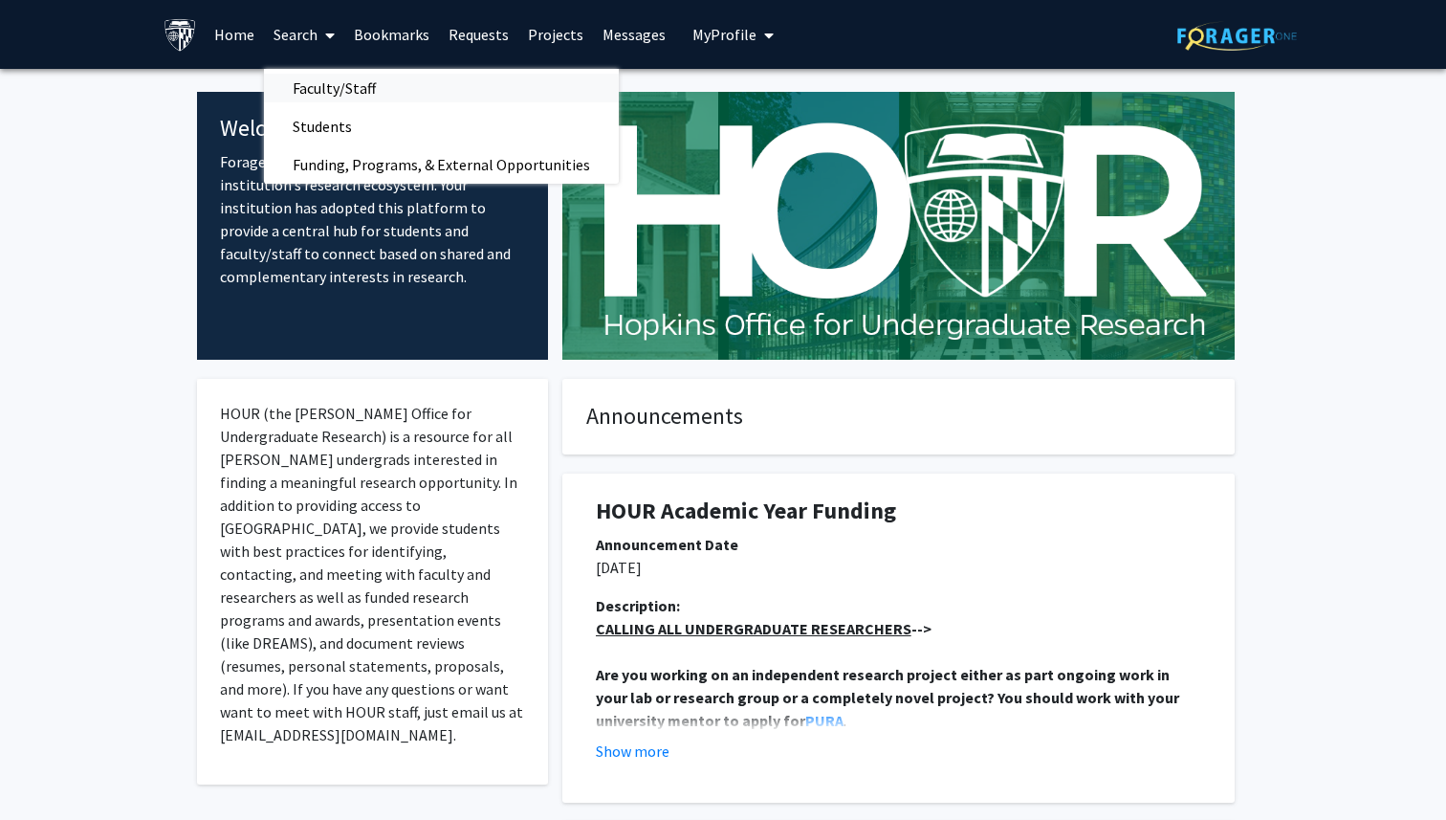
click at [305, 85] on span "Faculty/Staff" at bounding box center [334, 88] width 141 height 38
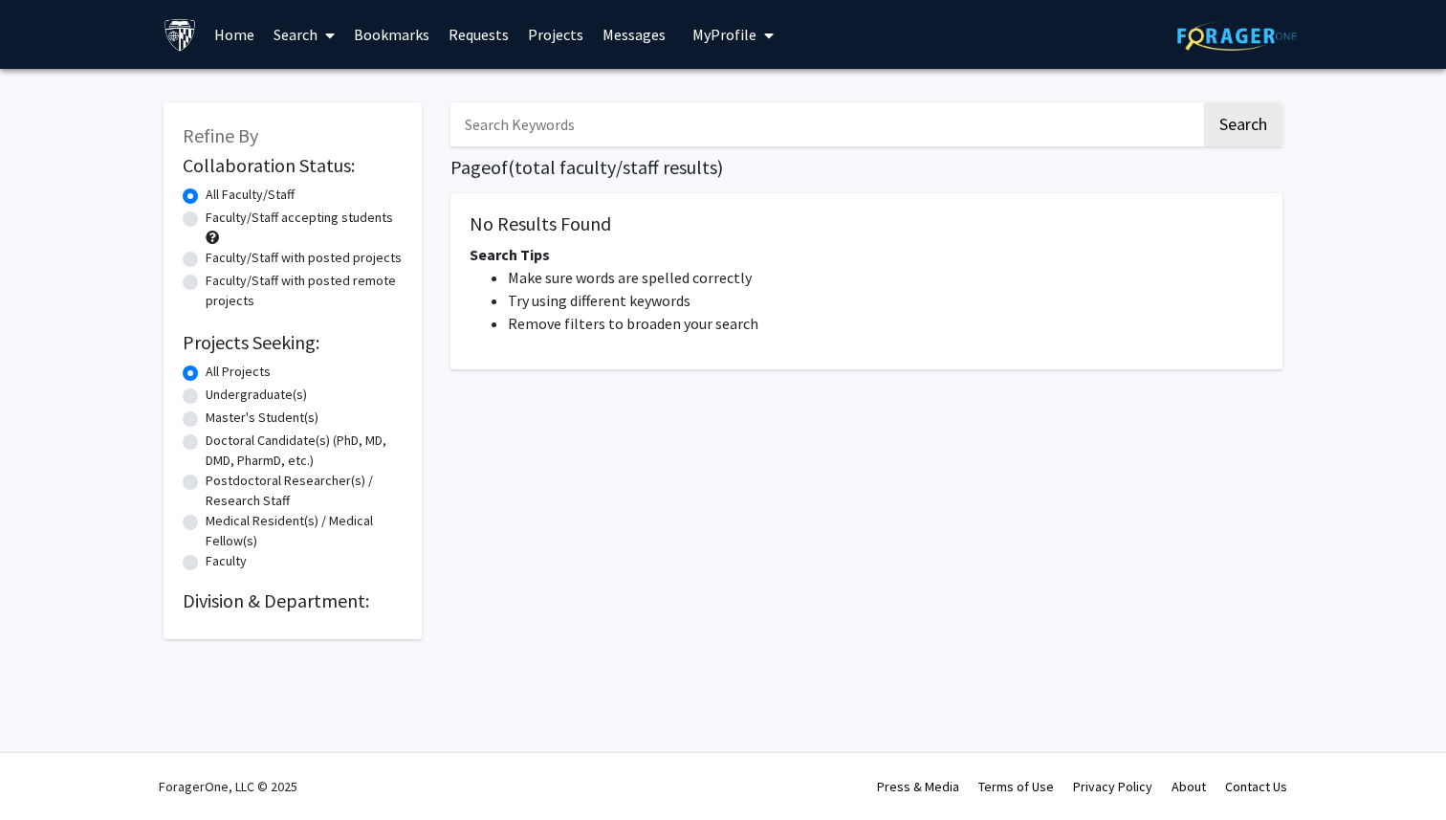
click at [656, 113] on input "Search Keywords" at bounding box center [826, 124] width 751 height 44
click at [1204, 102] on button "Search" at bounding box center [1243, 124] width 78 height 44
click at [1274, 130] on button "Search" at bounding box center [1243, 124] width 78 height 44
click at [335, 26] on span at bounding box center [326, 35] width 17 height 67
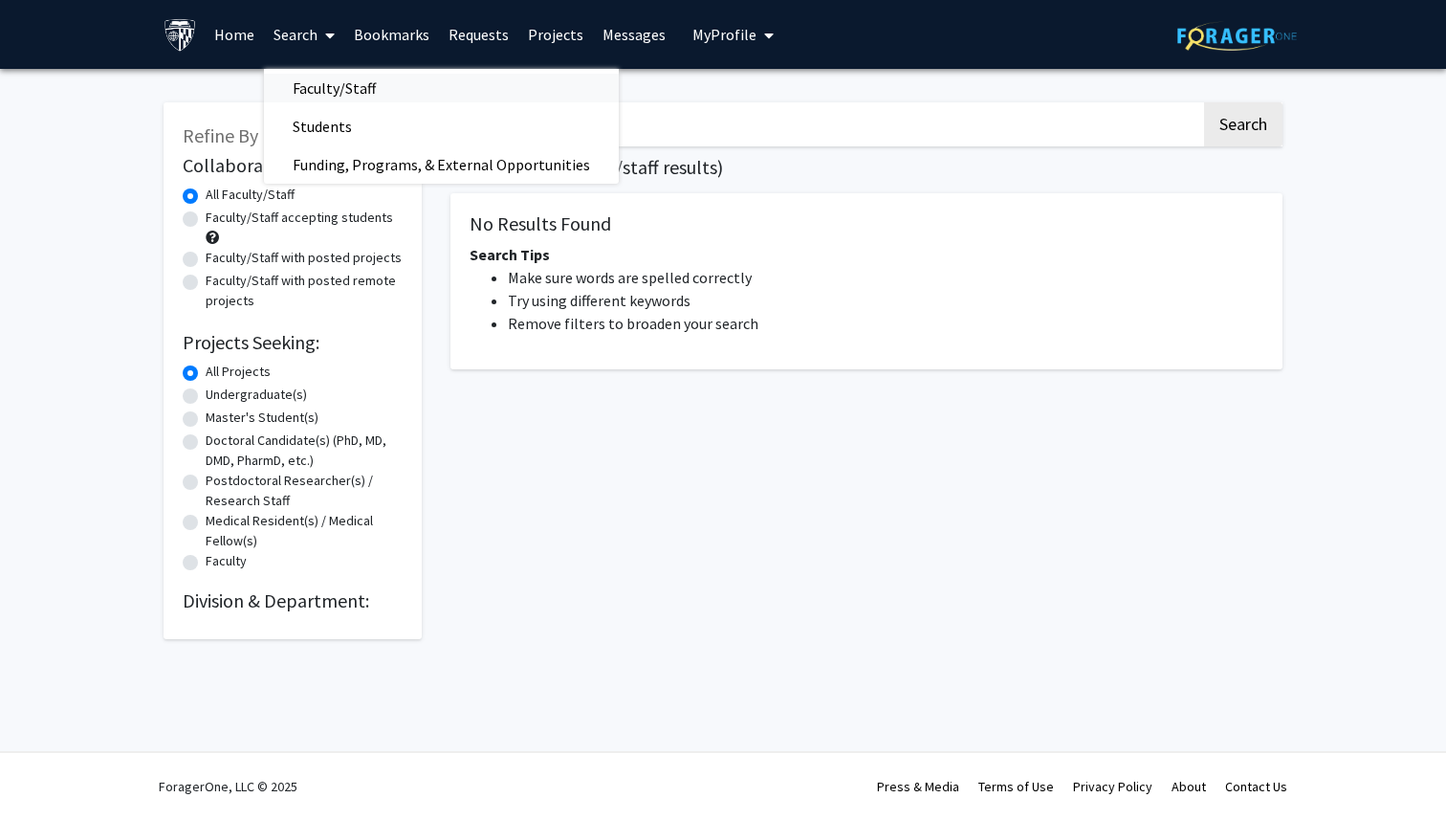
click at [337, 75] on span "Faculty/Staff" at bounding box center [334, 88] width 141 height 38
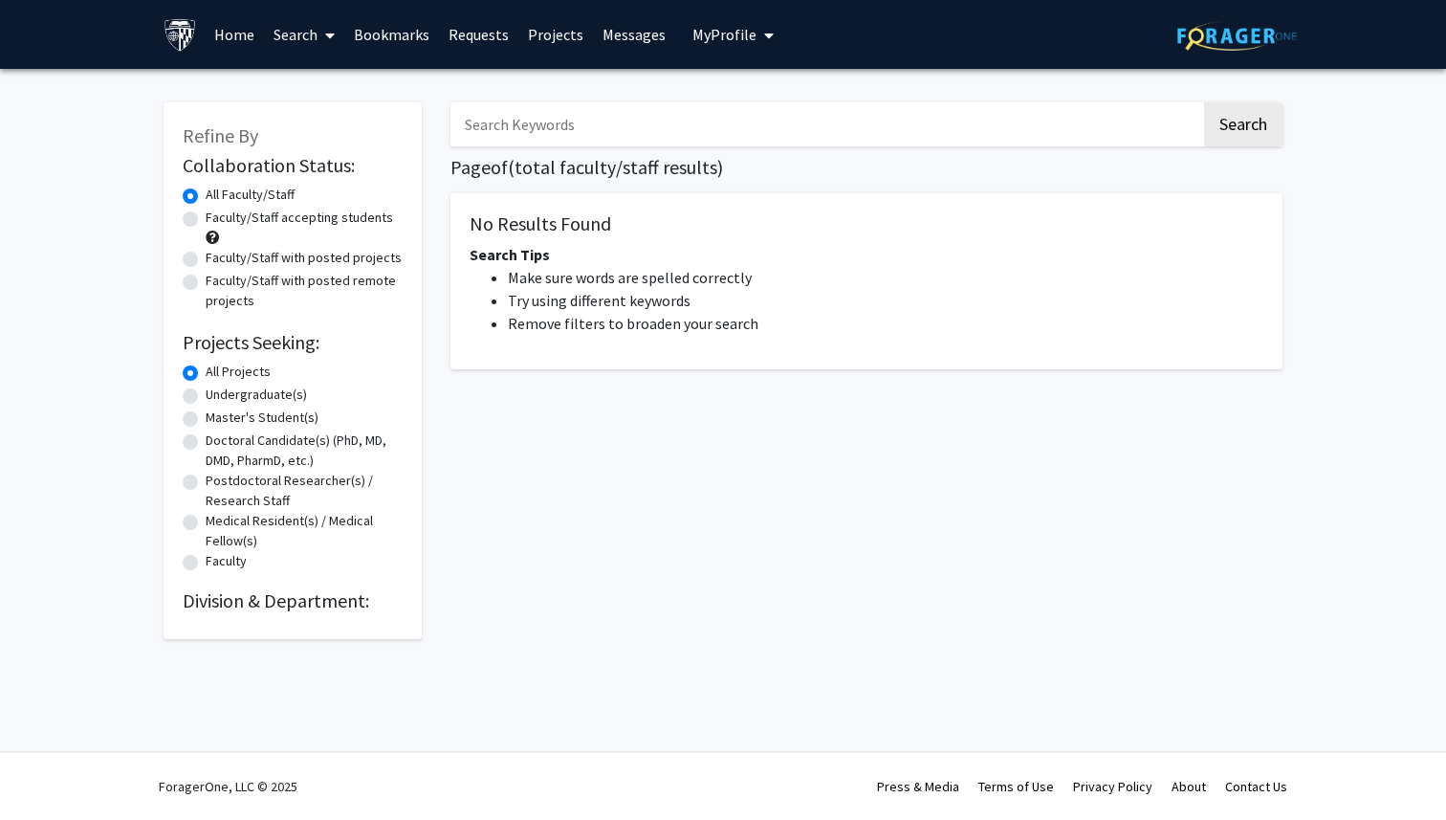
click at [295, 35] on link "Search" at bounding box center [304, 34] width 80 height 67
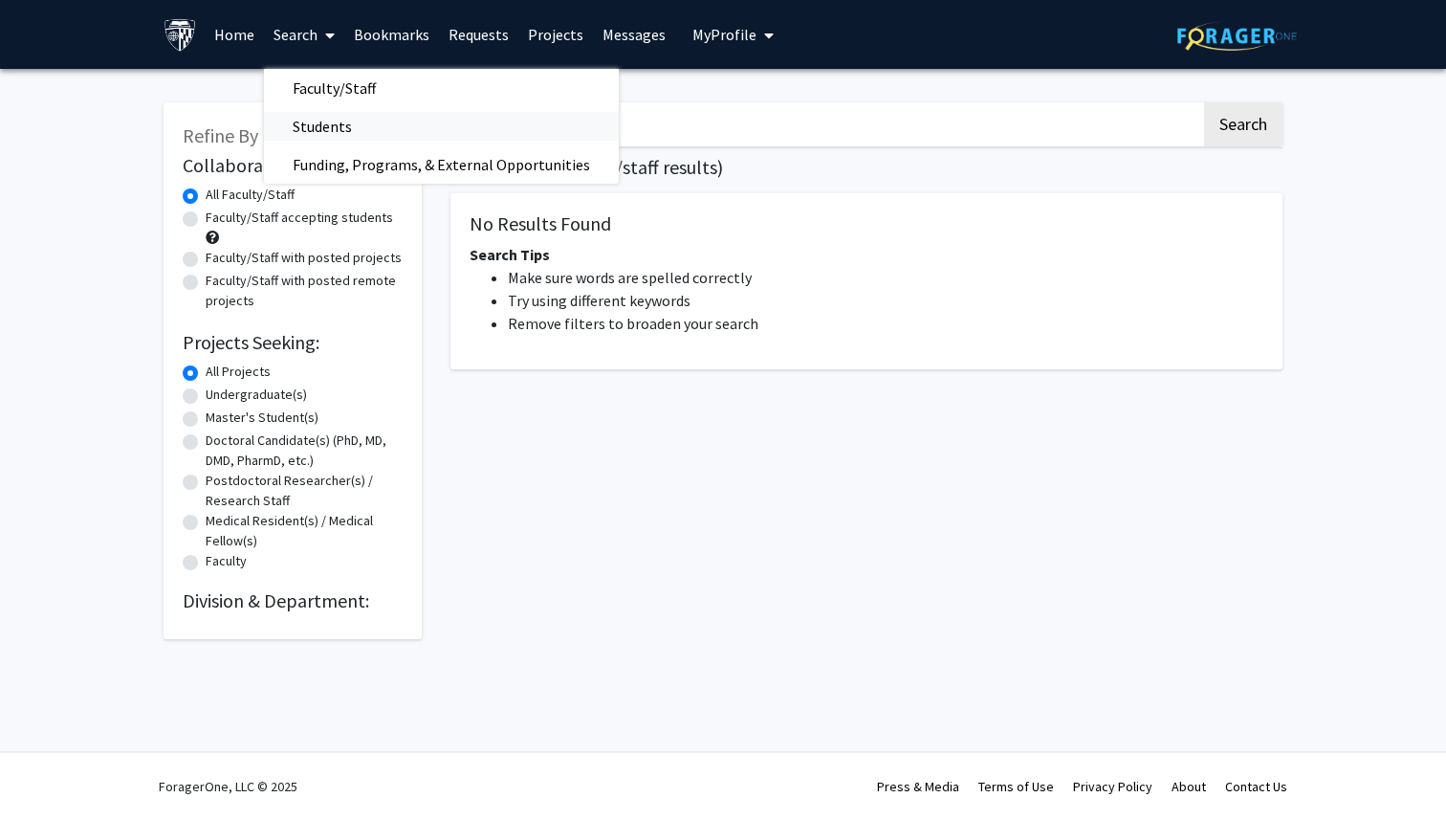
click at [298, 112] on span "Students" at bounding box center [322, 126] width 117 height 38
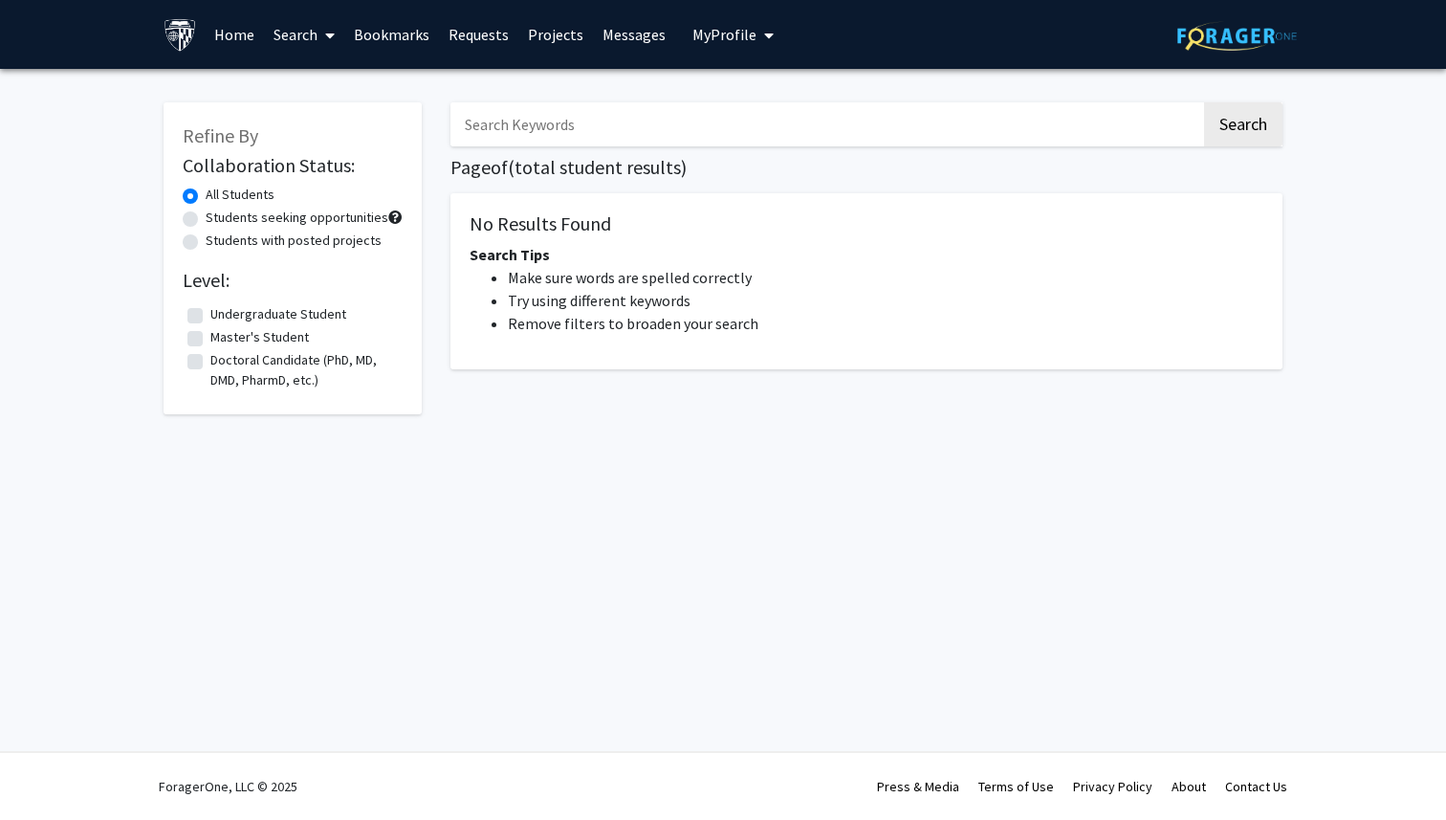
click at [297, 37] on link "Search" at bounding box center [304, 34] width 80 height 67
click at [303, 84] on span "Faculty/Staff" at bounding box center [334, 88] width 141 height 38
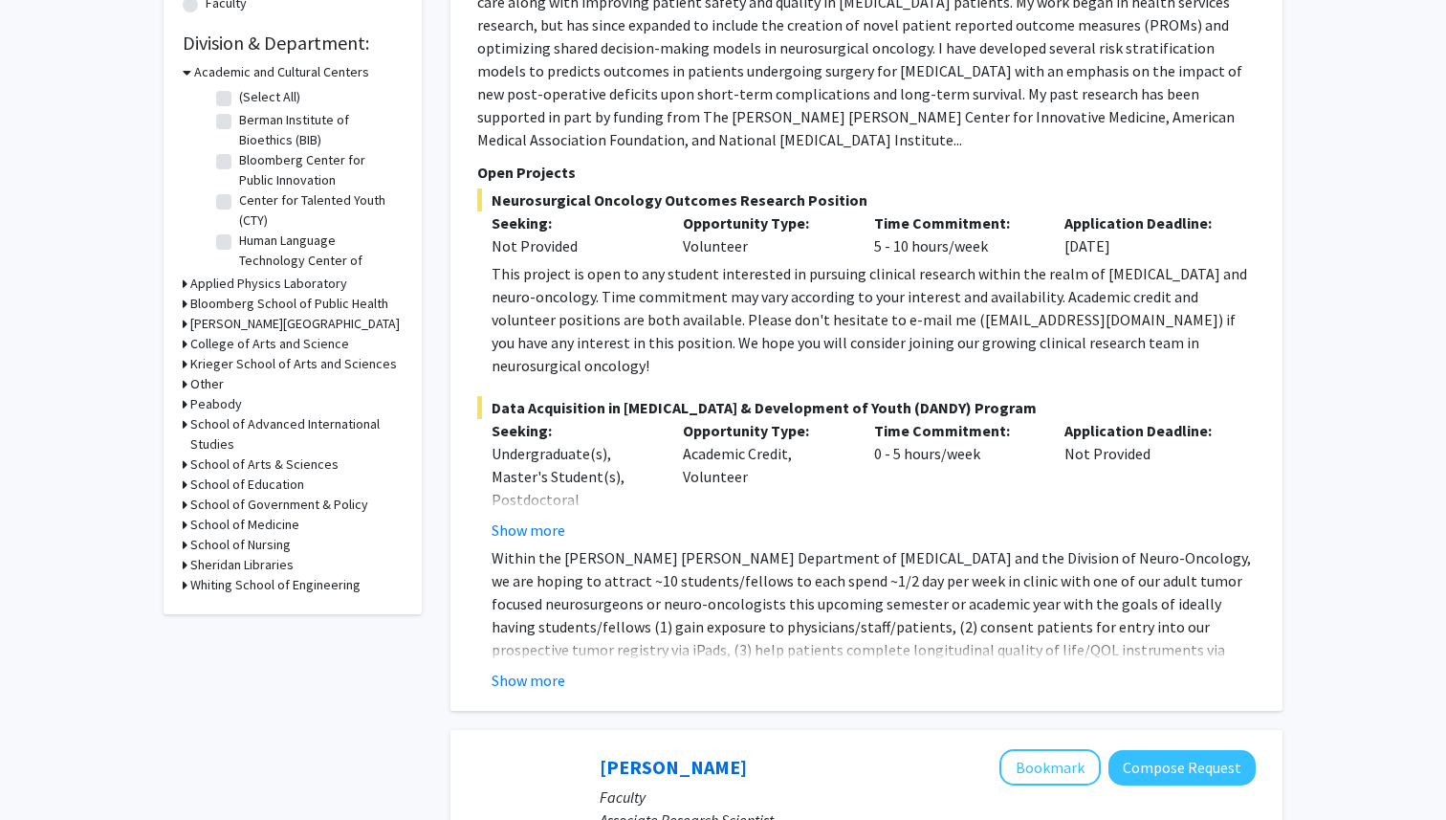
scroll to position [574, 0]
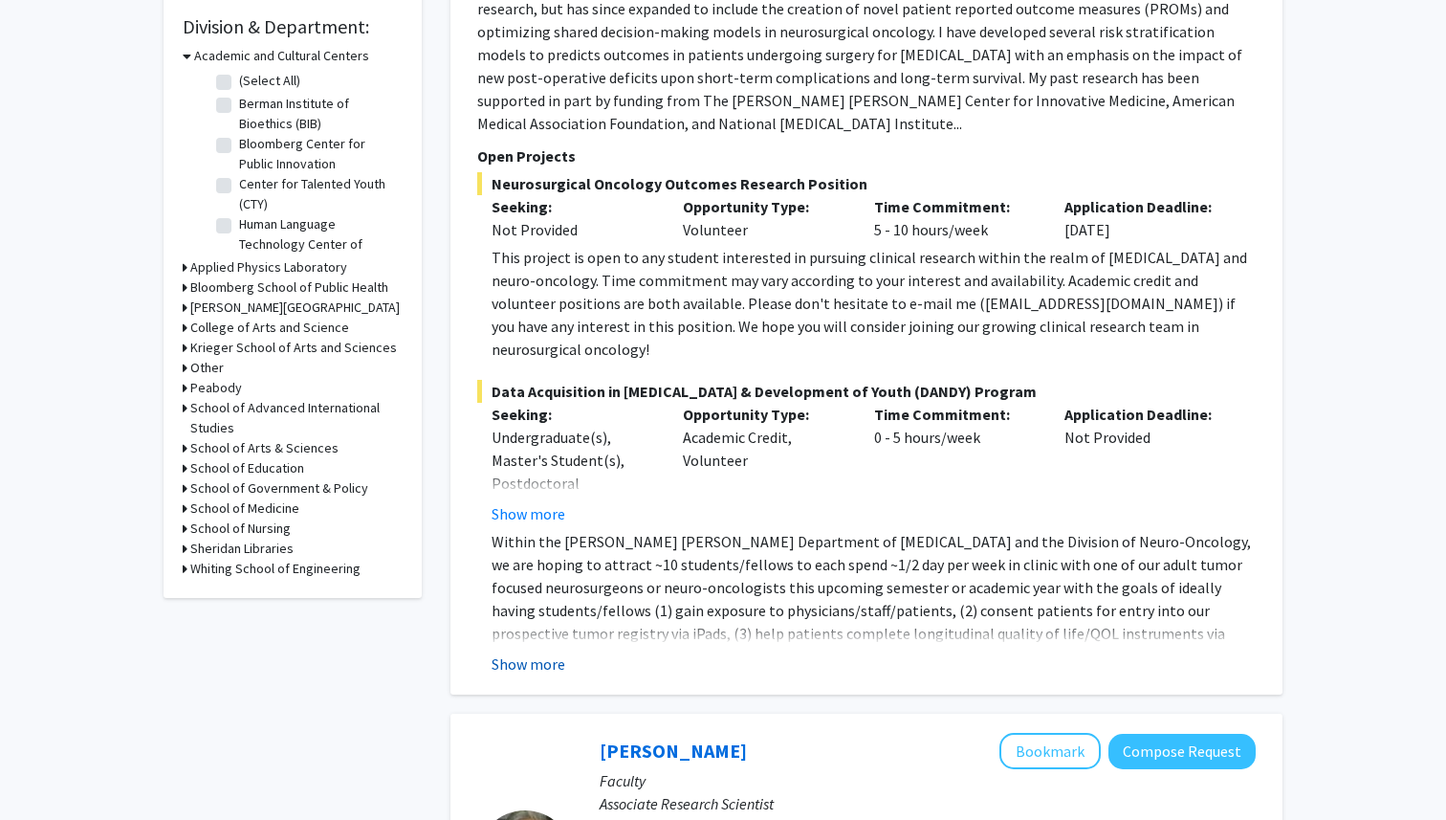
click at [555, 652] on button "Show more" at bounding box center [529, 663] width 74 height 23
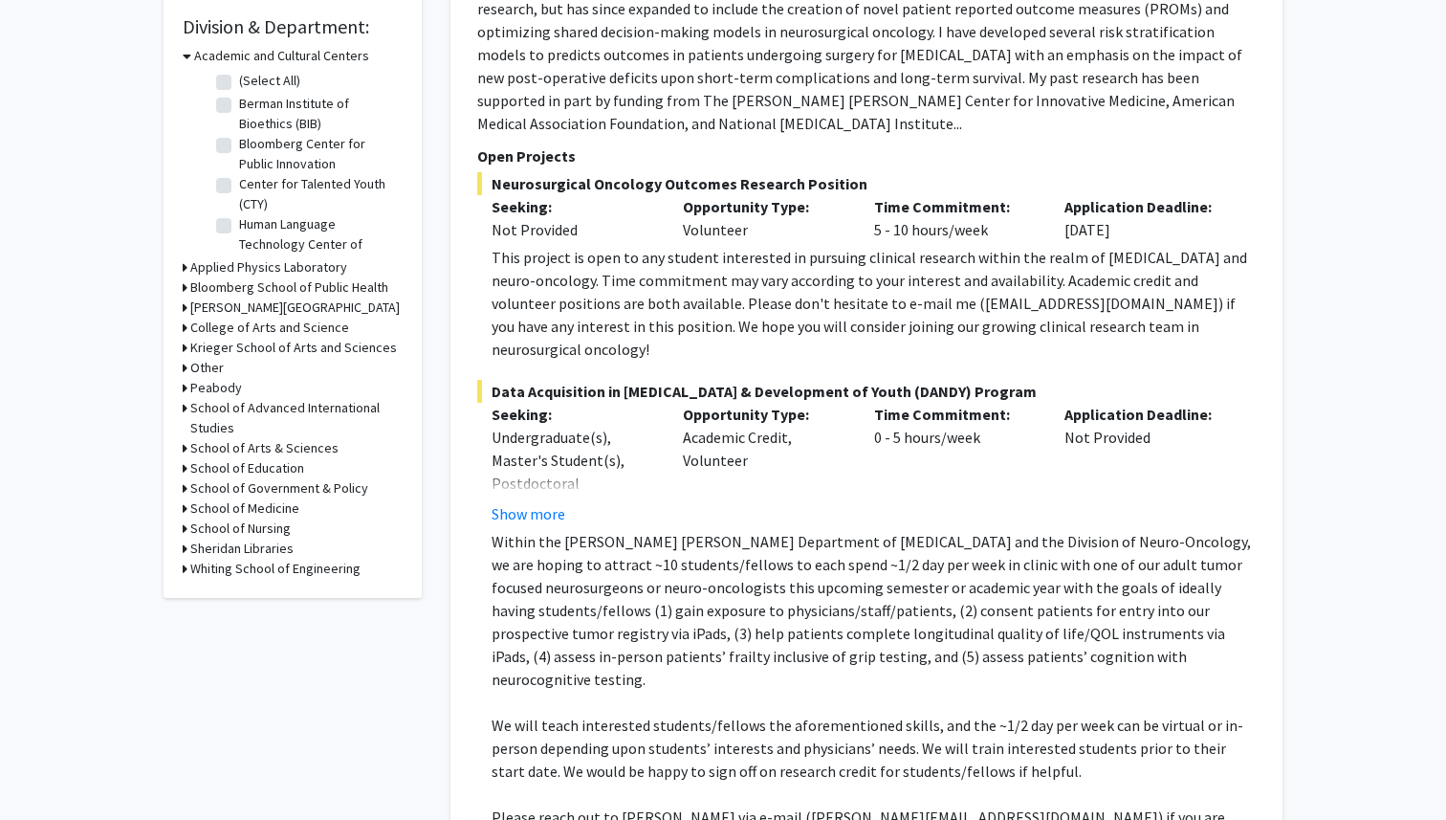
click at [279, 511] on h3 "School of Medicine" at bounding box center [244, 508] width 109 height 20
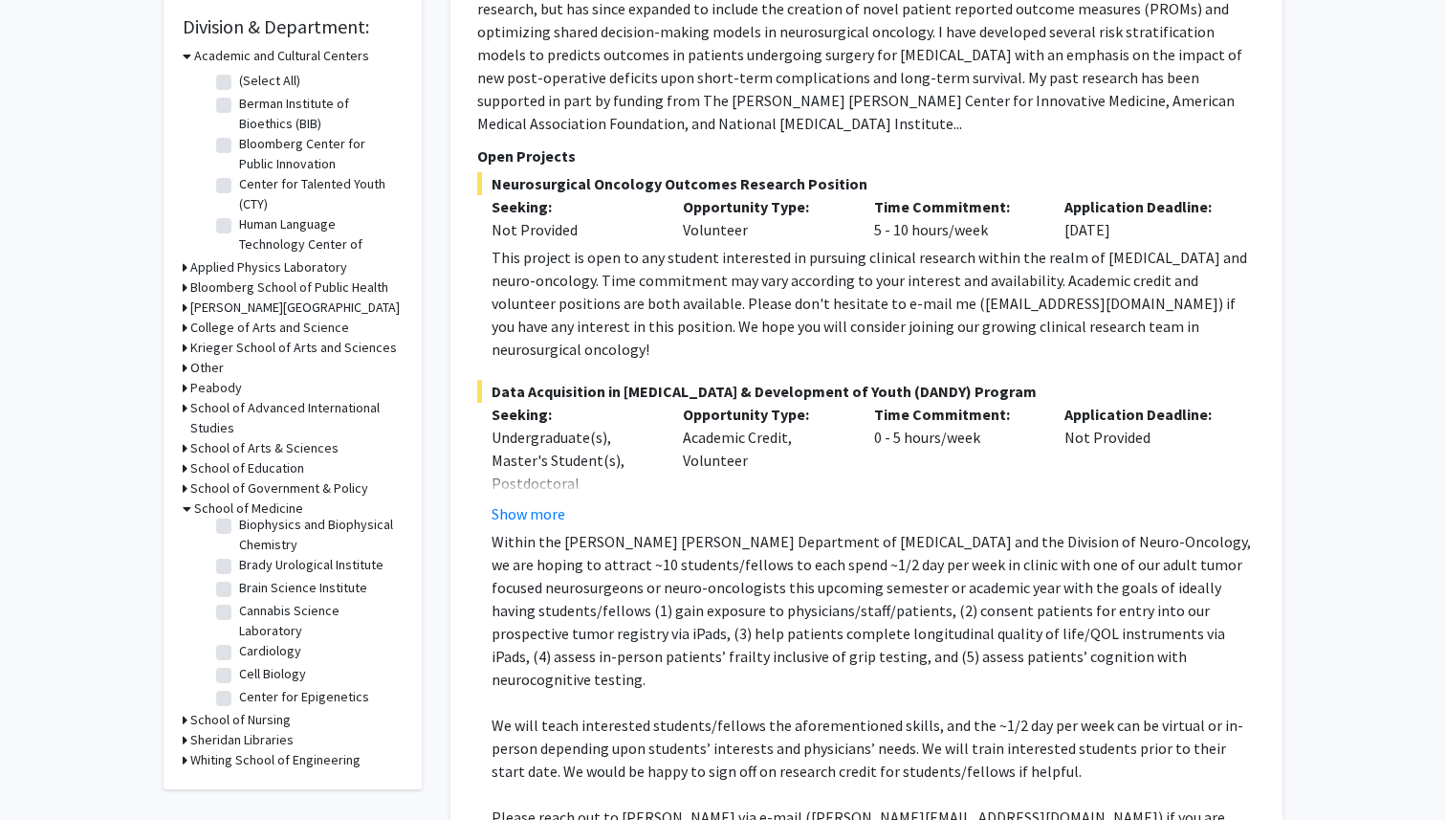
scroll to position [388, 0]
click at [311, 587] on label "Brain Science Institute" at bounding box center [303, 584] width 128 height 20
click at [252, 586] on input "Brain Science Institute" at bounding box center [245, 580] width 12 height 12
checkbox input "true"
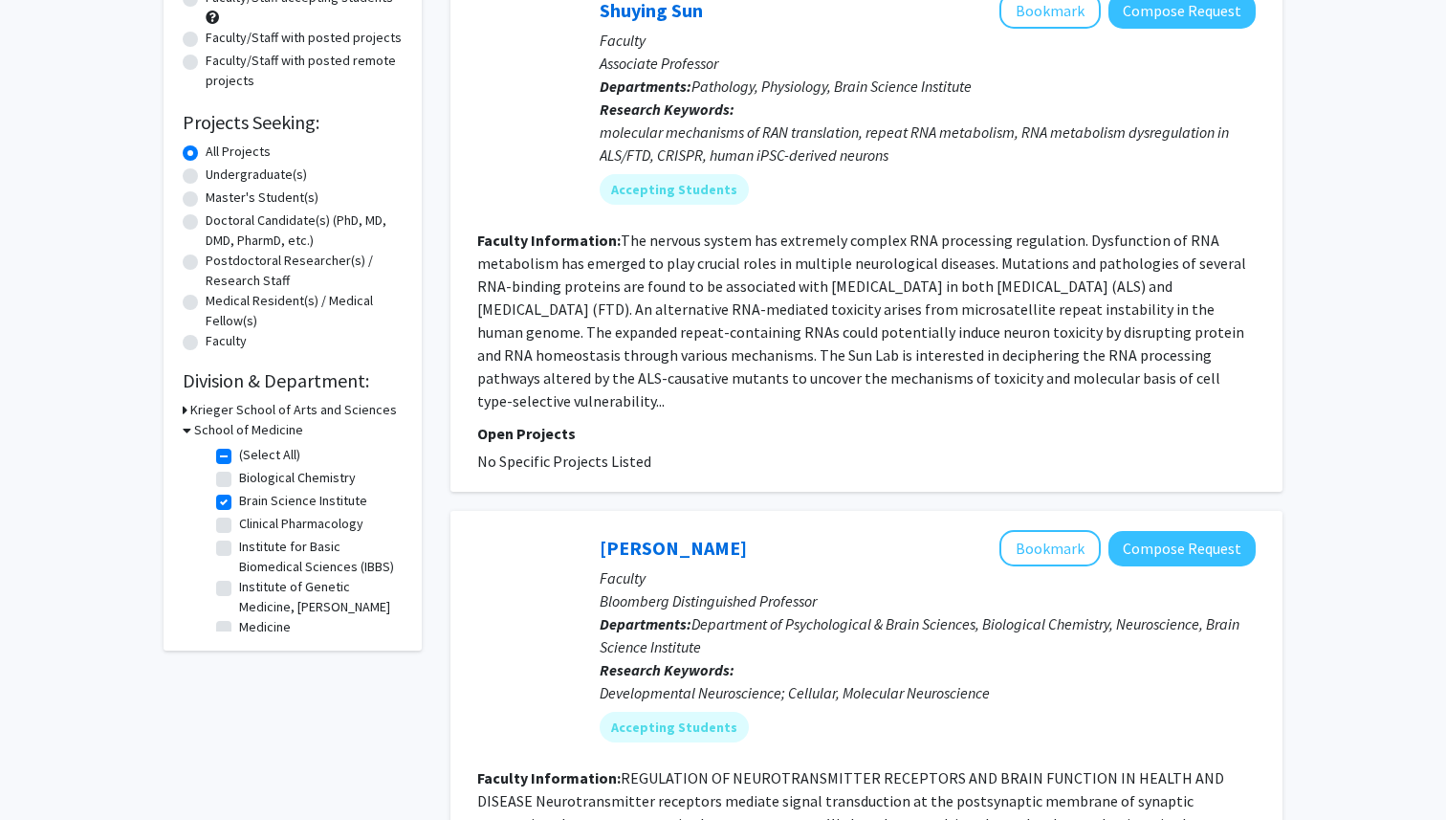
scroll to position [227, 0]
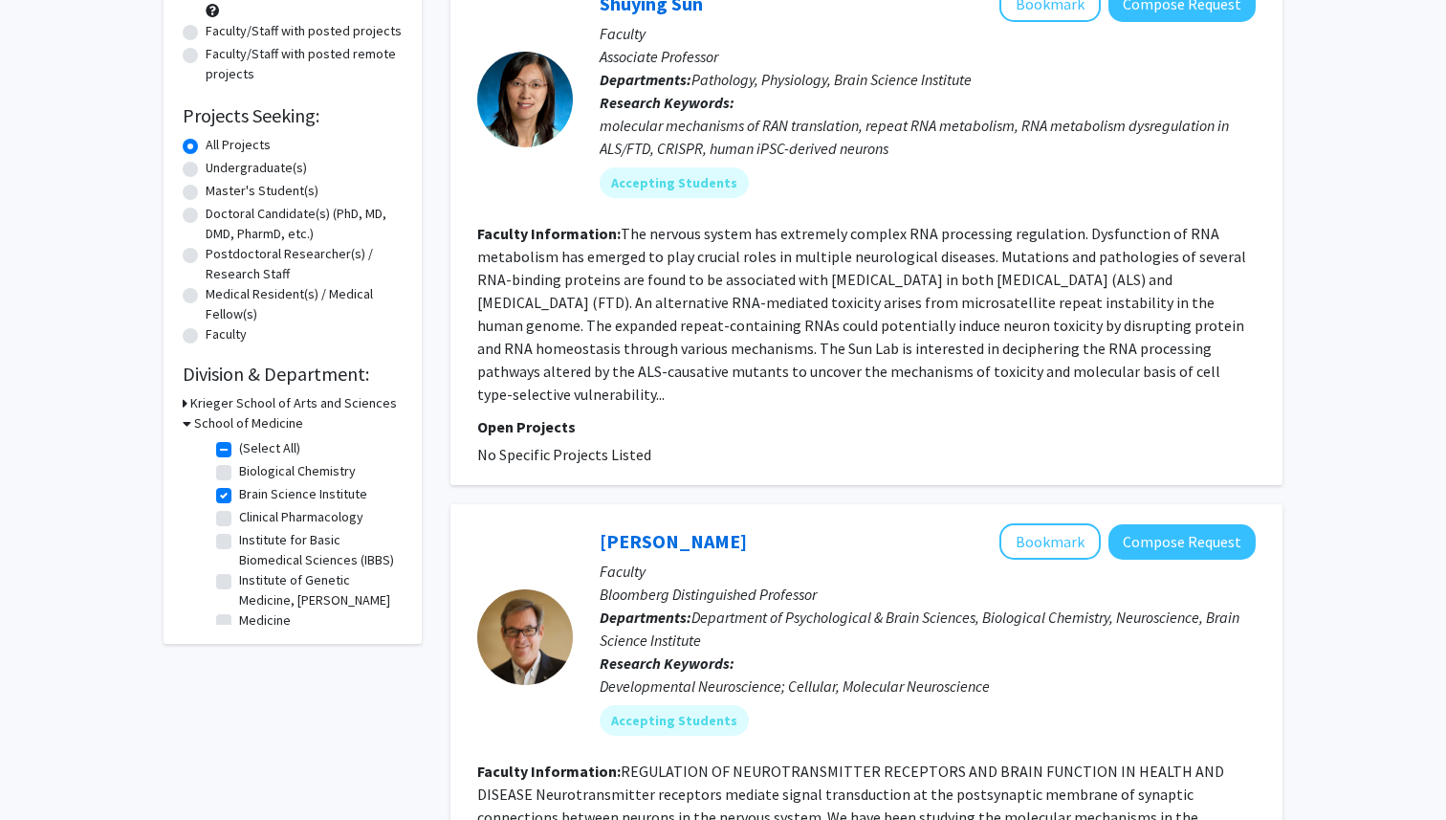
click at [239, 494] on label "Brain Science Institute" at bounding box center [303, 494] width 128 height 20
click at [239, 494] on input "Brain Science Institute" at bounding box center [245, 490] width 12 height 12
checkbox input "false"
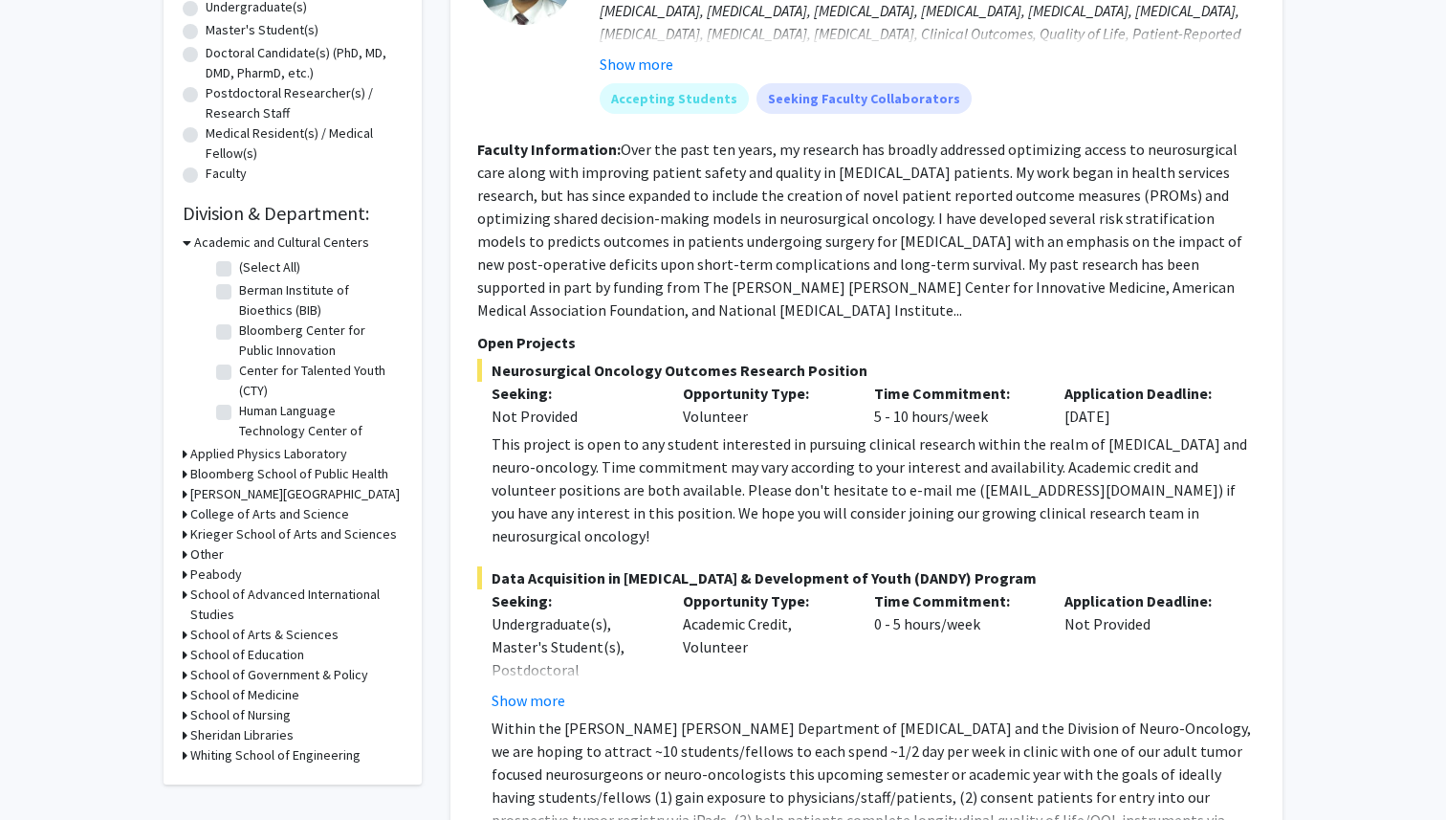
scroll to position [384, 0]
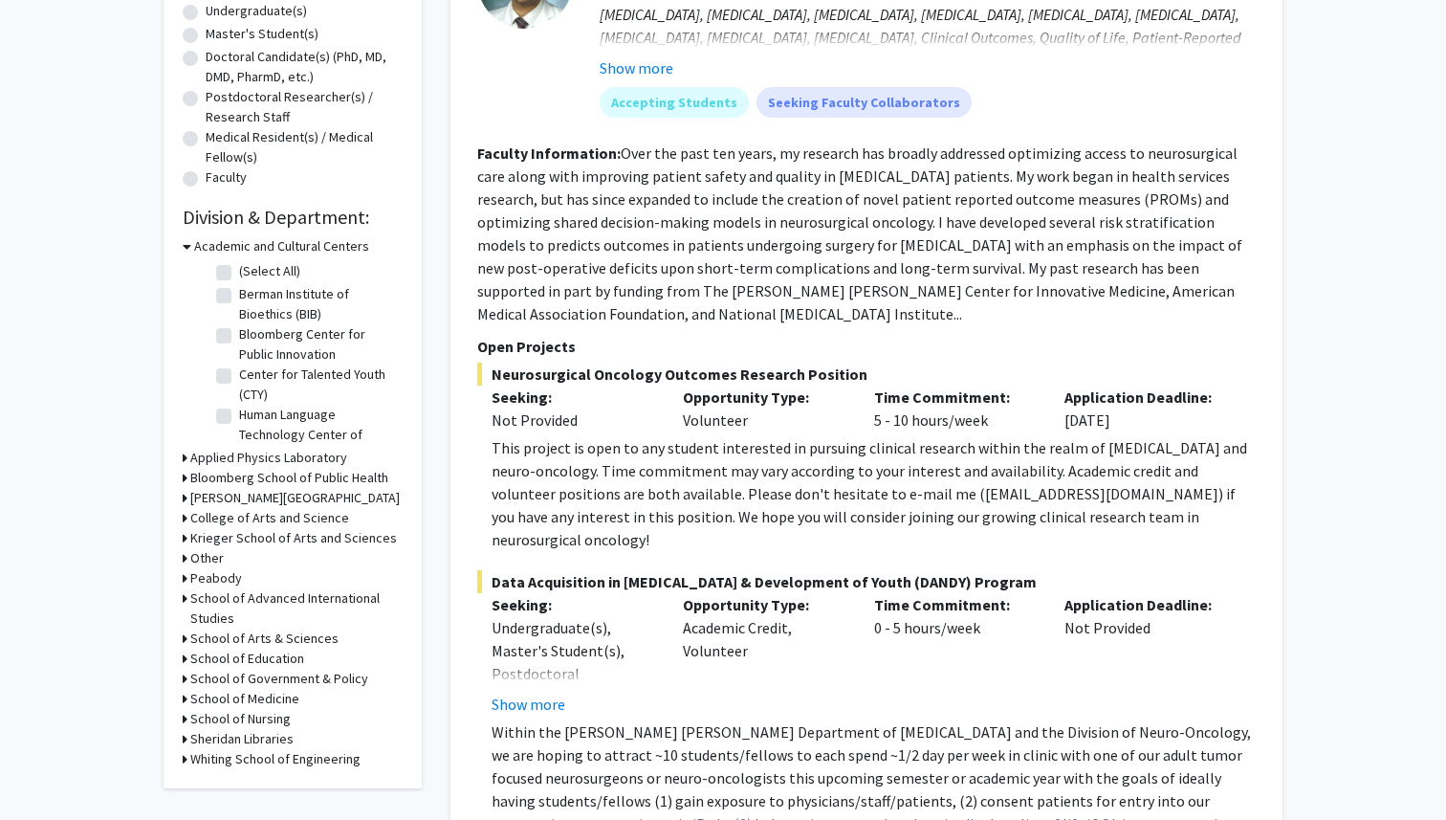
click at [276, 697] on h3 "School of Medicine" at bounding box center [244, 699] width 109 height 20
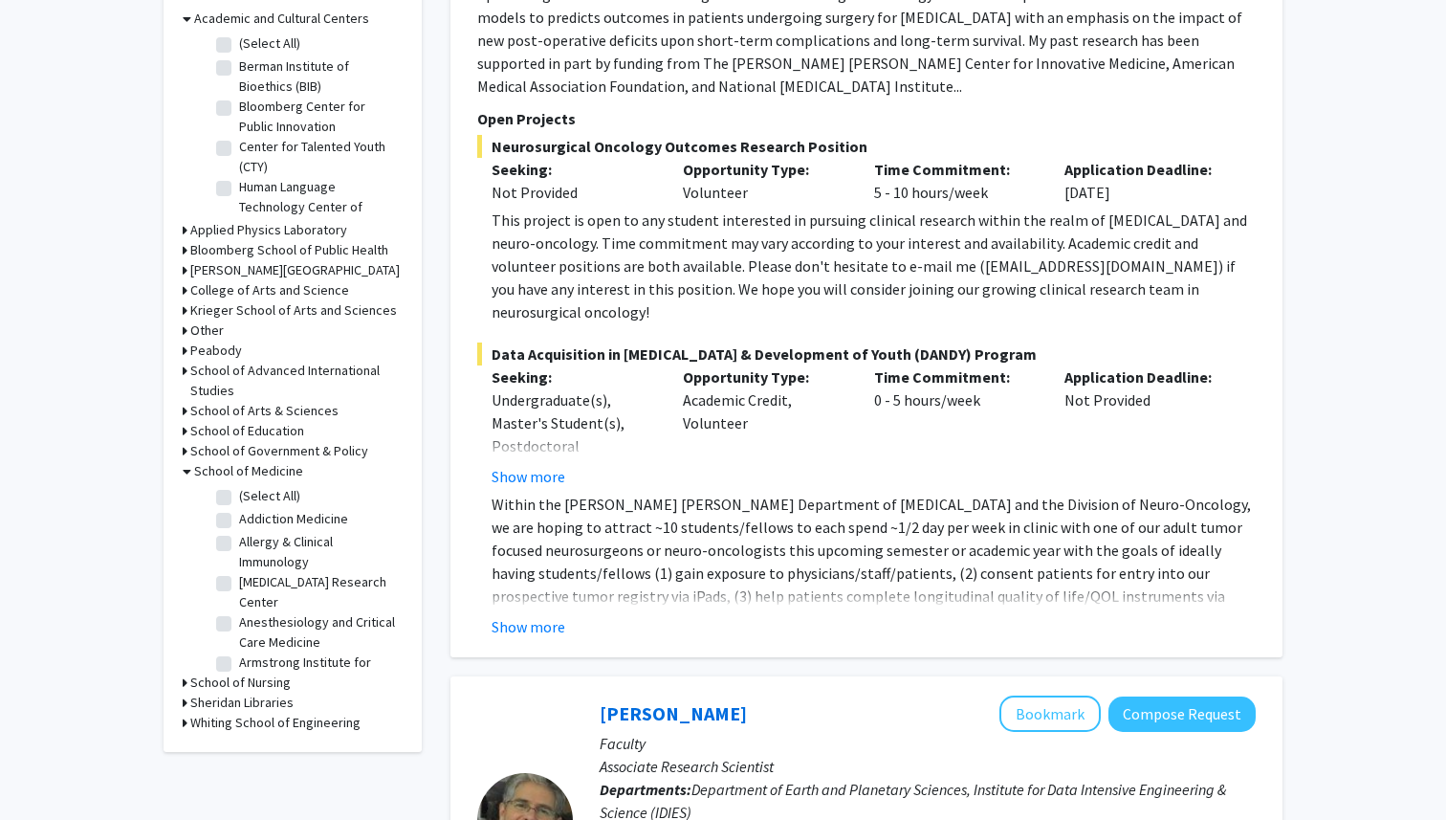
scroll to position [647, 0]
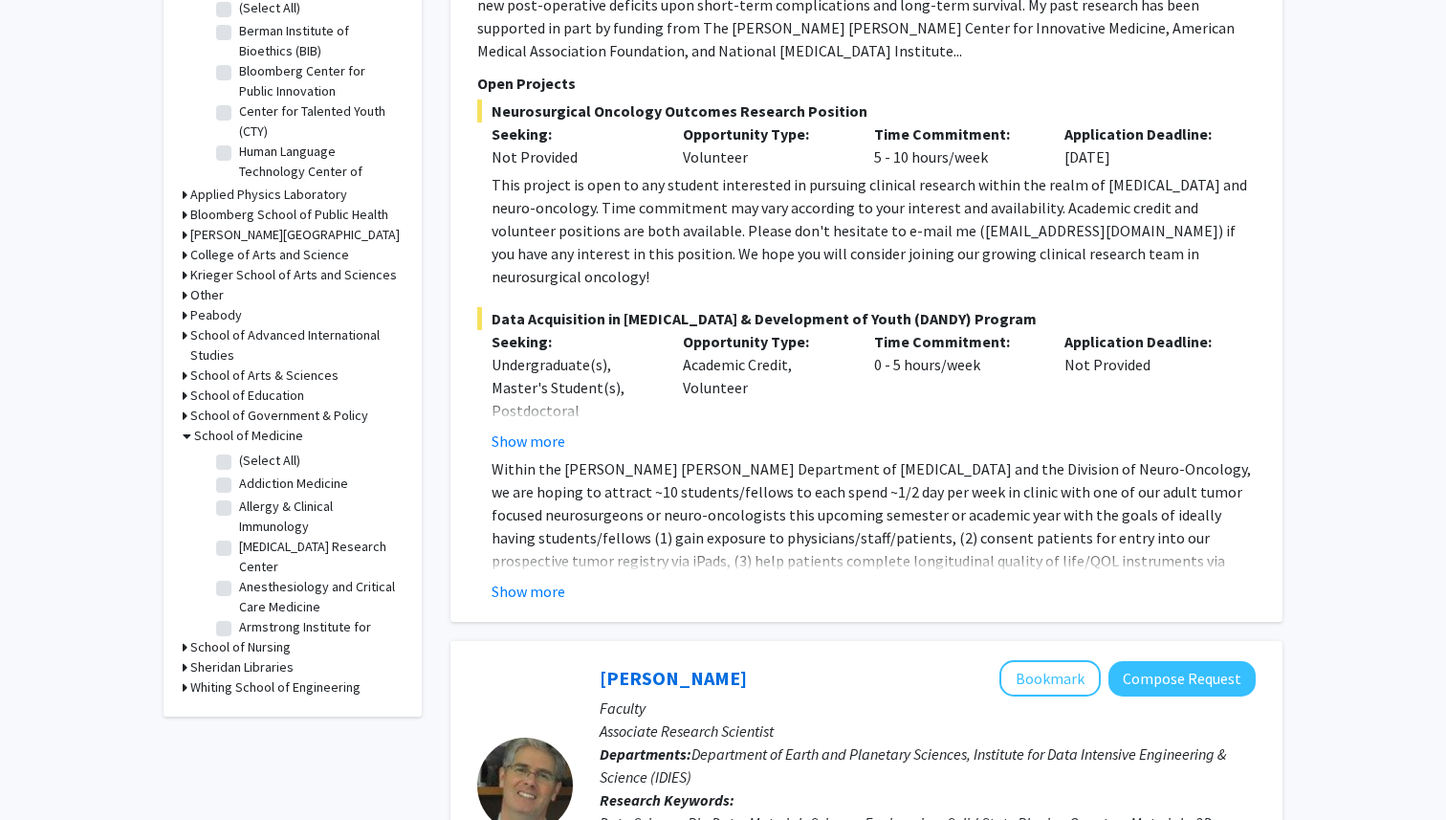
click at [298, 485] on label "Addiction Medicine" at bounding box center [293, 484] width 109 height 20
click at [252, 485] on input "Addiction Medicine" at bounding box center [245, 480] width 12 height 12
checkbox input "true"
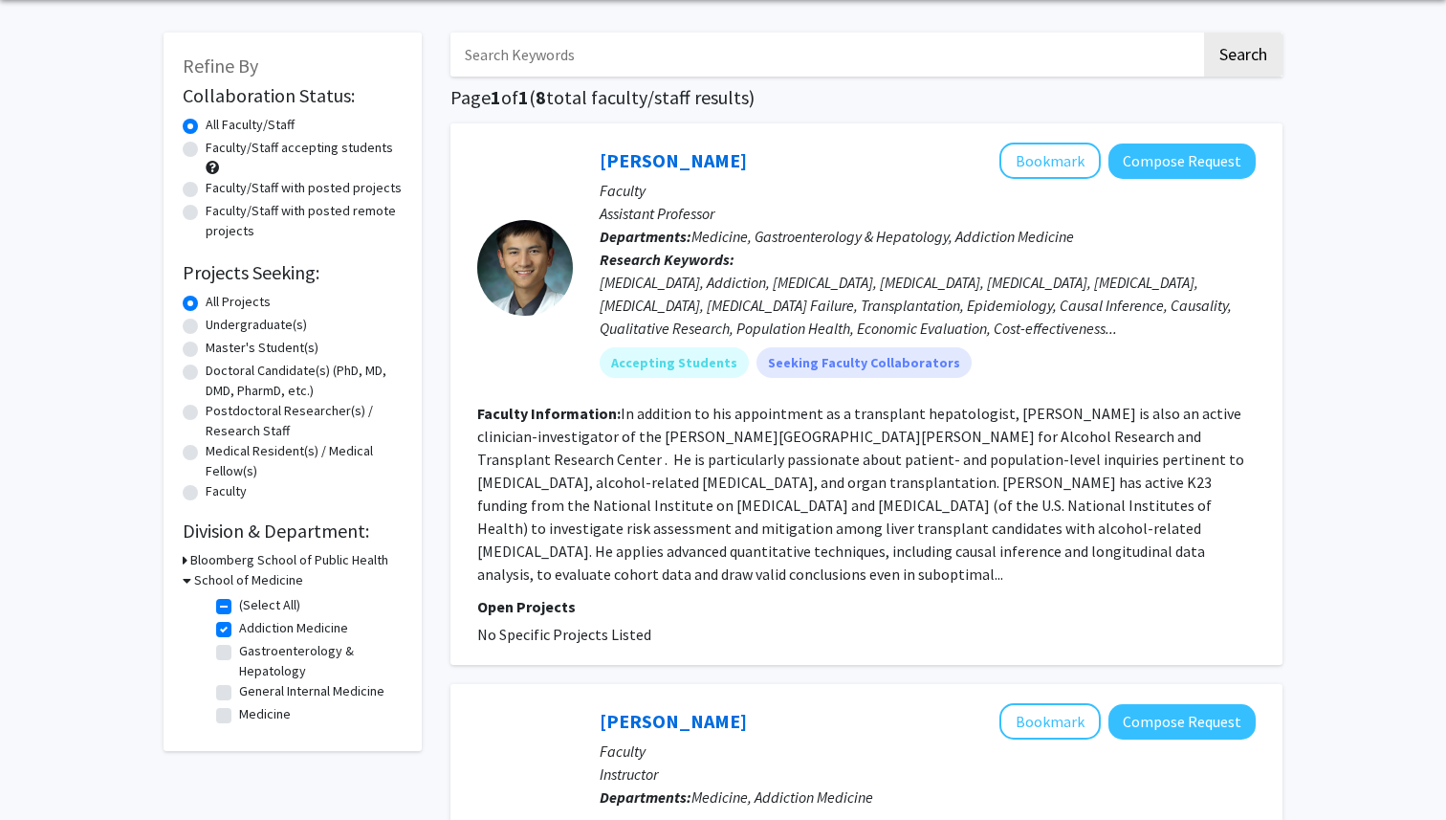
scroll to position [59, 0]
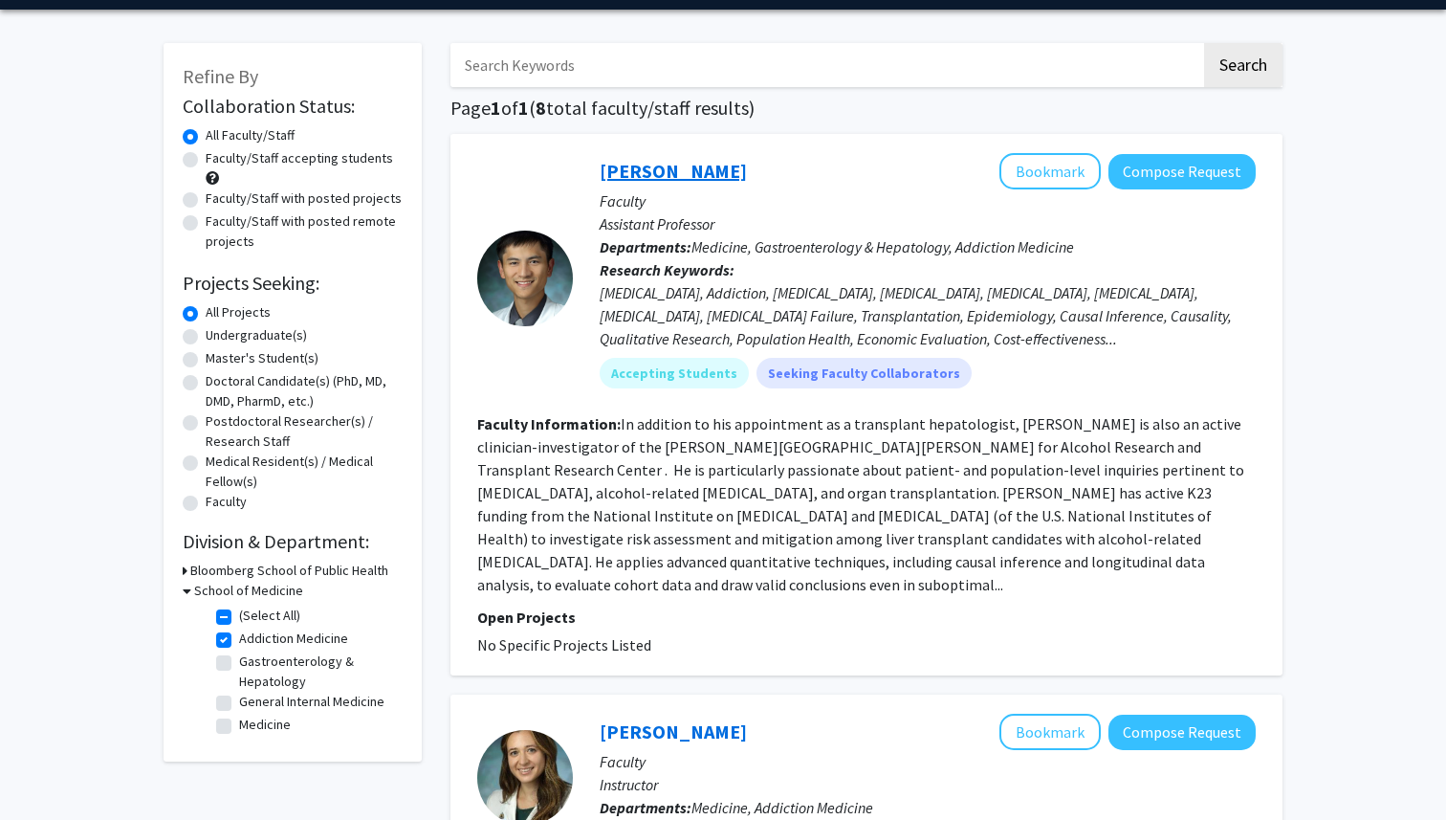
click at [661, 176] on link "Victor Chen" at bounding box center [673, 171] width 147 height 24
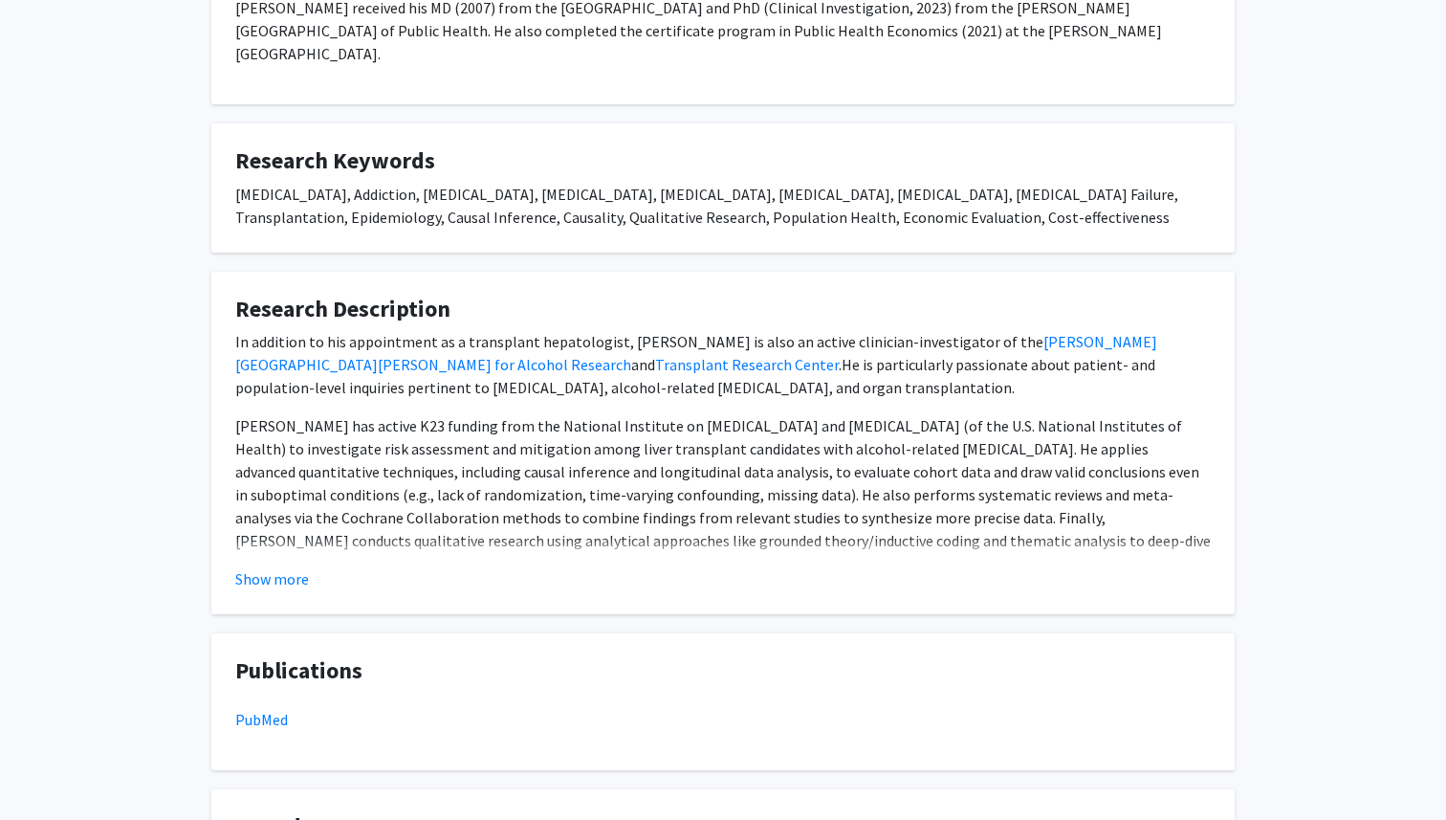
scroll to position [529, 0]
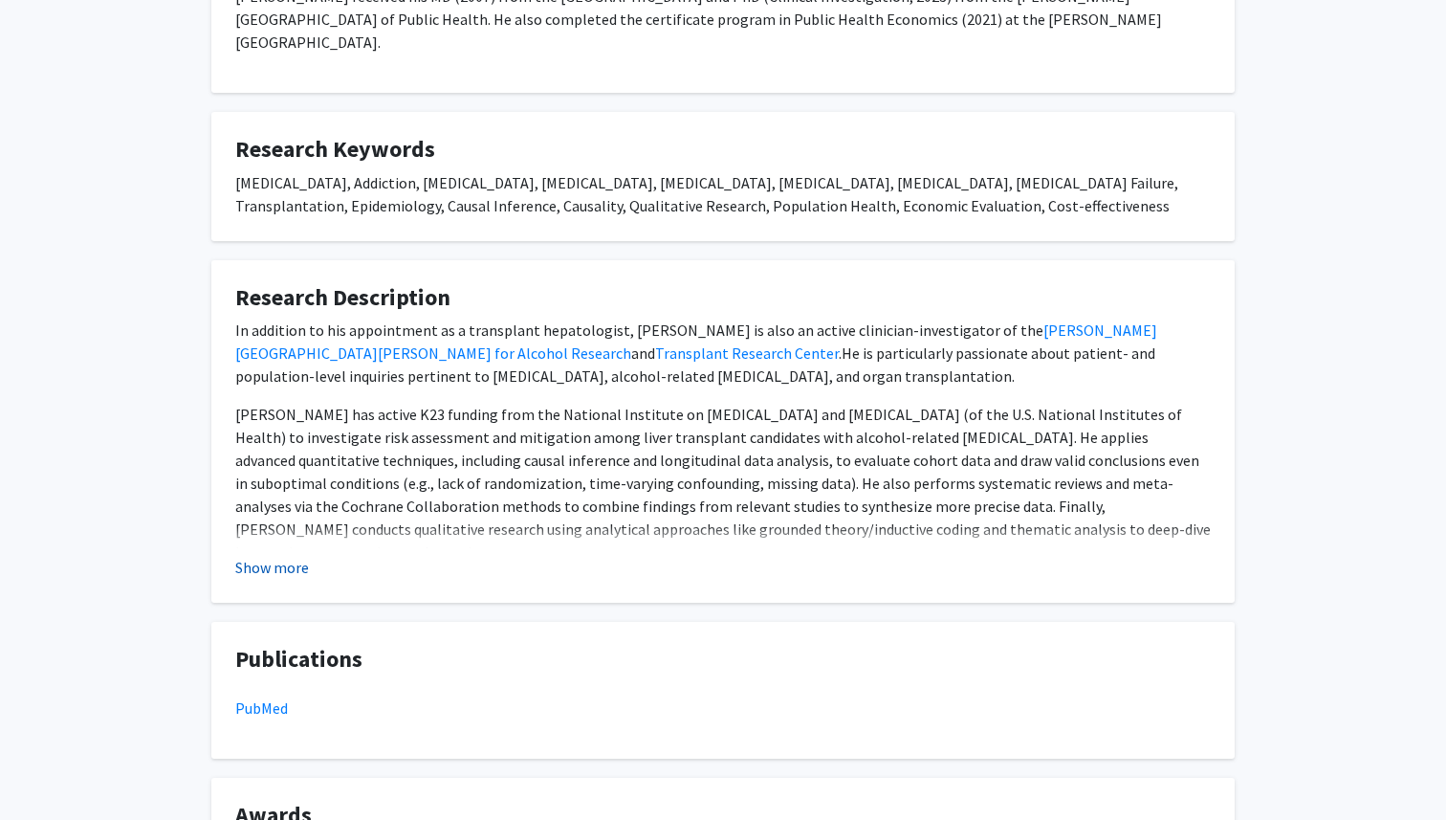
click at [294, 566] on button "Show more" at bounding box center [272, 567] width 74 height 23
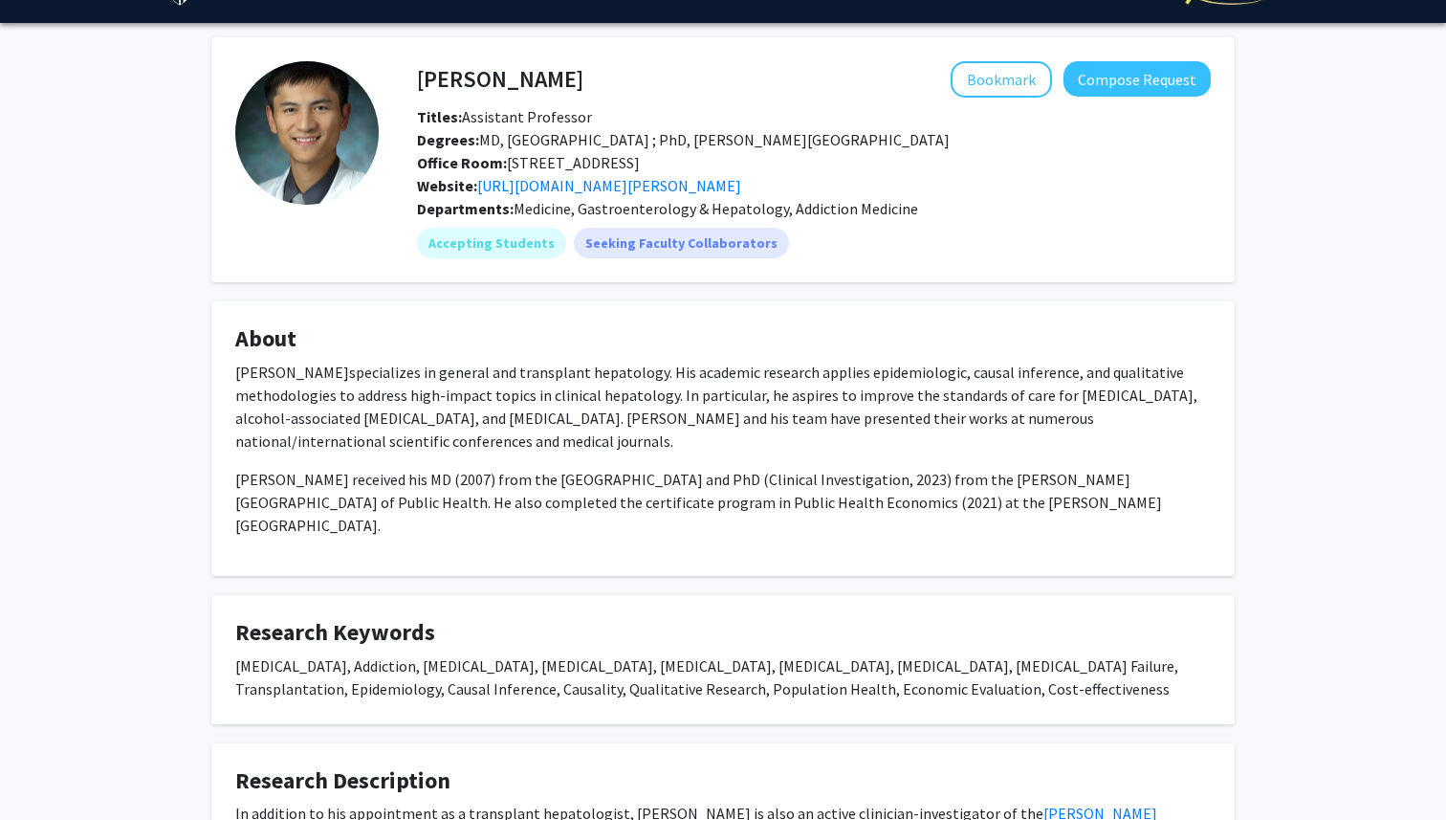
scroll to position [0, 0]
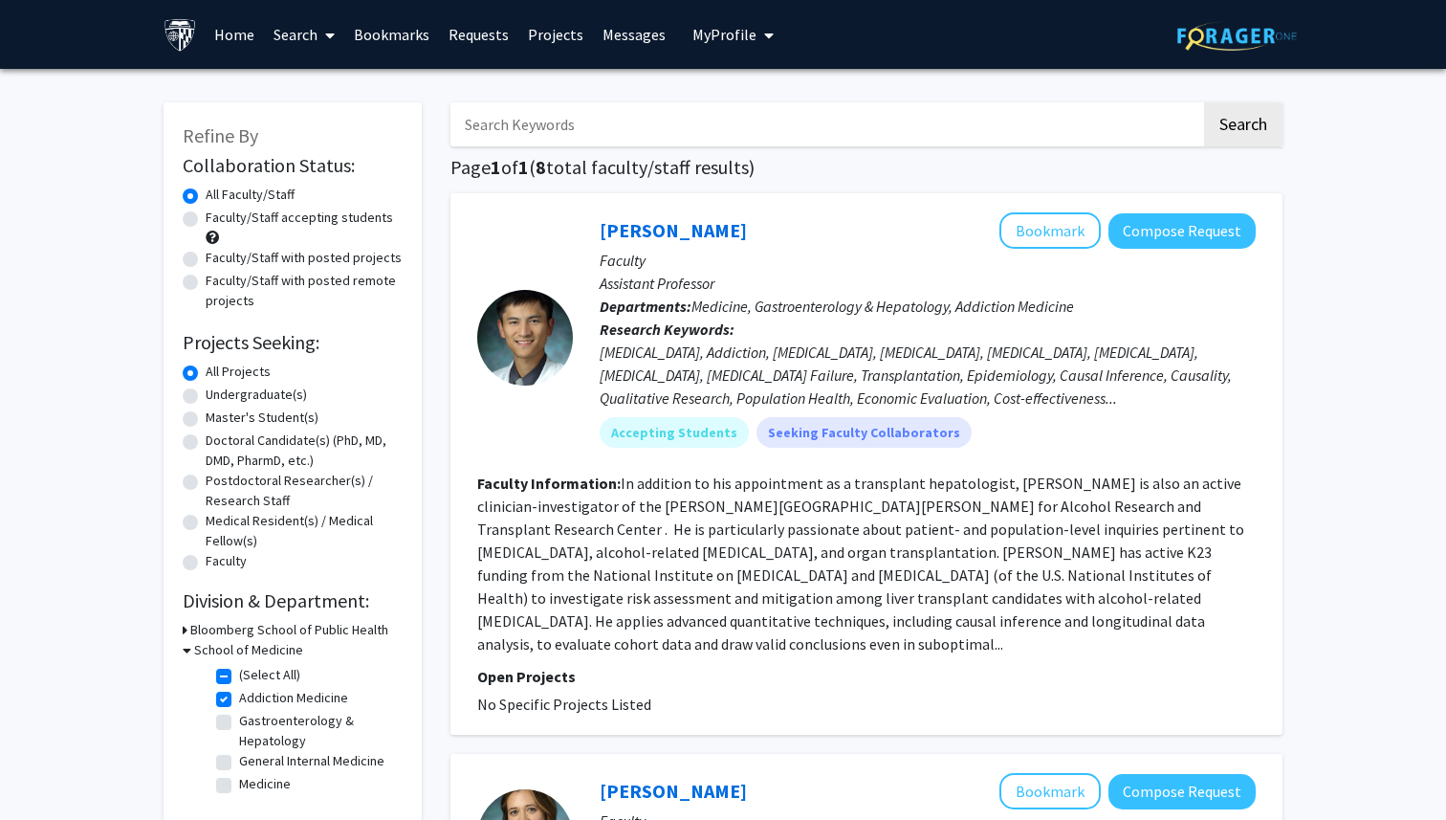
click at [518, 126] on input "Search Keywords" at bounding box center [826, 124] width 751 height 44
type input "muruga"
click at [1204, 102] on button "Search" at bounding box center [1243, 124] width 78 height 44
checkbox input "false"
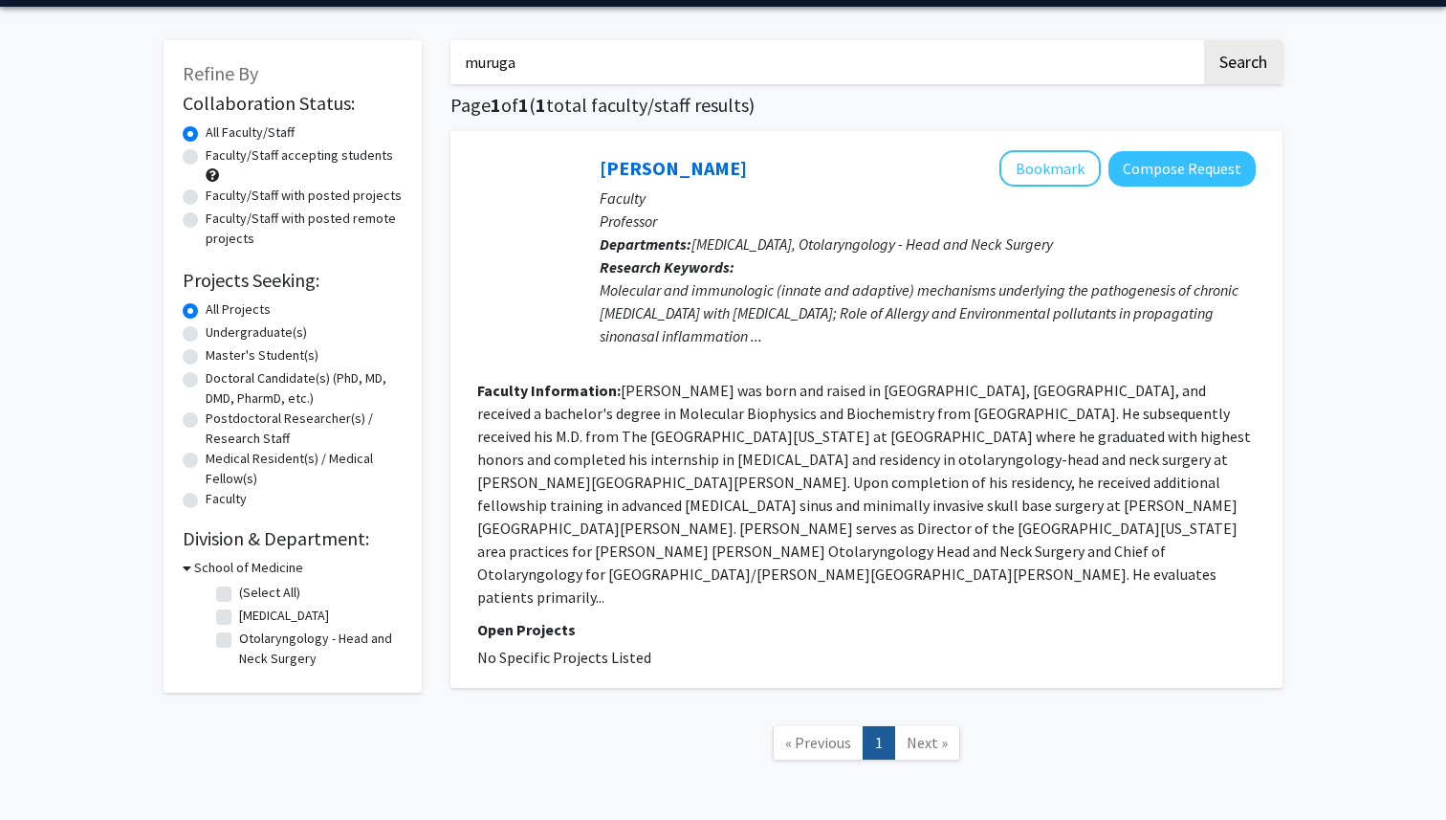
scroll to position [64, 0]
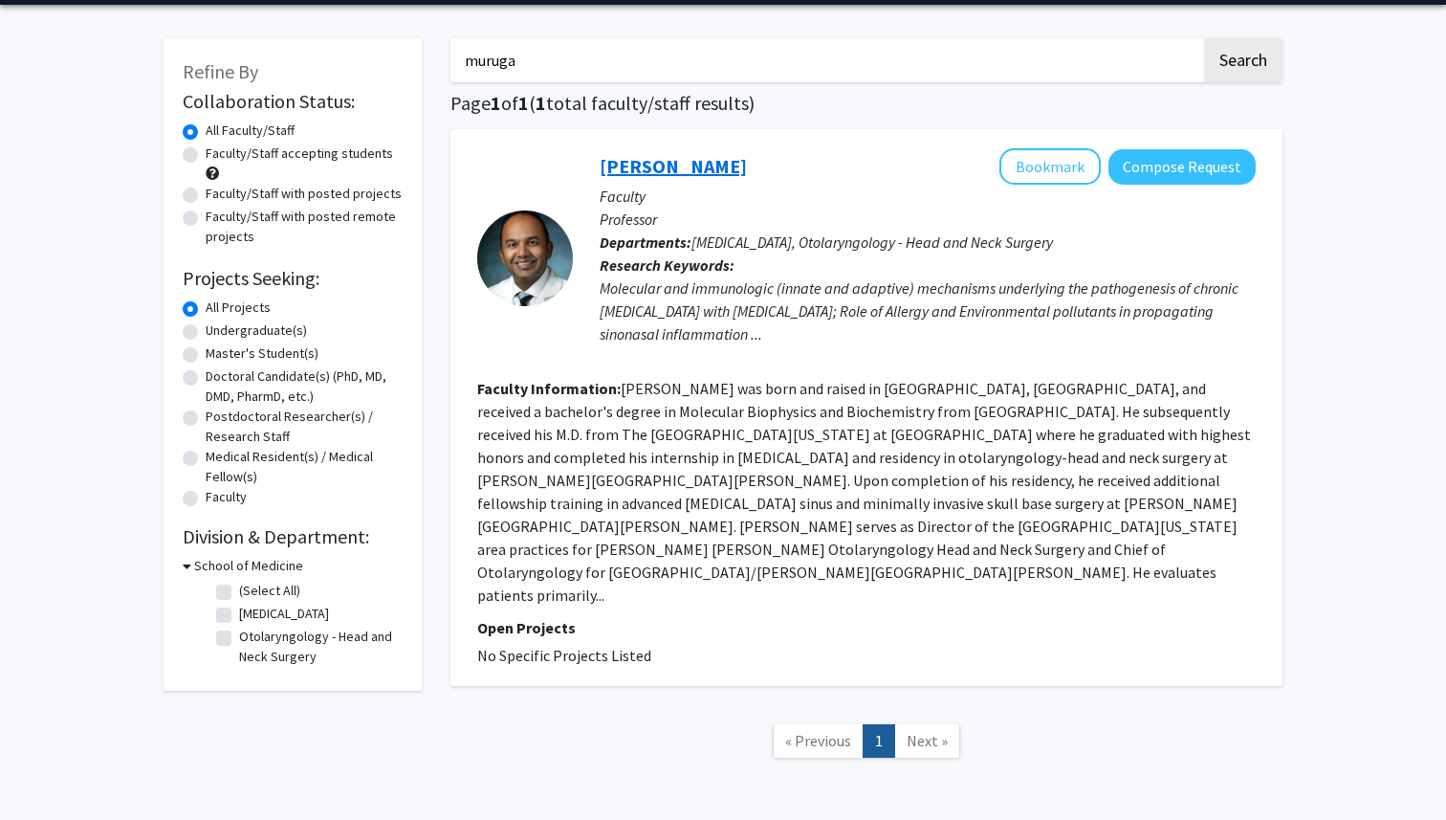
click at [747, 154] on link "Murugappan Ramanathan" at bounding box center [673, 166] width 147 height 24
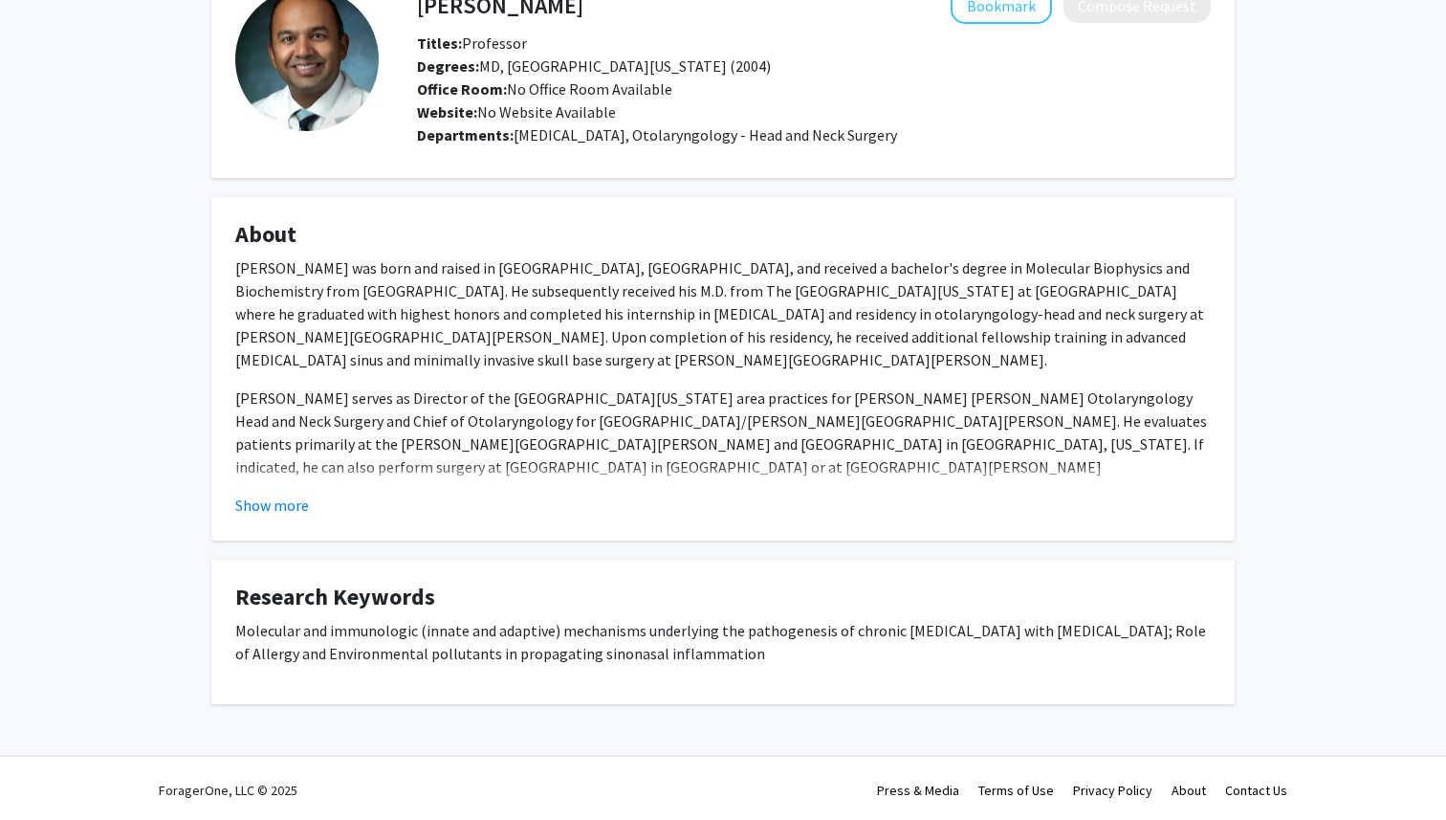
scroll to position [122, 0]
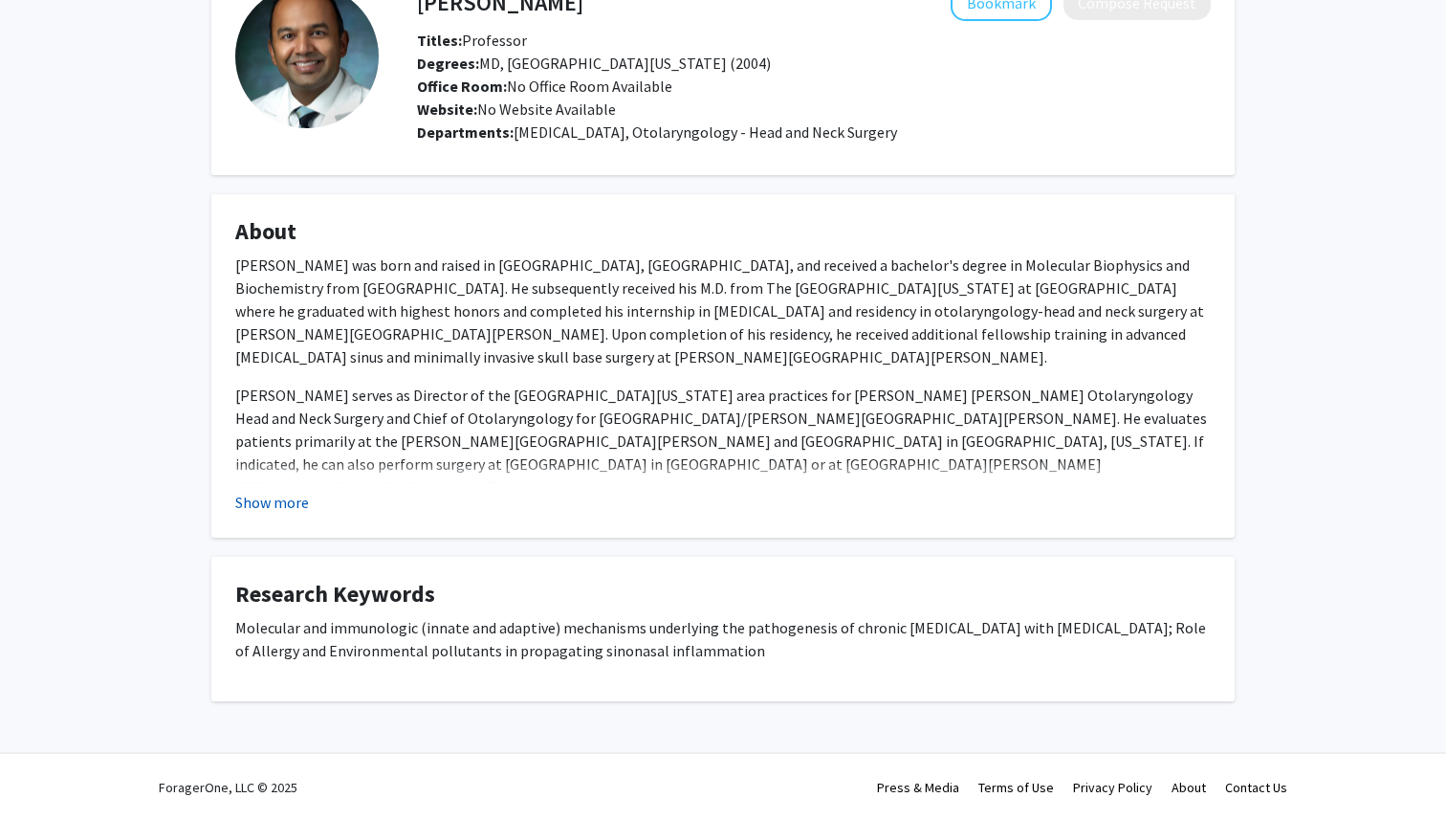
click at [260, 499] on button "Show more" at bounding box center [272, 502] width 74 height 23
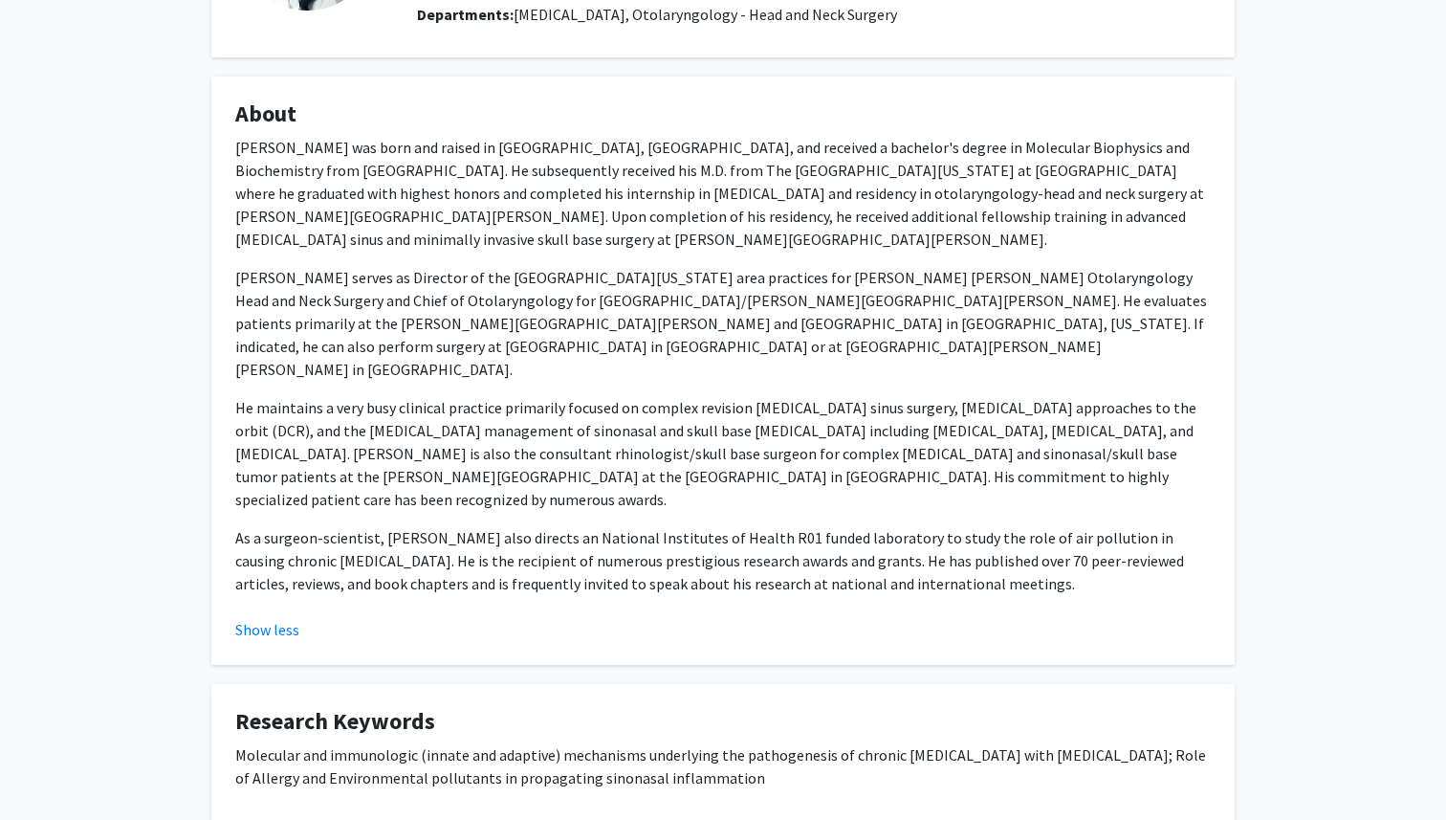
scroll to position [254, 0]
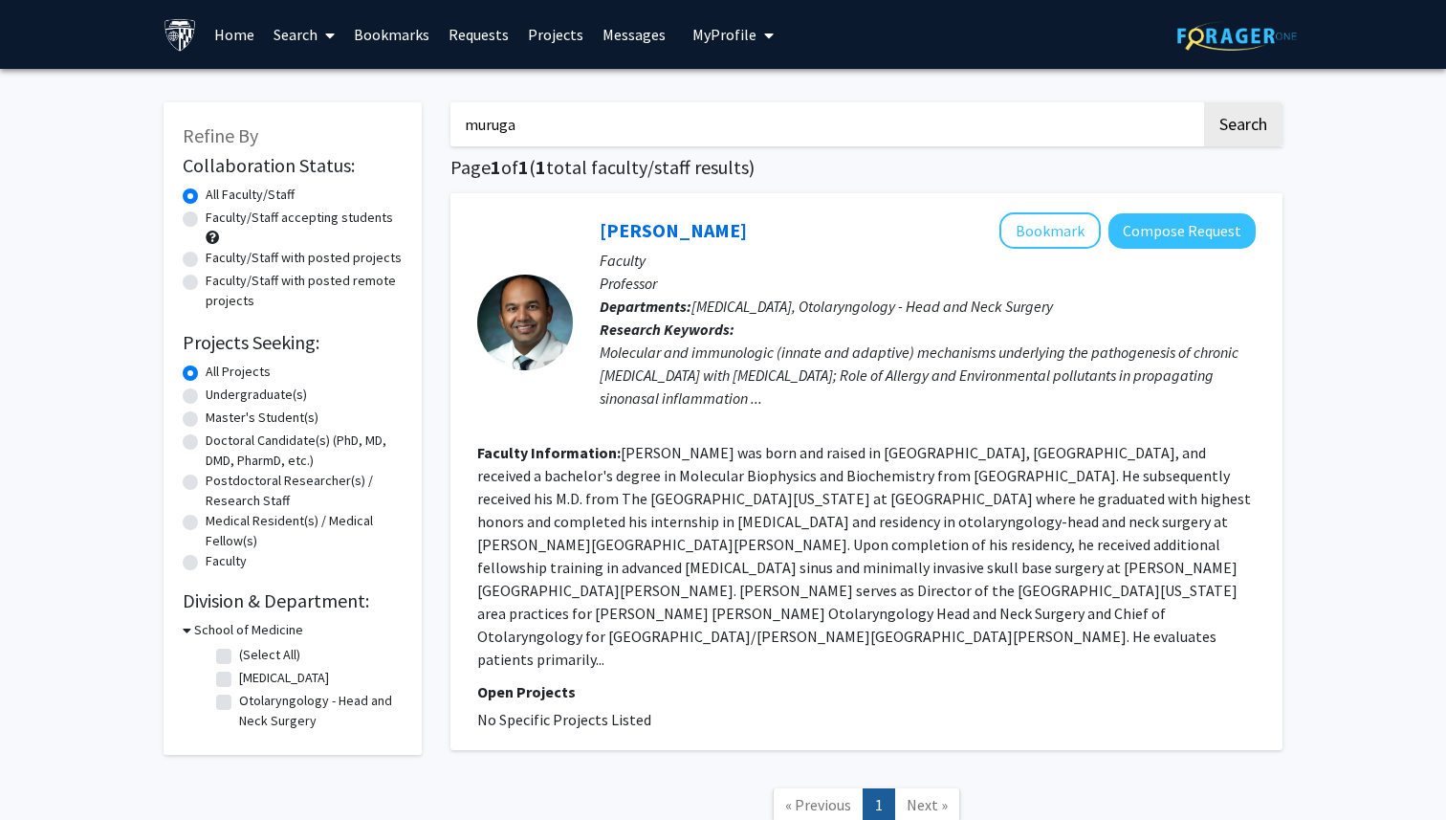
click at [557, 118] on input "muruga" at bounding box center [826, 124] width 751 height 44
click at [221, 626] on h3 "School of Medicine" at bounding box center [248, 630] width 109 height 20
click at [221, 626] on h3 "School of Medicine" at bounding box center [244, 630] width 109 height 20
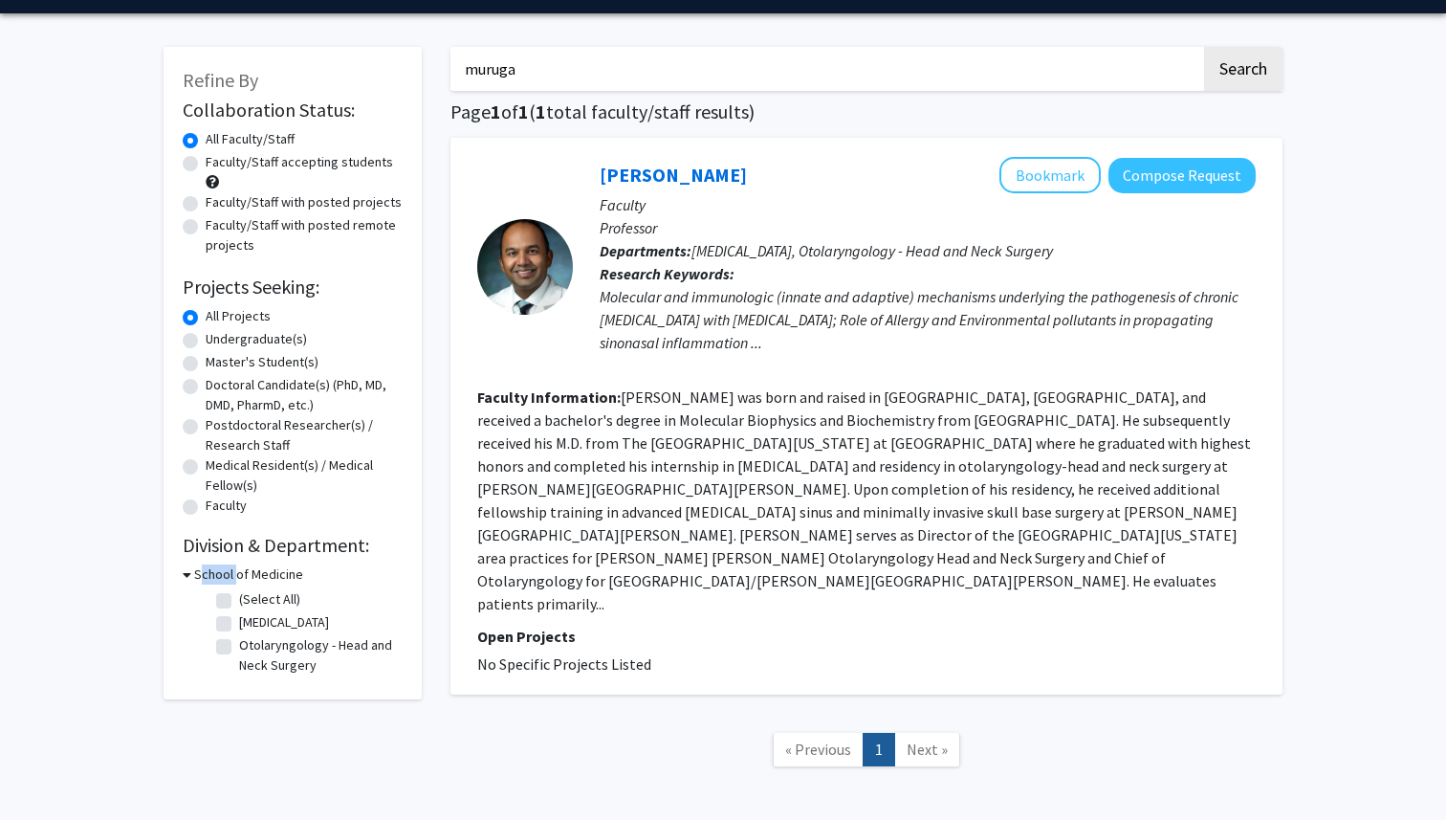
scroll to position [73, 0]
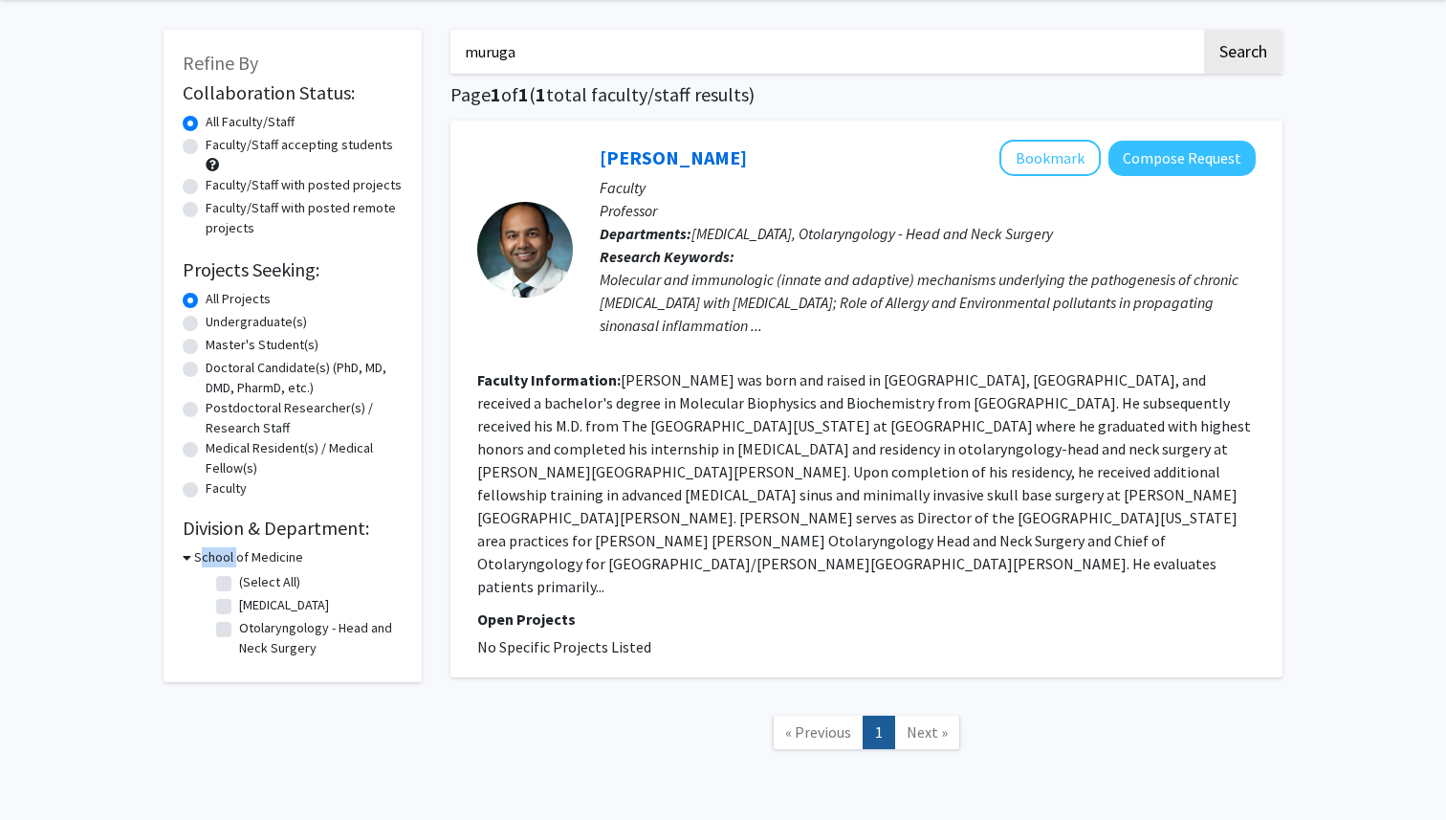
click at [239, 589] on label "(Select All)" at bounding box center [269, 582] width 61 height 20
click at [239, 584] on input "(Select All)" at bounding box center [245, 578] width 12 height 12
checkbox input "true"
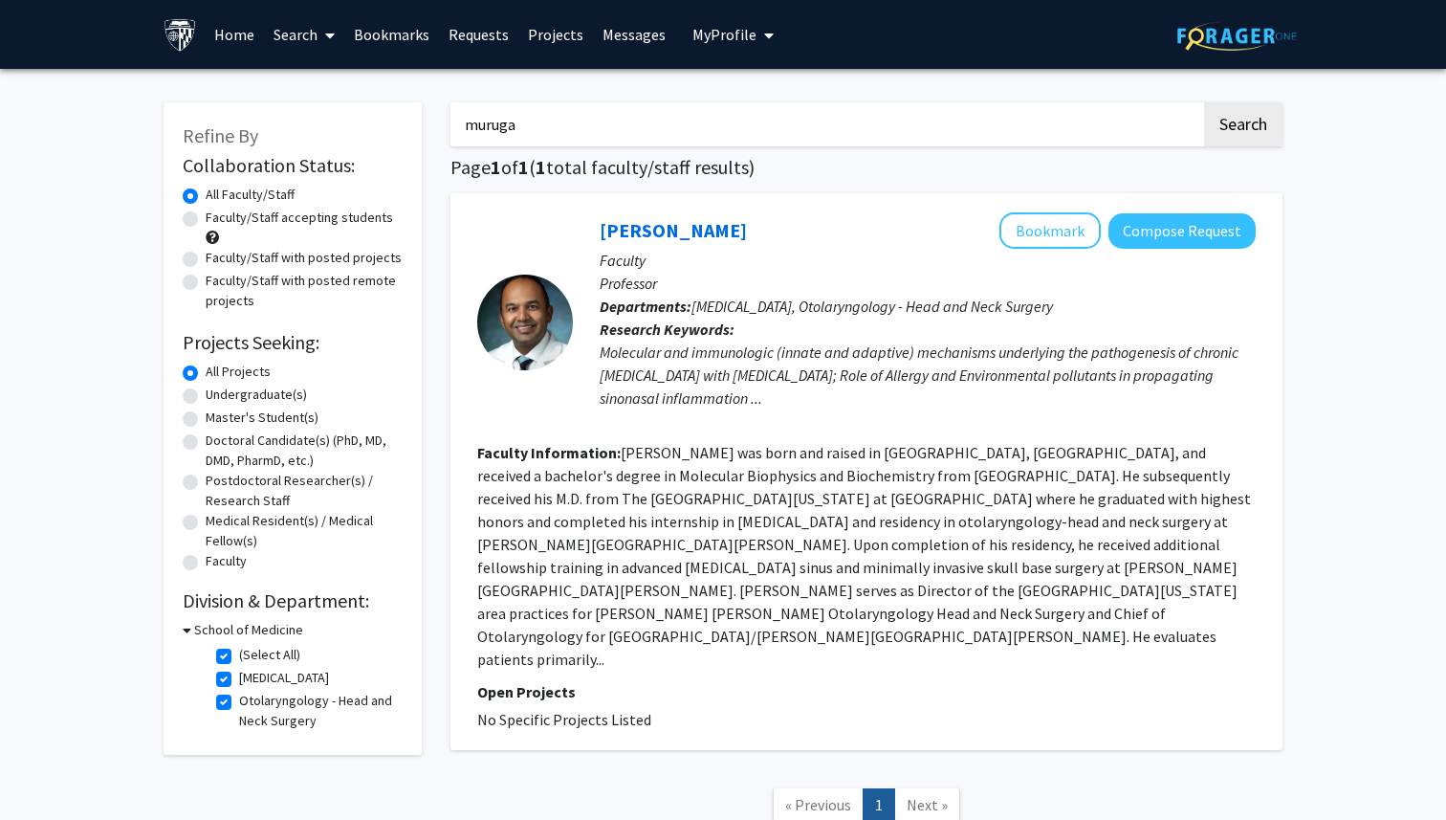
click at [222, 687] on fg-checkbox "Neurosurgery Neurosurgery" at bounding box center [307, 679] width 182 height 23
click at [545, 113] on input "muruga" at bounding box center [826, 124] width 751 height 44
click at [1204, 102] on button "Search" at bounding box center [1243, 124] width 78 height 44
checkbox input "false"
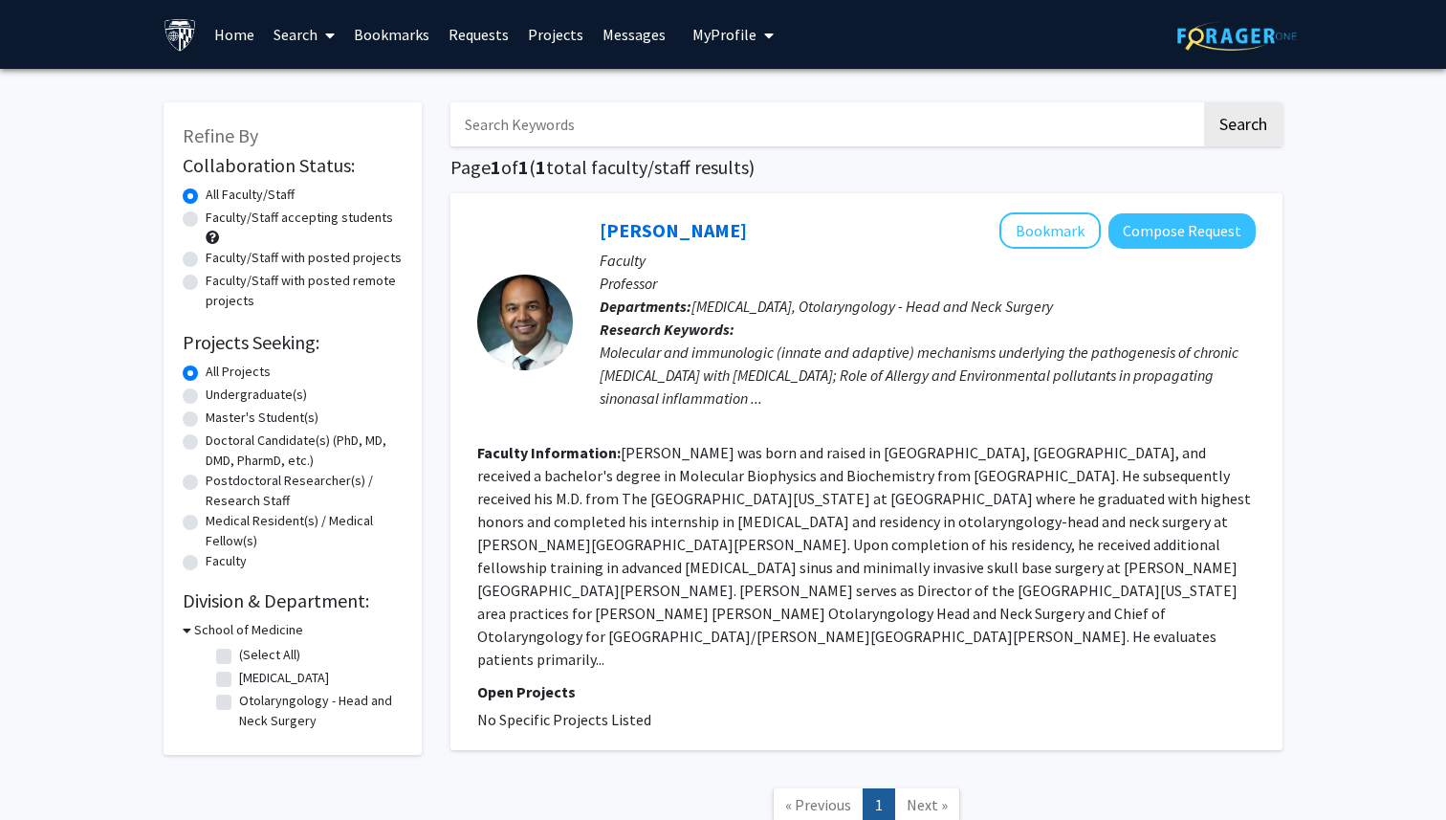
checkbox input "false"
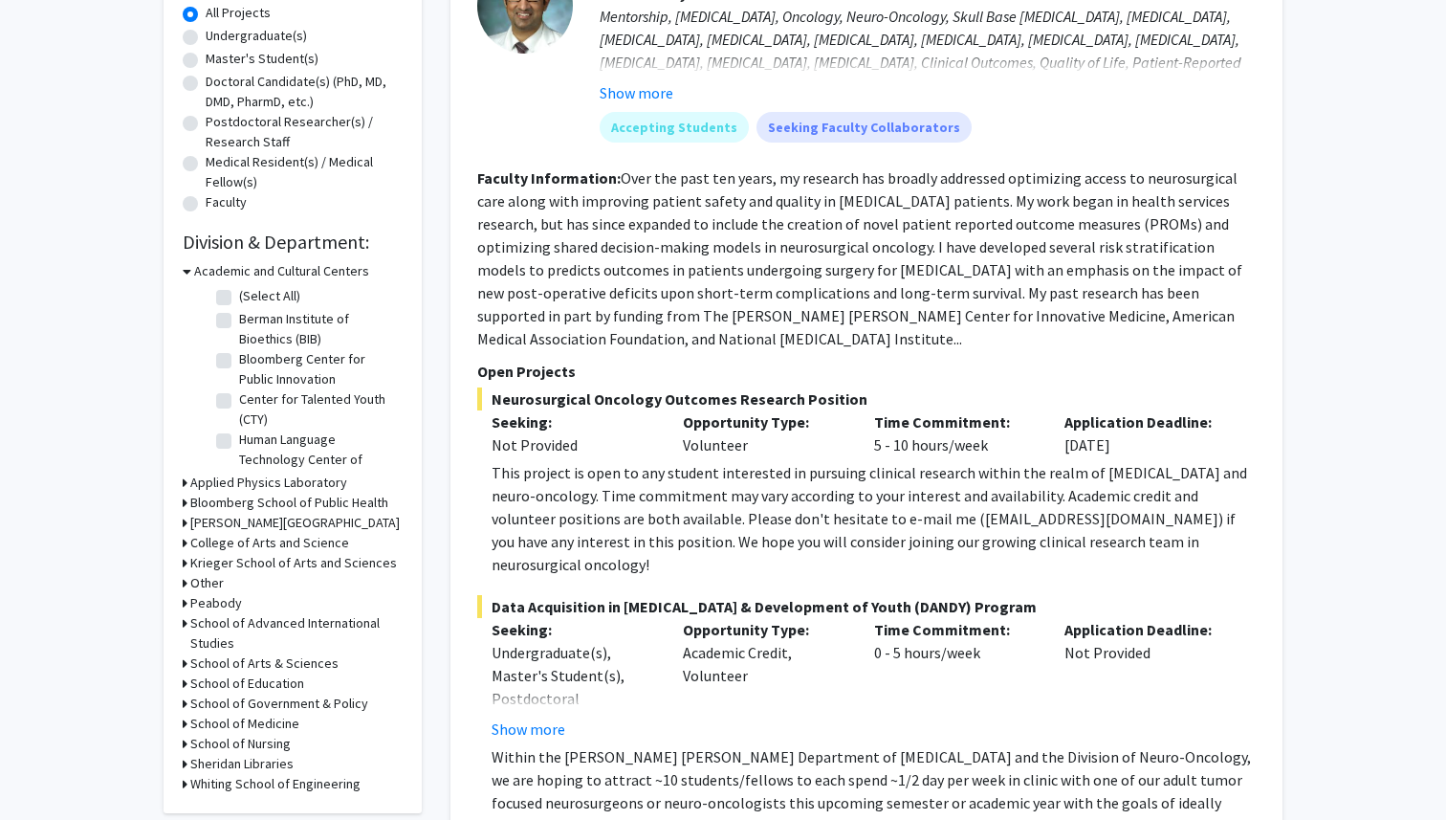
scroll to position [365, 0]
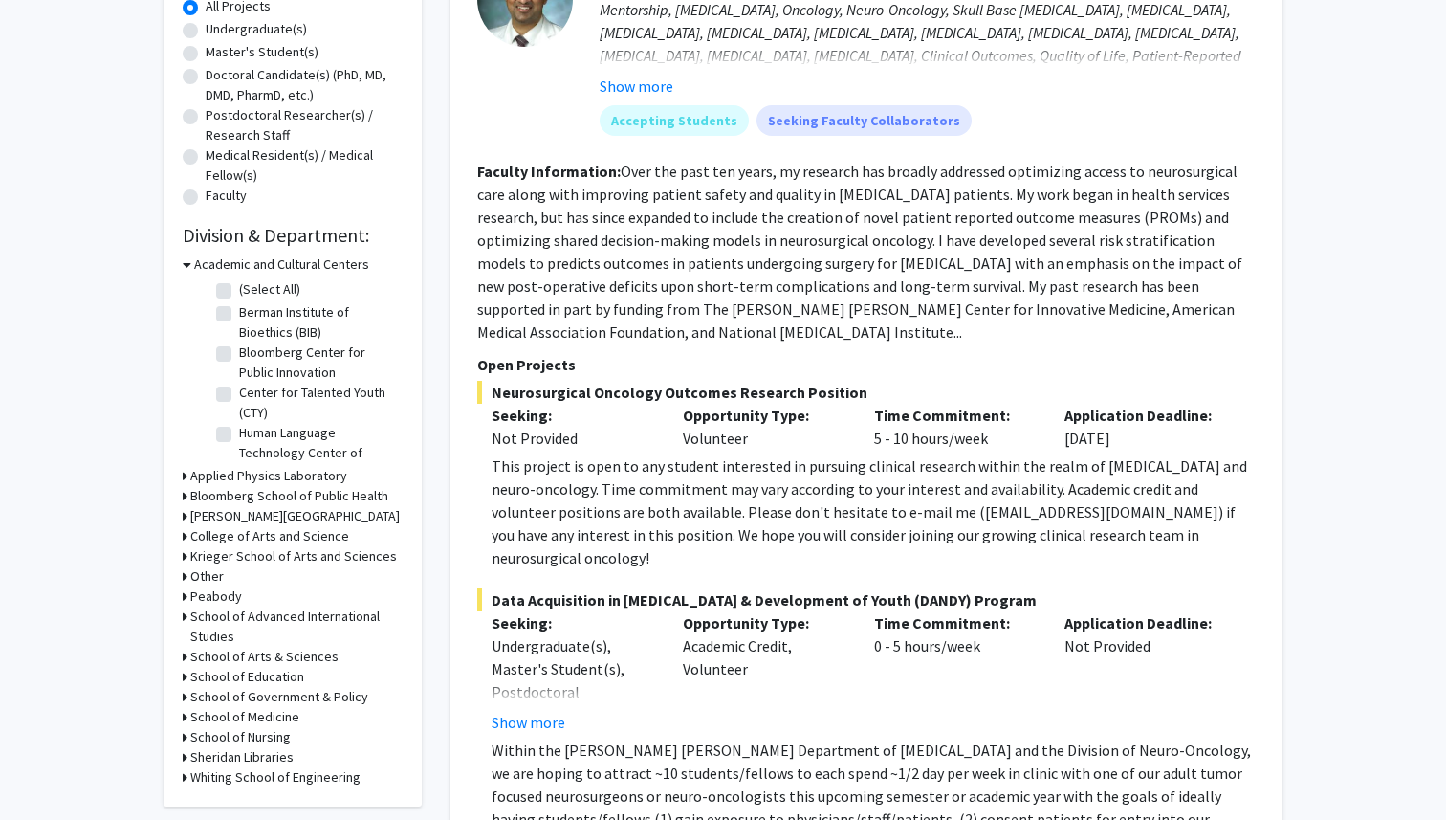
click at [281, 712] on h3 "School of Medicine" at bounding box center [244, 717] width 109 height 20
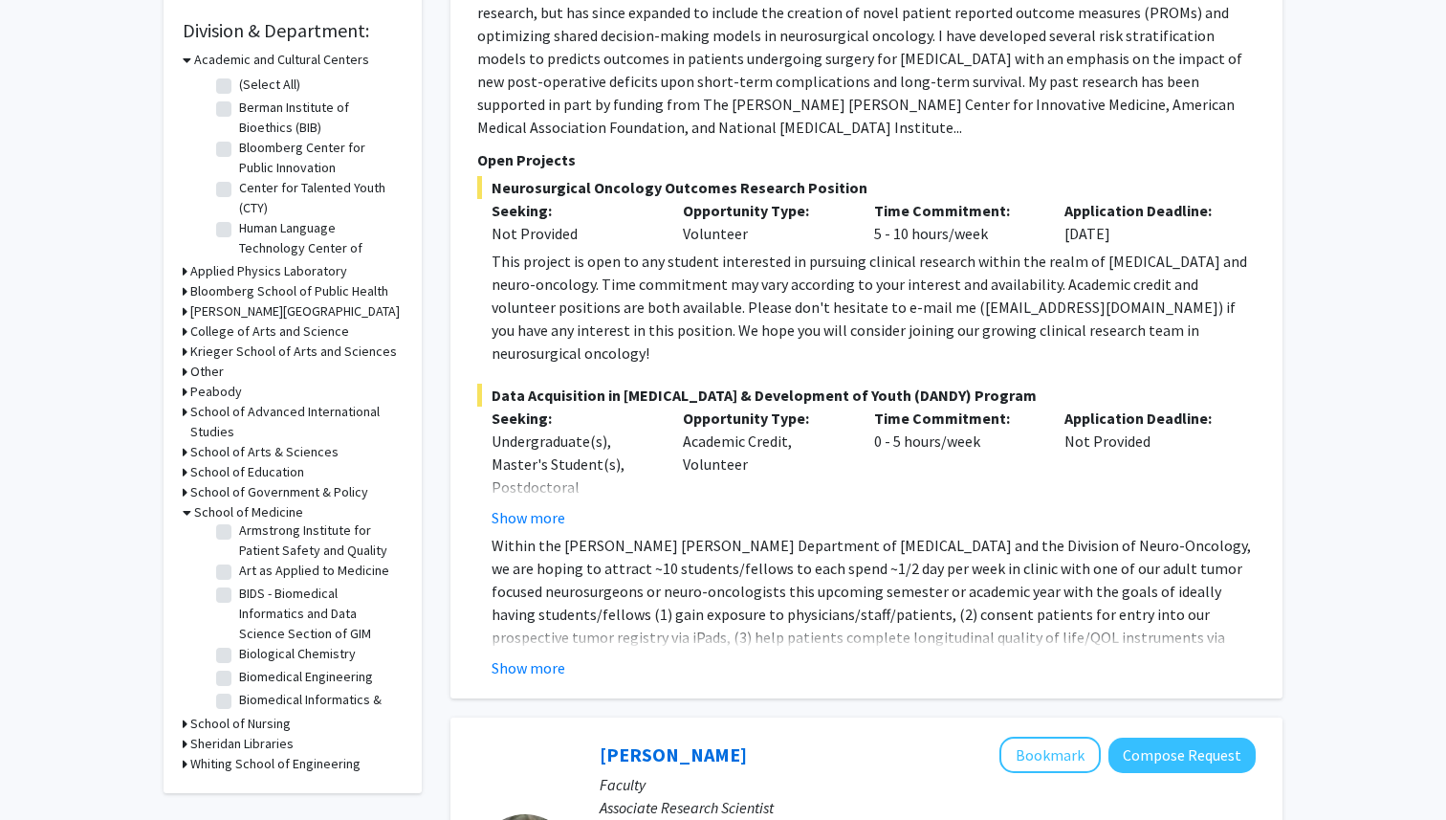
scroll to position [0, 0]
click at [239, 562] on label "Addiction Medicine" at bounding box center [293, 560] width 109 height 20
click at [239, 562] on input "Addiction Medicine" at bounding box center [245, 556] width 12 height 12
checkbox input "true"
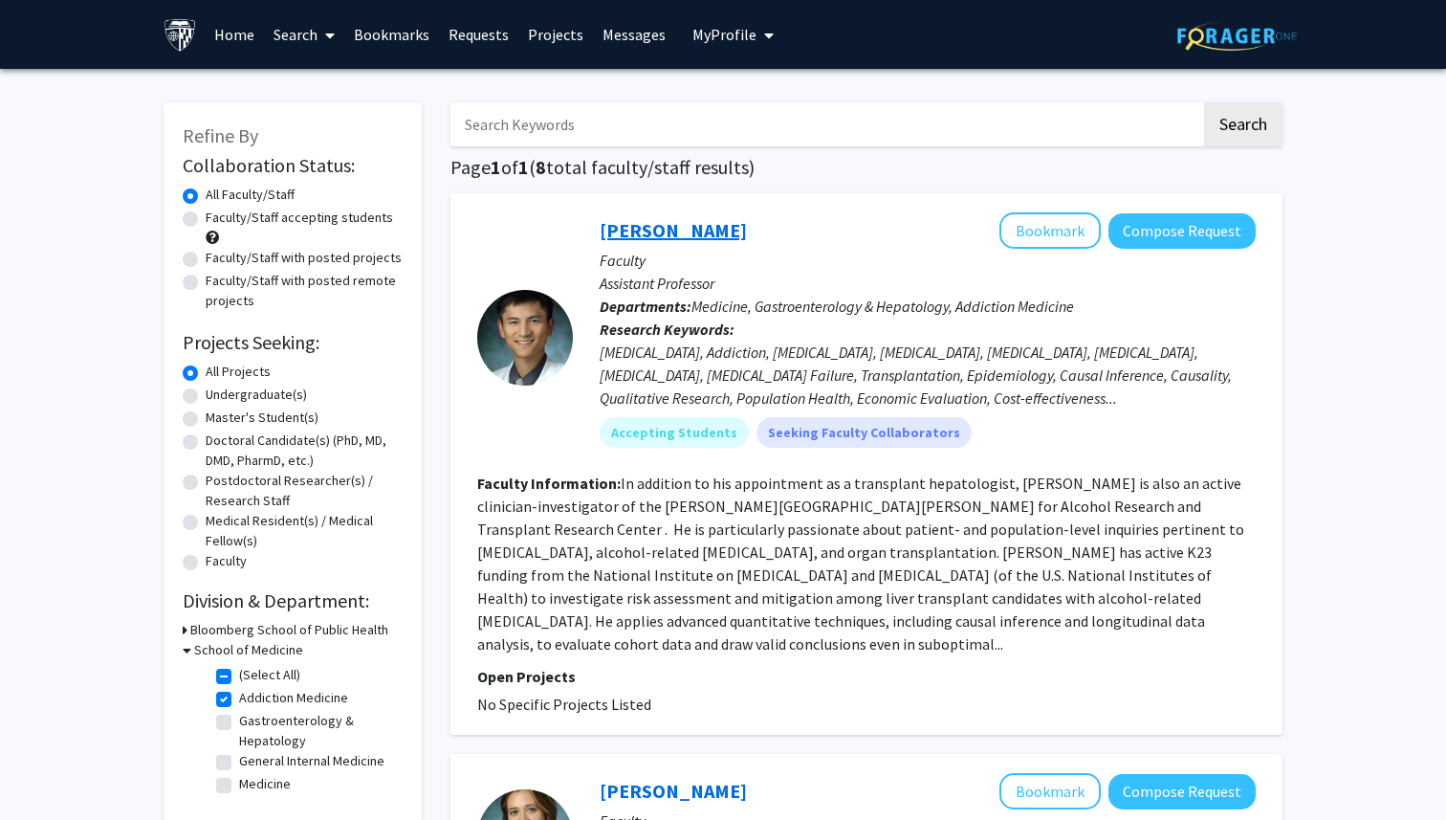
click at [654, 232] on link "Victor Chen" at bounding box center [673, 230] width 147 height 24
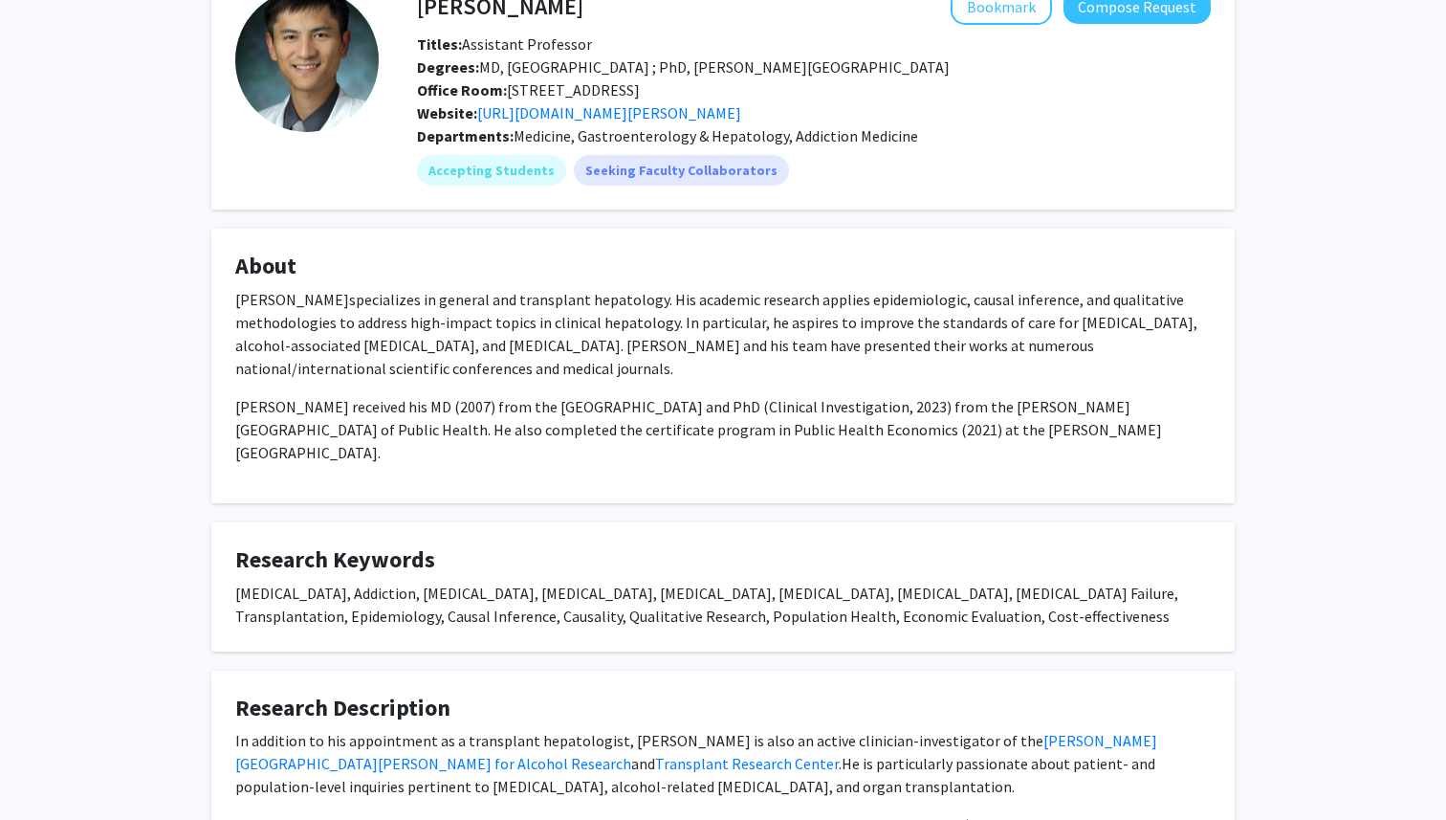
scroll to position [189, 0]
